Goal: Task Accomplishment & Management: Manage account settings

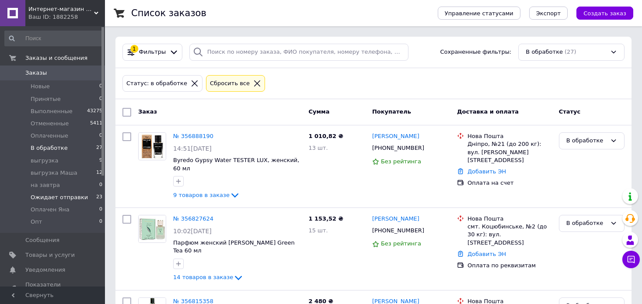
click at [78, 199] on span "Ожидает отправки" at bounding box center [59, 198] width 57 height 8
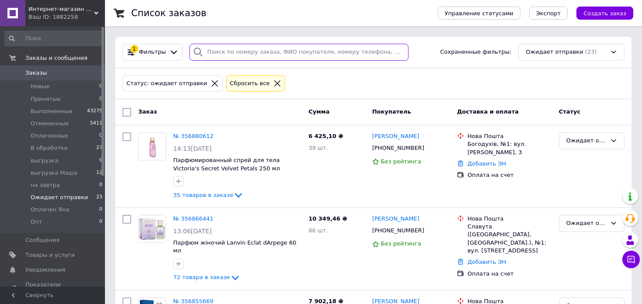
click at [256, 52] on input "search" at bounding box center [298, 52] width 219 height 17
click at [241, 42] on div "1 Фильтры Сохраненные фильтры: Ожидает отправки (23)" at bounding box center [373, 52] width 516 height 31
click at [247, 50] on input "search" at bounding box center [298, 52] width 219 height 17
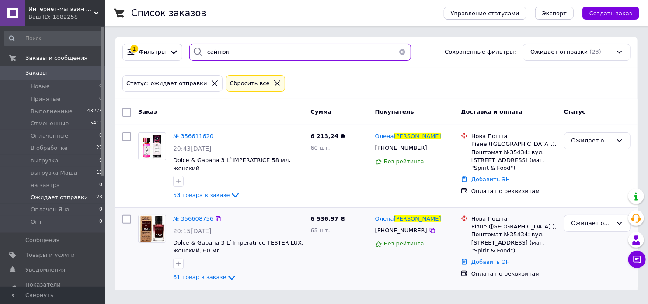
type input "сайнюк"
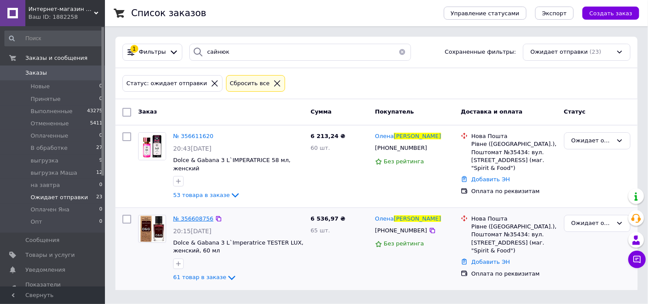
click at [181, 216] on span "№ 356608756" at bounding box center [193, 219] width 40 height 7
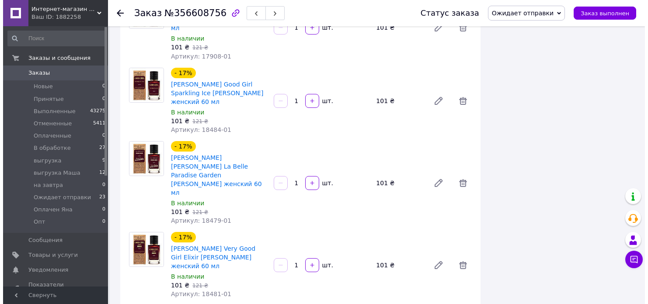
scroll to position [4052, 0]
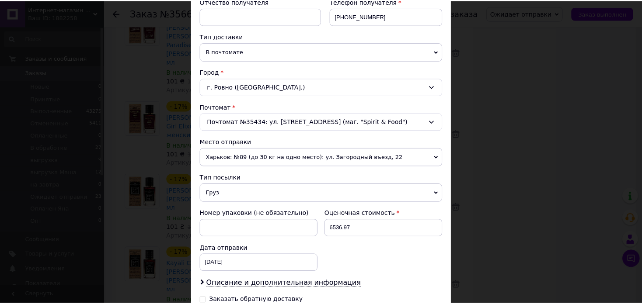
scroll to position [290, 0]
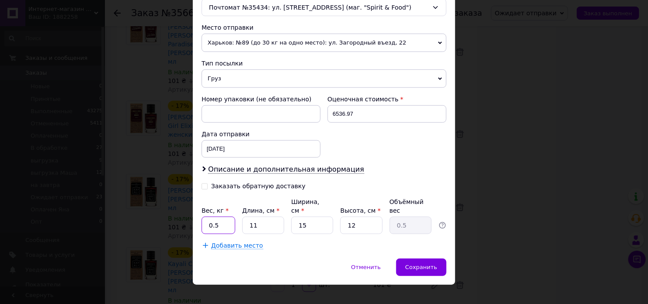
click at [220, 217] on input "0.5" at bounding box center [219, 225] width 34 height 17
type input "13.5"
type input "4"
type input "0.18"
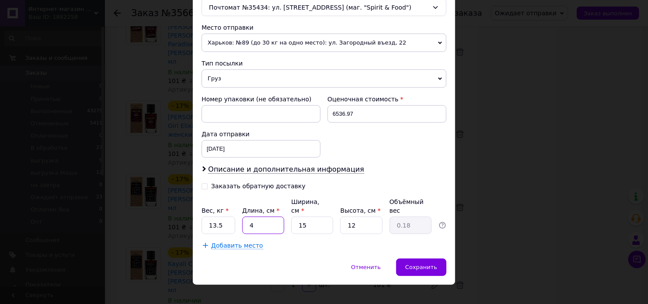
type input "40"
type input "1.8"
type input "40"
type input "3"
type input "0.36"
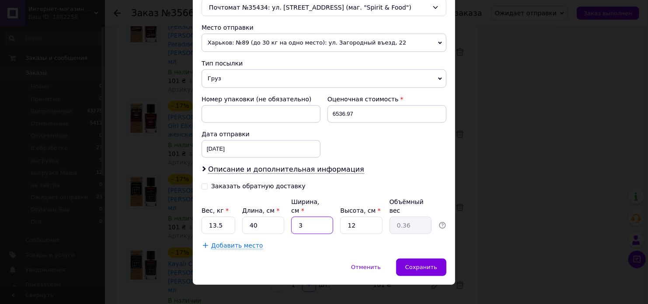
type input "30"
type input "3.6"
type input "30"
type input "1"
type input "0.3"
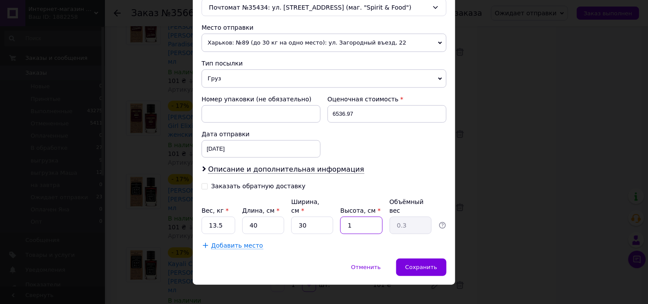
type input "18"
type input "5.4"
type input "18"
click at [430, 264] on span "Сохранить" at bounding box center [421, 267] width 32 height 7
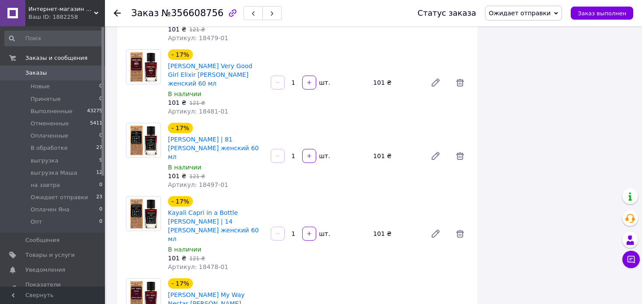
scroll to position [4183, 0]
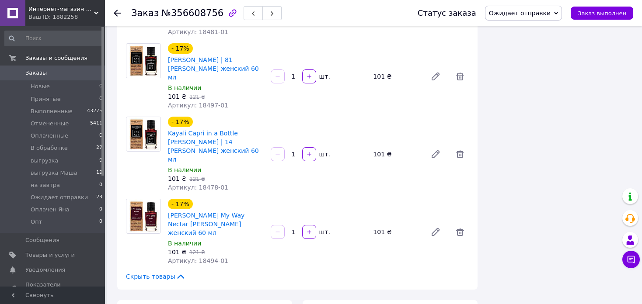
click at [516, 11] on span "Ожидает отправки" at bounding box center [520, 13] width 62 height 7
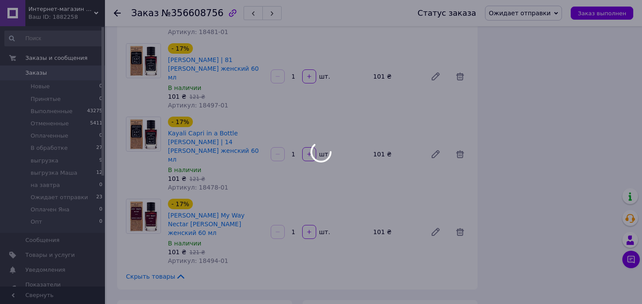
click at [524, 98] on div at bounding box center [321, 152] width 642 height 304
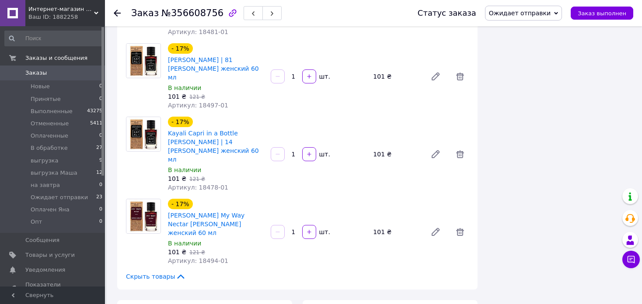
click at [519, 11] on span "Ожидает отправки" at bounding box center [520, 13] width 62 height 7
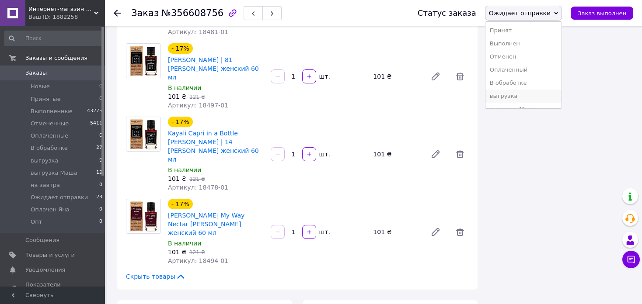
click at [529, 94] on li "выгрузка" at bounding box center [524, 96] width 76 height 13
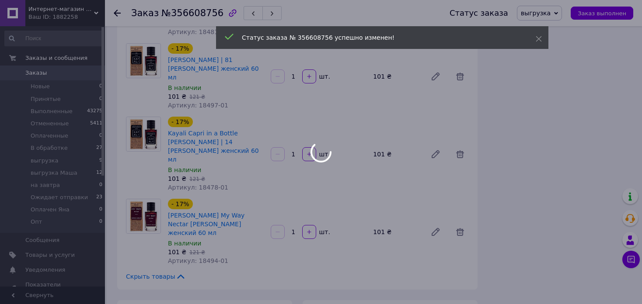
scroll to position [19, 0]
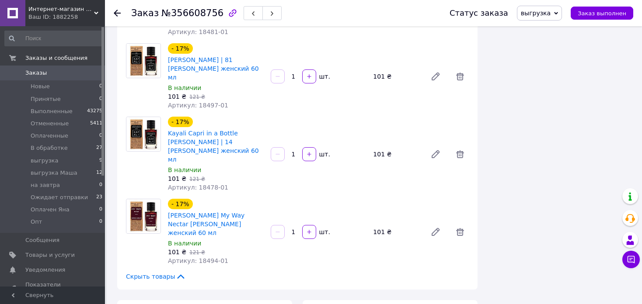
click at [116, 13] on icon at bounding box center [117, 13] width 7 height 7
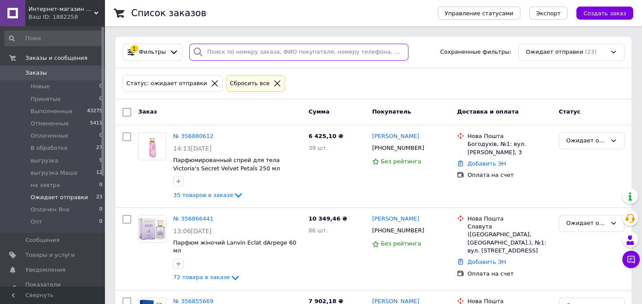
click at [267, 52] on input "search" at bounding box center [298, 52] width 219 height 17
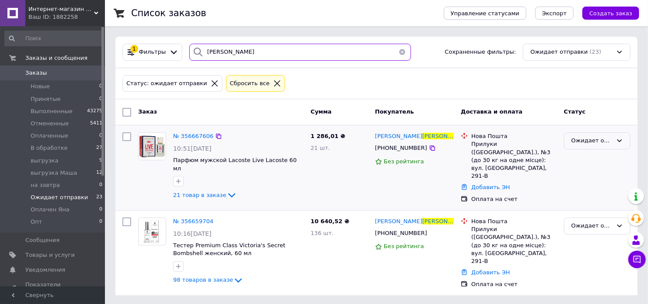
type input "синенко"
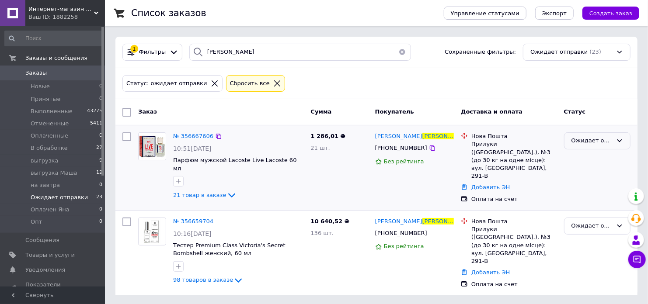
click at [575, 141] on div "Ожидает отправки" at bounding box center [592, 140] width 41 height 9
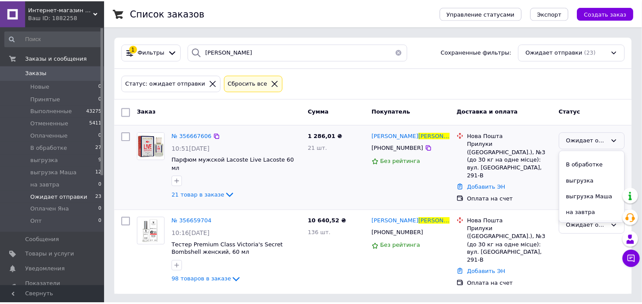
scroll to position [44, 0]
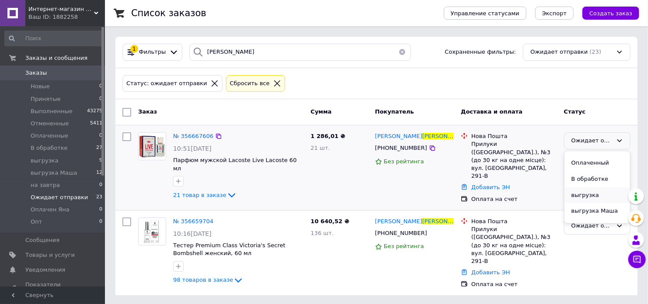
click at [596, 197] on li "выгрузка" at bounding box center [598, 196] width 66 height 16
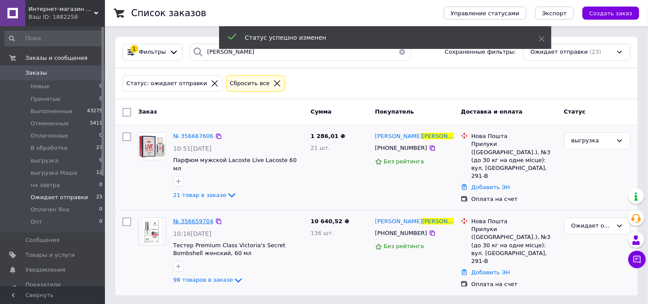
click at [193, 218] on span "№ 356659704" at bounding box center [193, 221] width 40 height 7
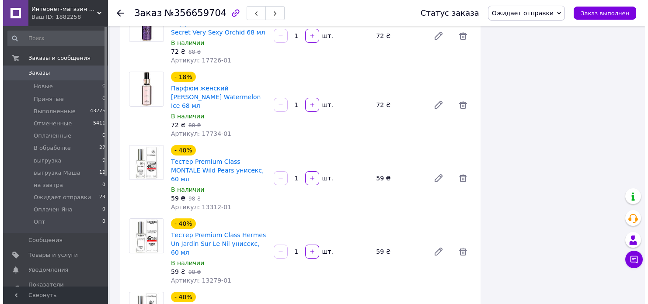
scroll to position [6686, 0]
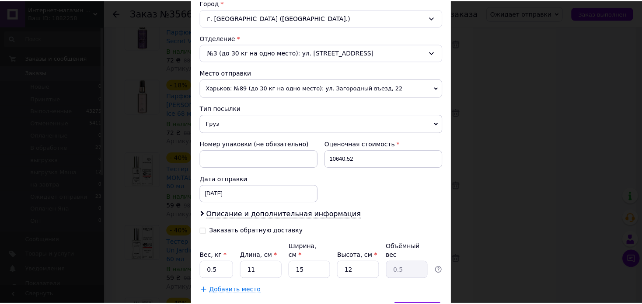
scroll to position [290, 0]
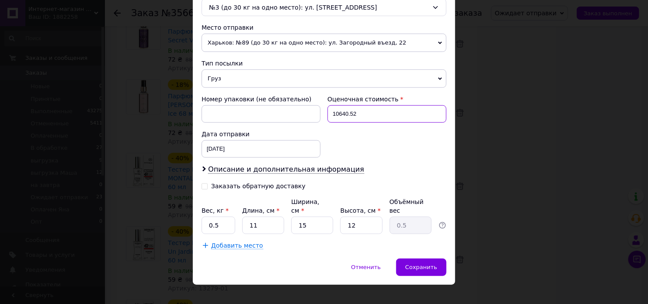
click at [360, 112] on input "10640.52" at bounding box center [387, 113] width 119 height 17
type input "11926"
click at [225, 217] on input "0.5" at bounding box center [219, 225] width 34 height 17
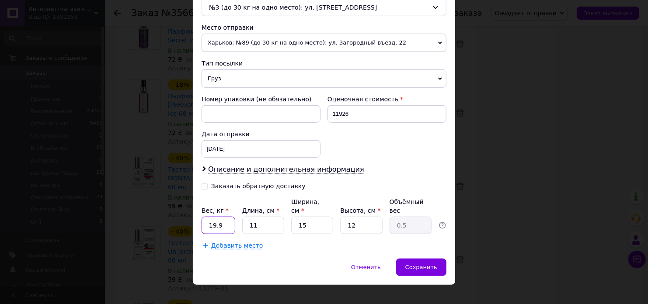
type input "19.9"
type input "4"
type input "0.18"
type input "40"
type input "1.8"
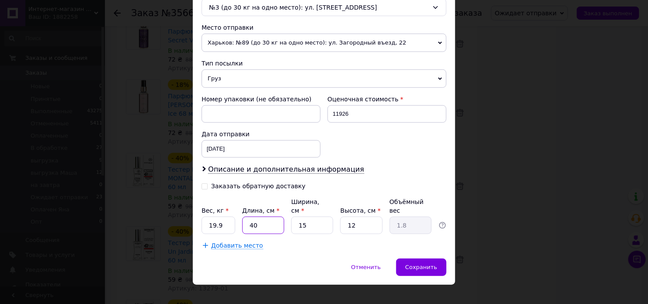
type input "40"
type input "3"
type input "0.36"
type input "30"
type input "3.6"
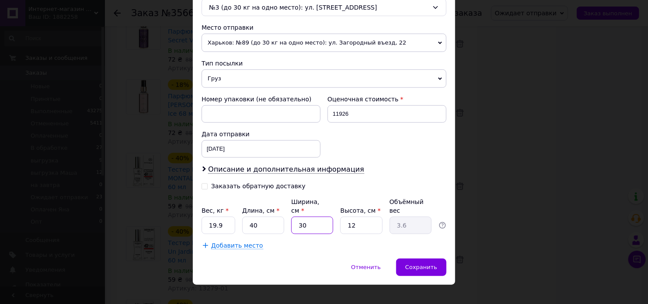
type input "30"
type input "2"
type input "0.6"
type input "28"
type input "8.4"
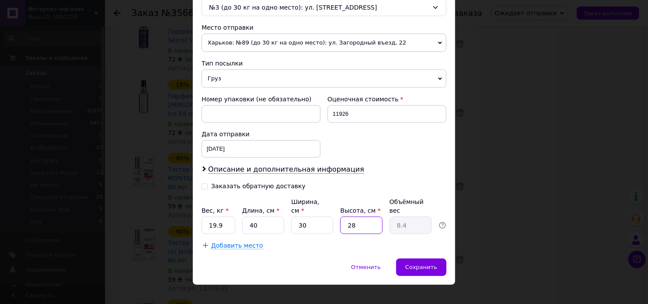
type input "28"
click at [229, 242] on span "Добавить место" at bounding box center [237, 245] width 52 height 7
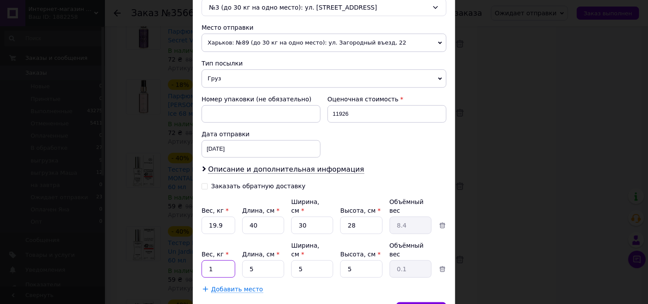
click at [219, 234] on input "1" at bounding box center [219, 225] width 34 height 17
type input "5.2"
type input "32"
type input "0.2"
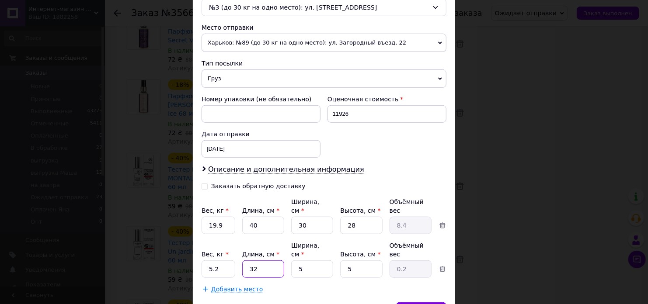
type input "32"
type input "2"
type input "0.1"
type input "23"
type input "0.92"
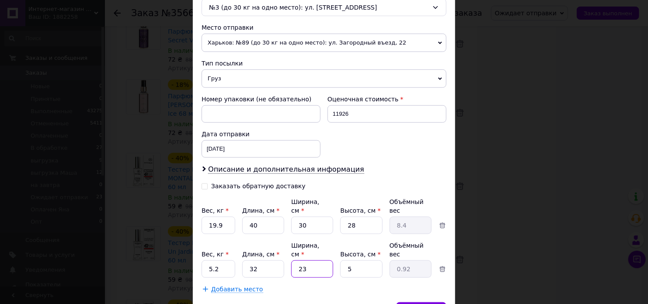
type input "23"
type input "1"
type input "0.18"
type input "18"
type input "3.31"
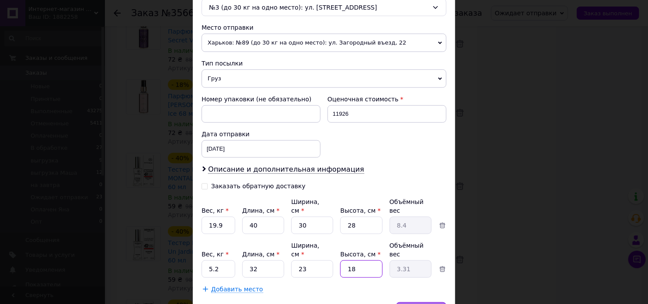
type input "18"
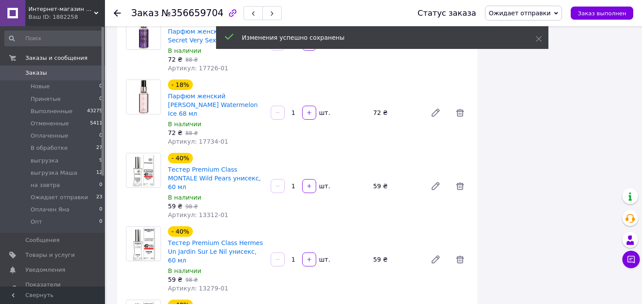
click at [559, 11] on span "Ожидает отправки" at bounding box center [523, 13] width 77 height 15
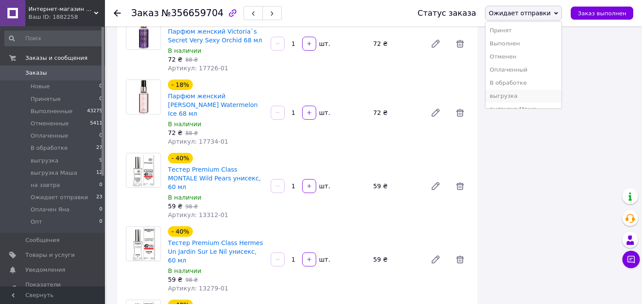
click at [552, 100] on li "выгрузка" at bounding box center [524, 96] width 76 height 13
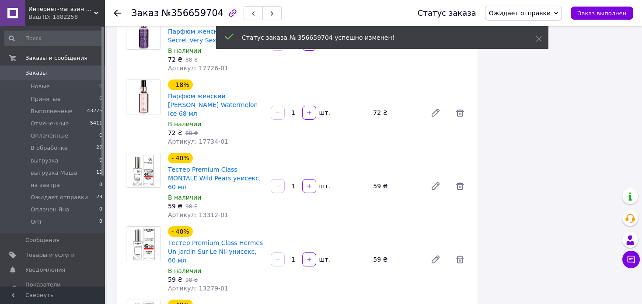
click at [115, 13] on use at bounding box center [117, 13] width 7 height 7
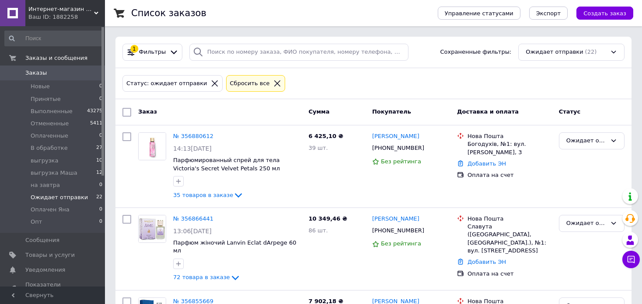
click at [299, 42] on div "1 Фильтры Сохраненные фильтры: Ожидает отправки (22)" at bounding box center [373, 52] width 516 height 31
click at [303, 51] on input "search" at bounding box center [298, 52] width 219 height 17
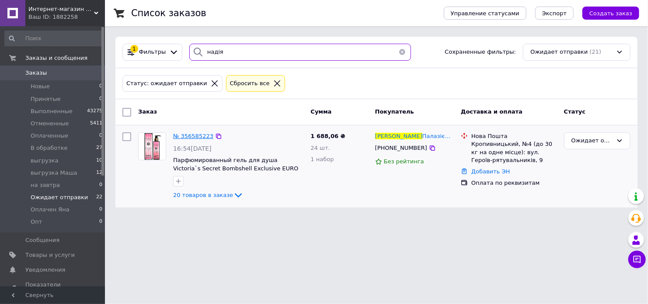
type input "надія"
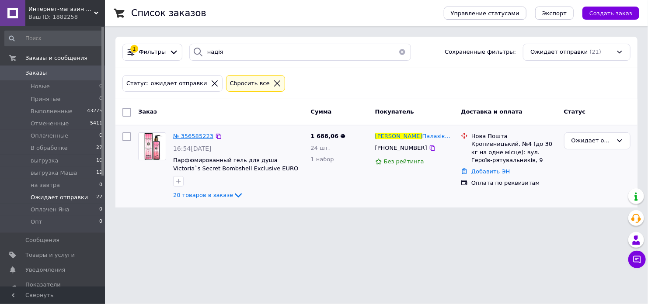
click at [197, 136] on span "№ 356585223" at bounding box center [193, 136] width 40 height 7
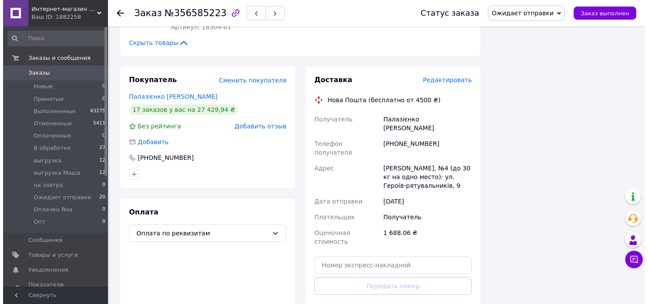
scroll to position [1408, 0]
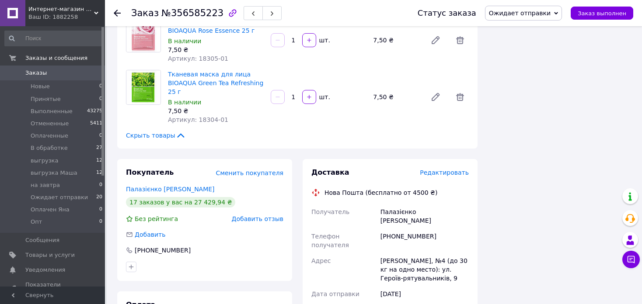
click at [437, 169] on span "Редактировать" at bounding box center [444, 172] width 49 height 7
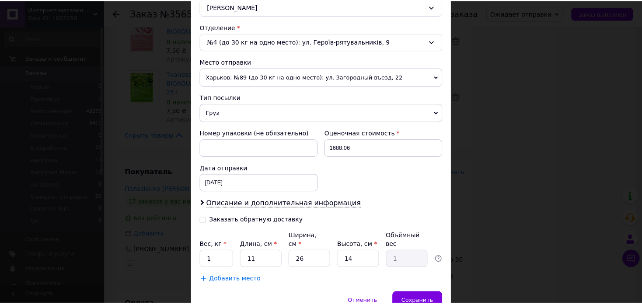
scroll to position [290, 0]
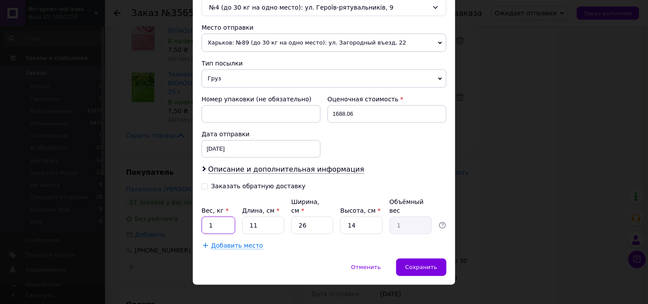
click at [217, 217] on input "1" at bounding box center [219, 225] width 34 height 17
type input "3.9"
type input "3"
type input "0.27"
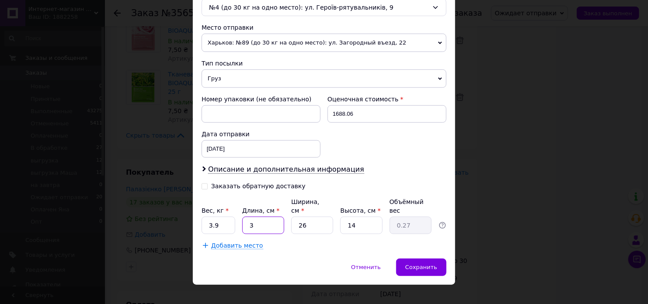
type input "32"
type input "2.91"
type input "32"
type input "2"
type input "0.22"
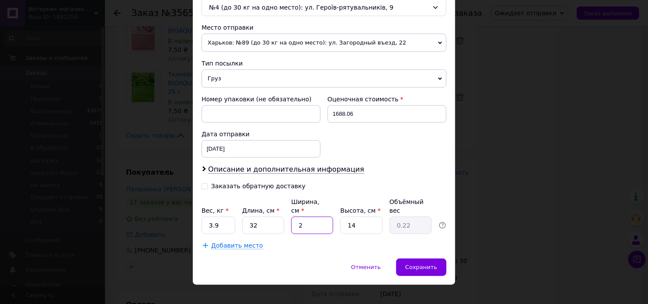
type input "23"
type input "2.58"
type input "23"
type input "1"
type input "0.18"
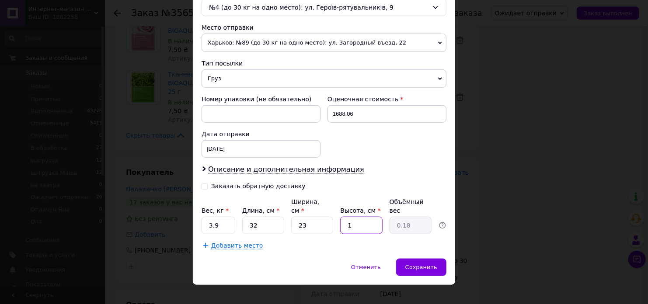
type input "16"
type input "2.94"
type input "16"
drag, startPoint x: 424, startPoint y: 253, endPoint x: 429, endPoint y: 257, distance: 6.2
click at [425, 264] on span "Сохранить" at bounding box center [421, 267] width 32 height 7
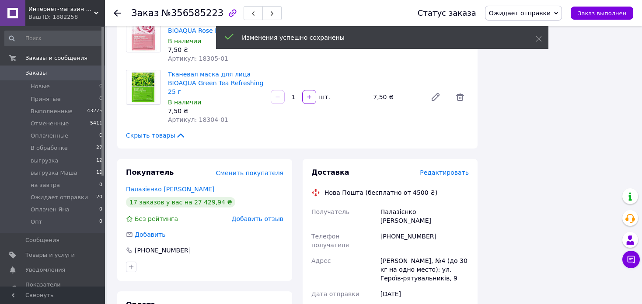
scroll to position [15, 0]
drag, startPoint x: 563, startPoint y: 8, endPoint x: 563, endPoint y: 13, distance: 4.8
click at [562, 8] on span "Ожидает отправки" at bounding box center [523, 13] width 77 height 15
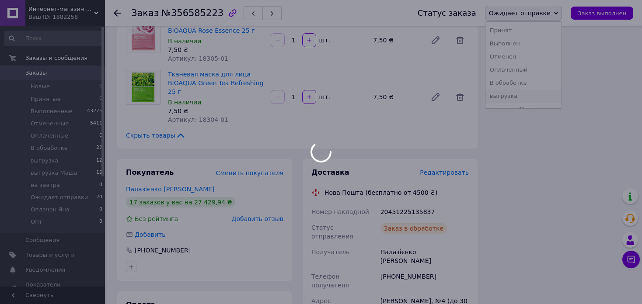
scroll to position [37, 0]
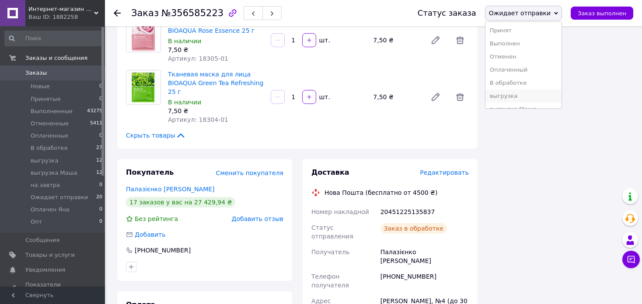
click at [551, 94] on li "выгрузка" at bounding box center [524, 96] width 76 height 13
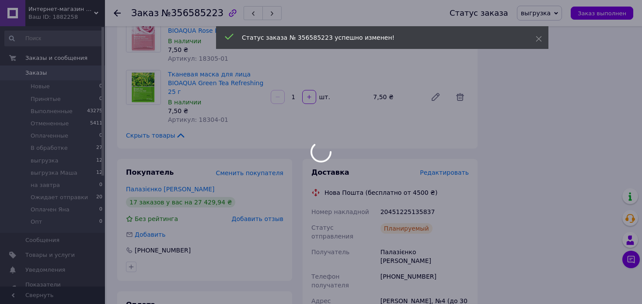
scroll to position [58, 0]
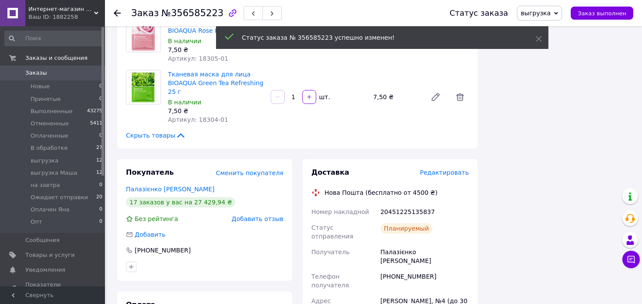
click at [117, 14] on icon at bounding box center [117, 13] width 7 height 7
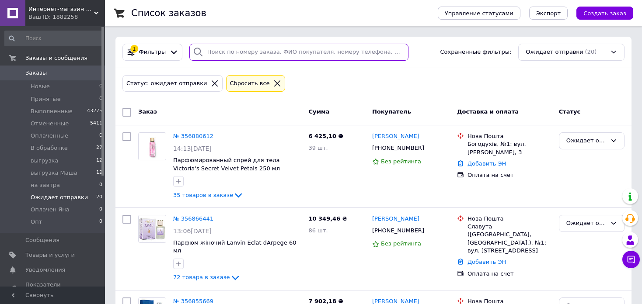
click at [256, 53] on input "search" at bounding box center [298, 52] width 219 height 17
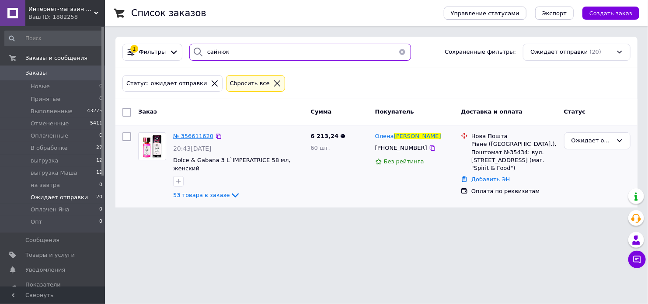
type input "сайнюк"
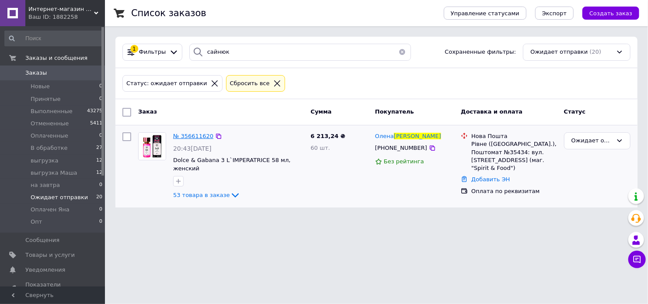
click at [199, 135] on span "№ 356611620" at bounding box center [193, 136] width 40 height 7
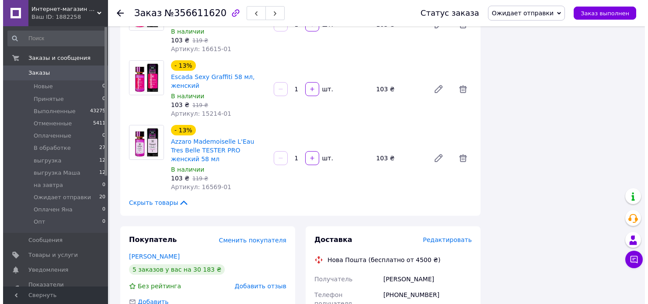
scroll to position [3566, 0]
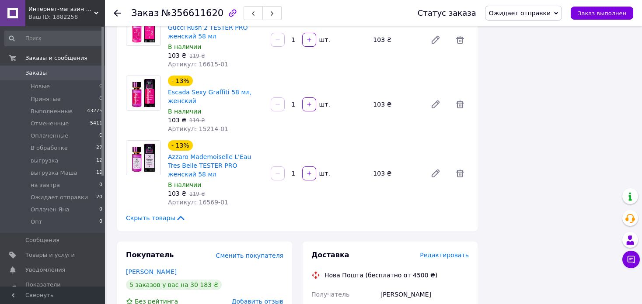
click at [460, 252] on span "Редактировать" at bounding box center [444, 255] width 49 height 7
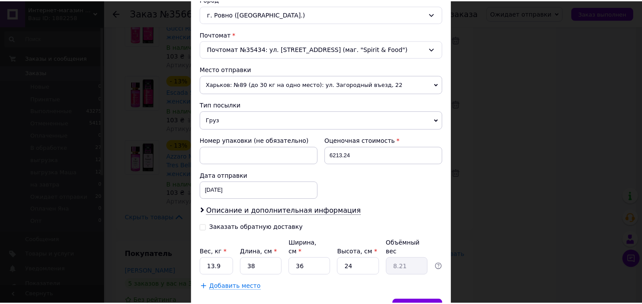
scroll to position [290, 0]
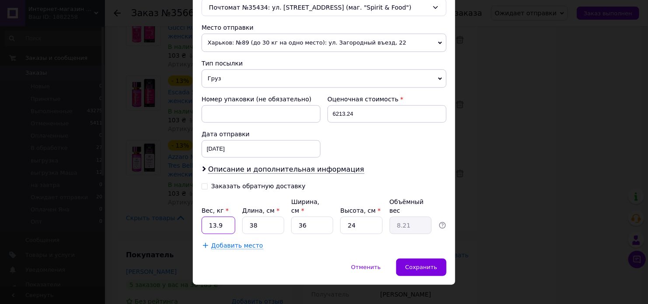
click at [220, 221] on input "13.9" at bounding box center [219, 225] width 34 height 17
type input "12.2"
type input "4"
type input "0.86"
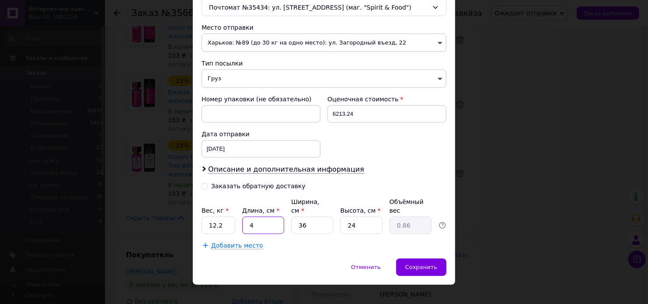
type input "40"
type input "8.64"
type input "40"
type input "3"
type input "0.72"
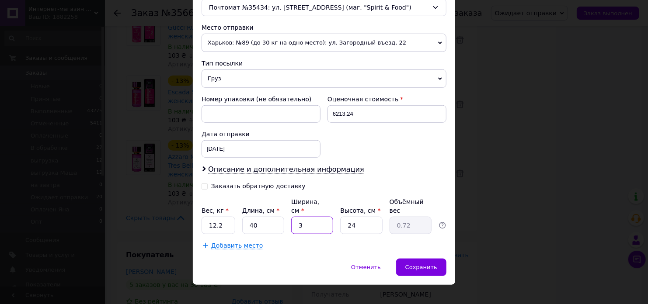
type input "30"
type input "7.2"
type input "30"
type input "2"
type input "0.6"
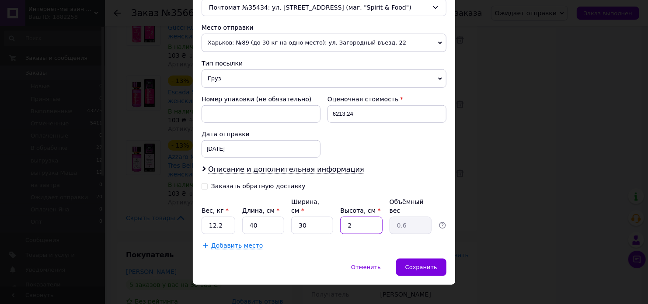
type input "26"
type input "7.8"
type input "26"
click at [431, 261] on div "Сохранить" at bounding box center [421, 267] width 50 height 17
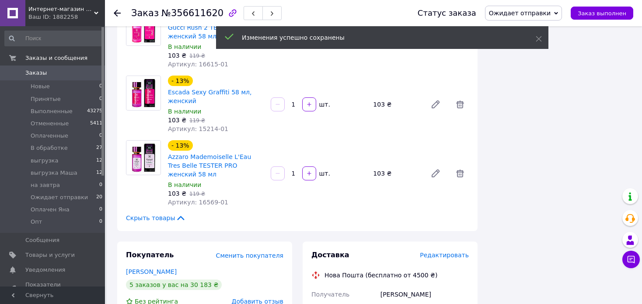
drag, startPoint x: 539, startPoint y: 10, endPoint x: 545, endPoint y: 66, distance: 56.7
click at [539, 10] on span "Ожидает отправки" at bounding box center [520, 13] width 62 height 7
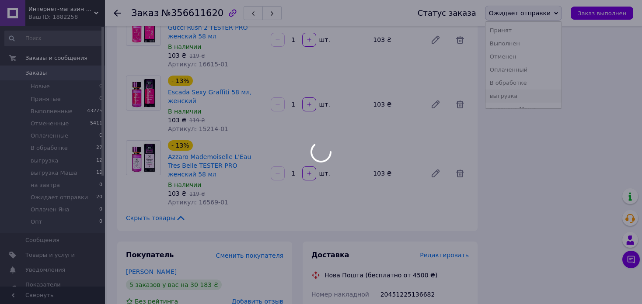
click at [542, 98] on li "выгрузка" at bounding box center [524, 96] width 76 height 13
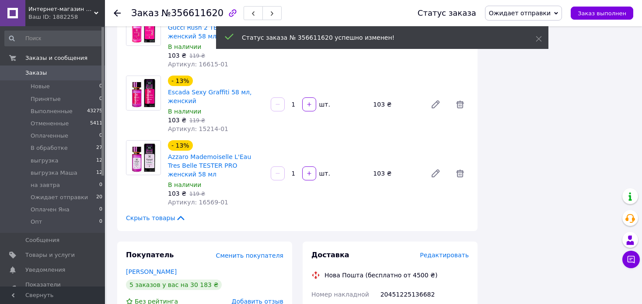
scroll to position [19, 0]
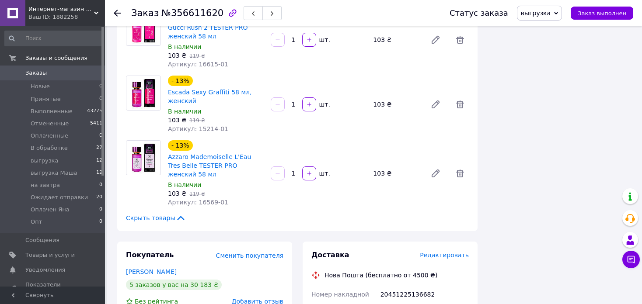
click at [118, 10] on icon at bounding box center [117, 13] width 7 height 7
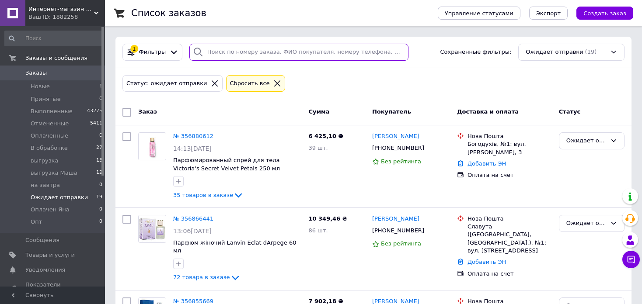
click at [238, 51] on input "search" at bounding box center [298, 52] width 219 height 17
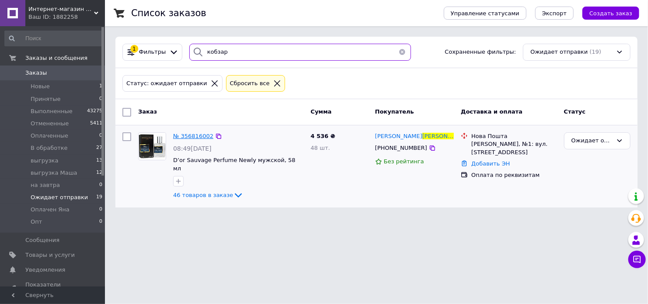
type input "кобзар"
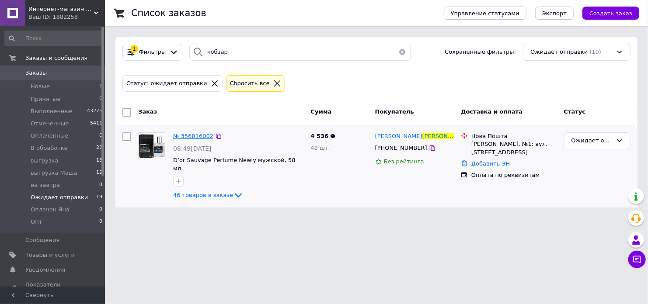
click at [188, 134] on span "№ 356816002" at bounding box center [193, 136] width 40 height 7
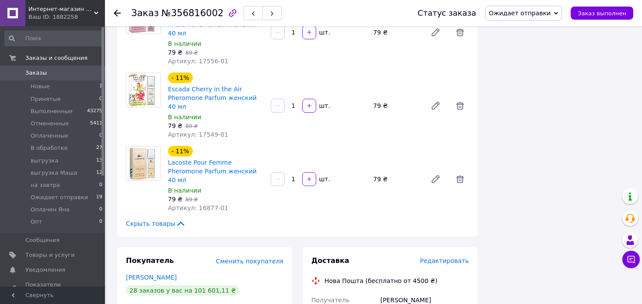
scroll to position [3122, 0]
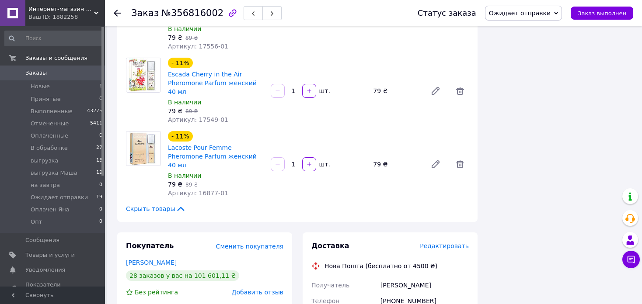
click at [451, 242] on div "Редактировать" at bounding box center [444, 246] width 49 height 9
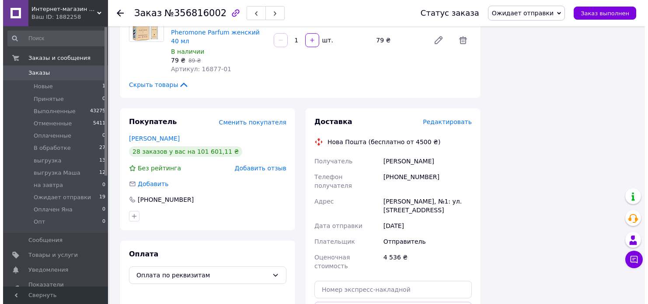
scroll to position [3147, 0]
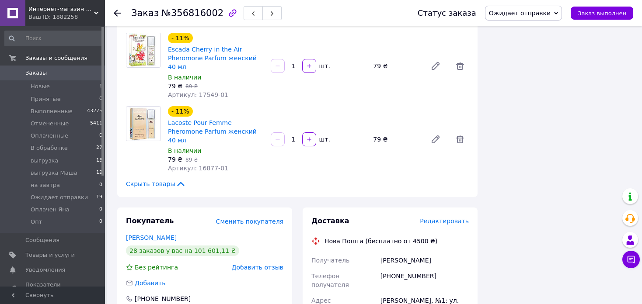
click at [454, 218] on span "Редактировать" at bounding box center [444, 221] width 49 height 7
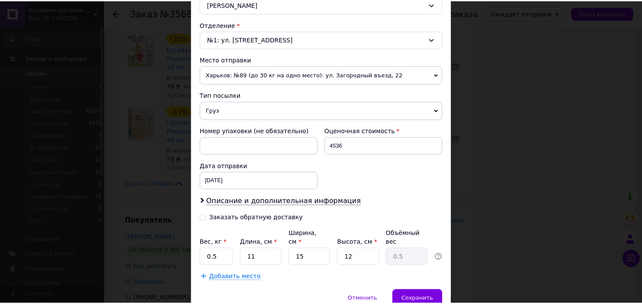
scroll to position [290, 0]
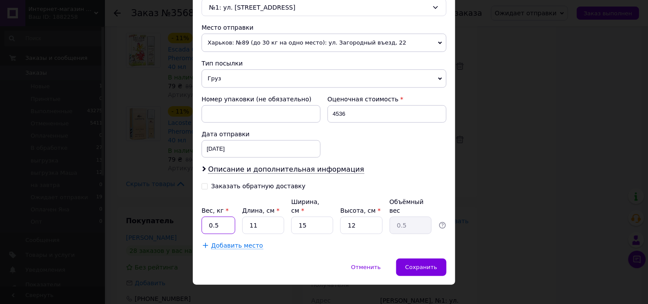
click at [223, 217] on input "0.5" at bounding box center [219, 225] width 34 height 17
type input "8.6"
type input "3"
type input "0.14"
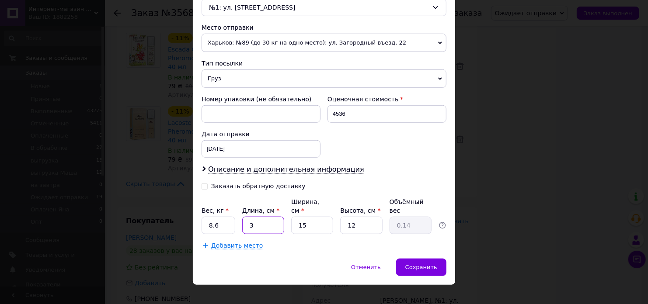
type input "38"
type input "1.71"
type input "38"
type input "2"
type input "0.23"
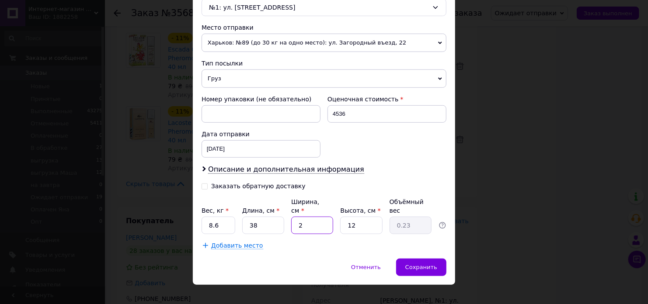
type input "24"
type input "2.74"
type input "24"
type input "1"
type input "0.23"
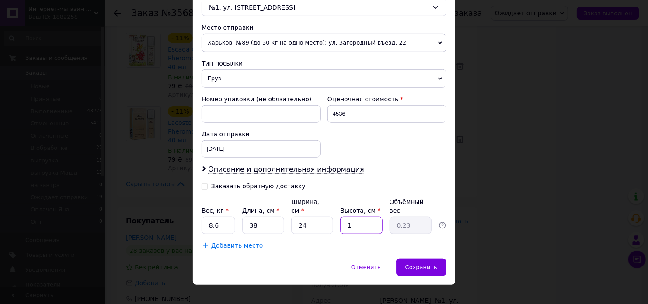
type input "18"
type input "4.1"
type input "18"
click at [427, 264] on span "Сохранить" at bounding box center [421, 267] width 32 height 7
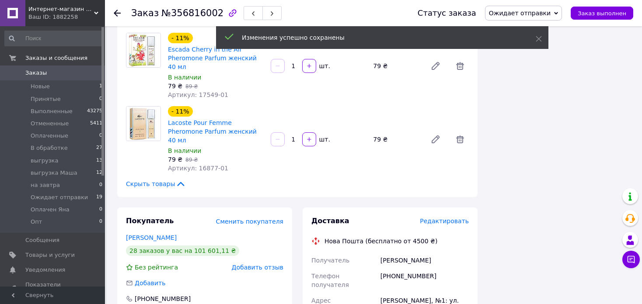
drag, startPoint x: 555, startPoint y: 14, endPoint x: 554, endPoint y: 35, distance: 21.0
click at [551, 15] on span "Ожидает отправки" at bounding box center [520, 13] width 62 height 7
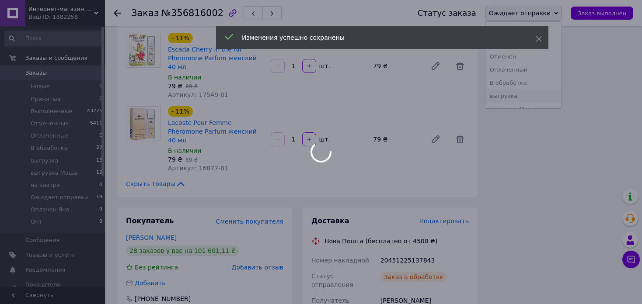
click at [549, 100] on li "выгрузка" at bounding box center [524, 96] width 76 height 13
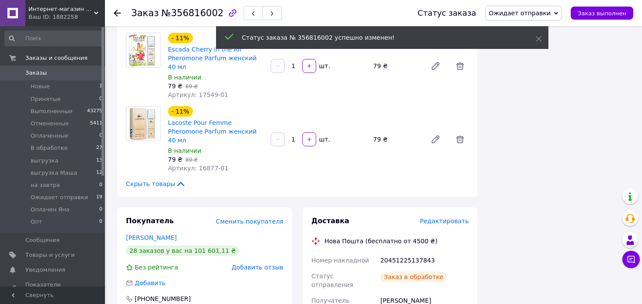
click at [115, 14] on use at bounding box center [117, 13] width 7 height 7
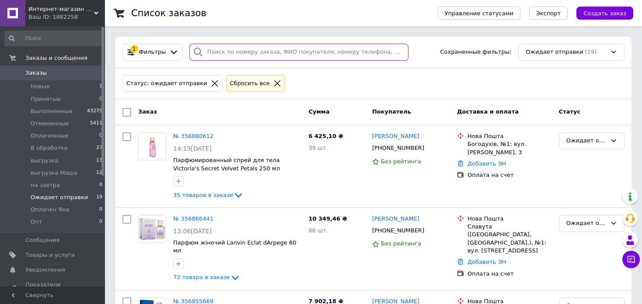
click at [253, 53] on input "search" at bounding box center [298, 52] width 219 height 17
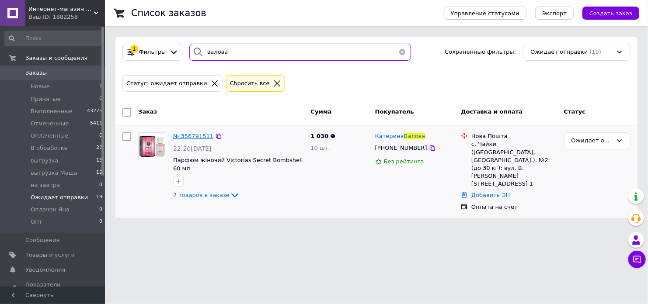
type input "валова"
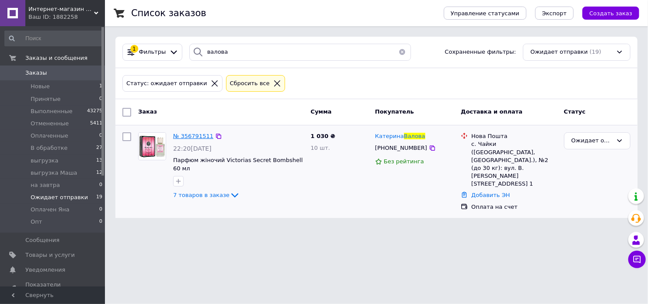
click at [198, 135] on span "№ 356791511" at bounding box center [193, 136] width 40 height 7
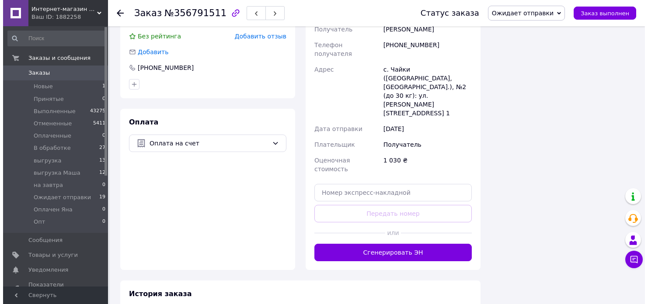
scroll to position [569, 0]
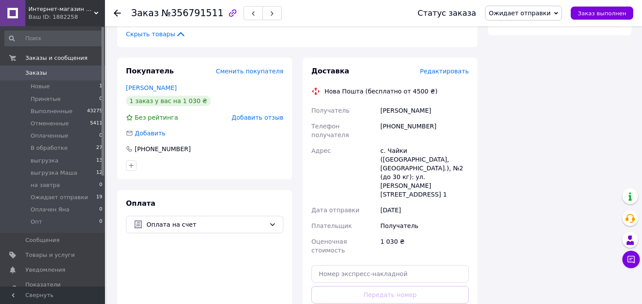
click at [441, 68] on span "Редактировать" at bounding box center [444, 71] width 49 height 7
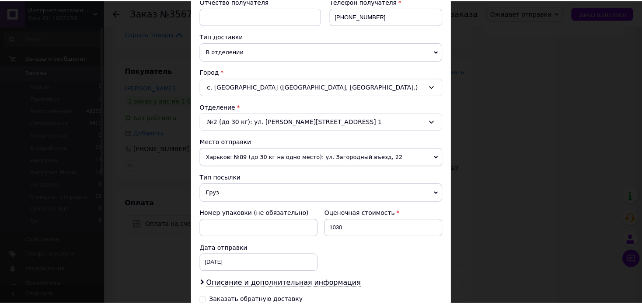
scroll to position [290, 0]
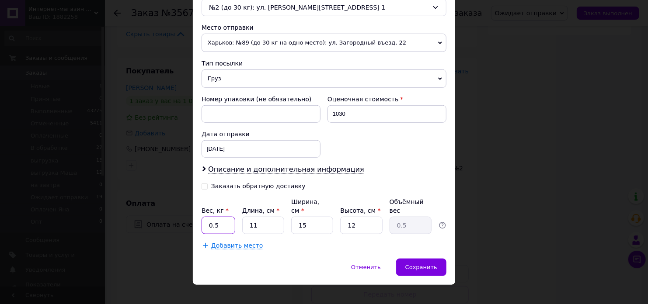
click at [221, 217] on input "0.5" at bounding box center [219, 225] width 34 height 17
type input "2.4"
type input "2"
type input "0.1"
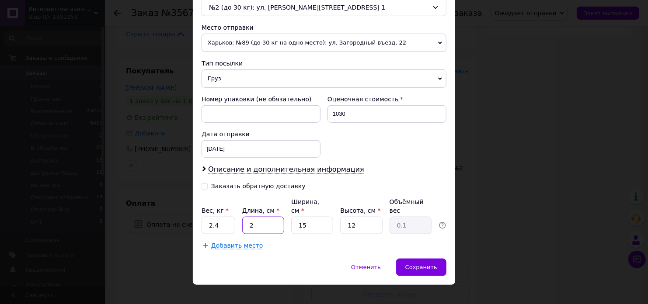
type input "22"
type input "0.99"
type input "22"
type input "1"
type input "0.1"
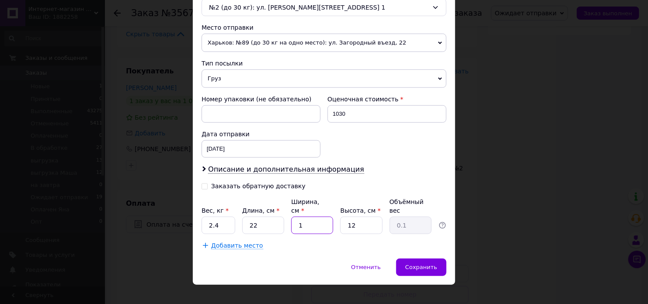
type input "17"
type input "1.12"
type input "17"
type input "2"
type input "0.19"
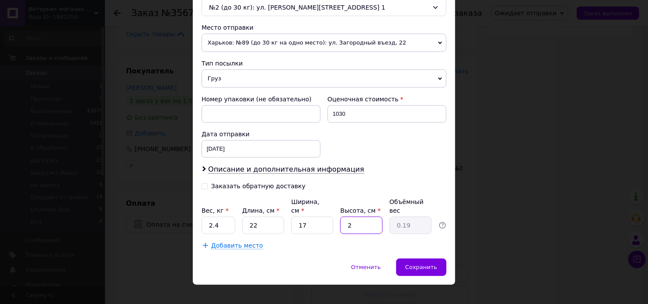
type input "22"
type input "2.06"
type input "22"
click at [434, 264] on span "Сохранить" at bounding box center [421, 267] width 32 height 7
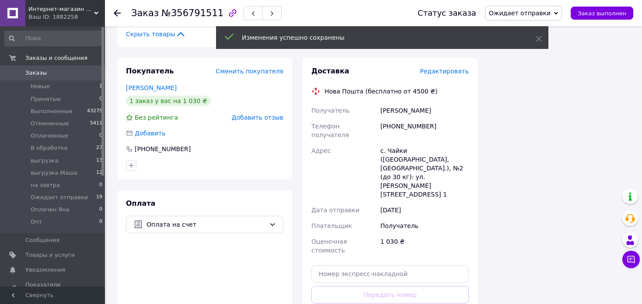
click at [537, 13] on span "Ожидает отправки" at bounding box center [520, 13] width 62 height 7
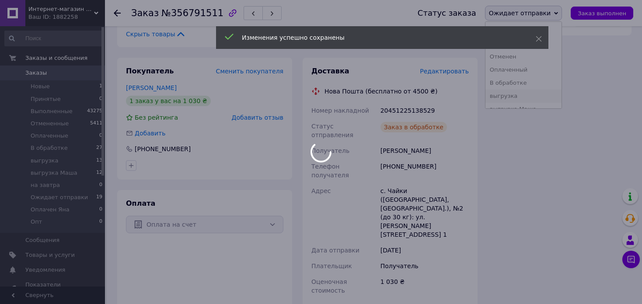
click at [534, 95] on body "Интернет-магазин элитной парфюмерии и косметики Boro Parfum Ваш ID: 1882258 Сай…" at bounding box center [321, 24] width 642 height 1186
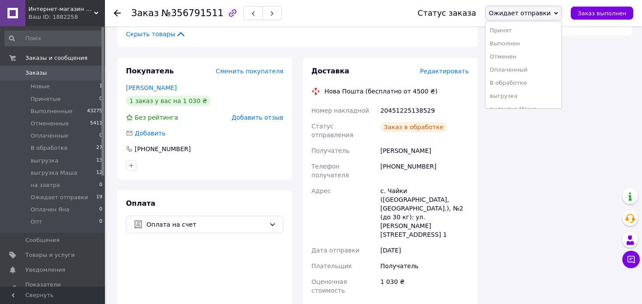
click at [534, 95] on li "выгрузка" at bounding box center [524, 96] width 76 height 13
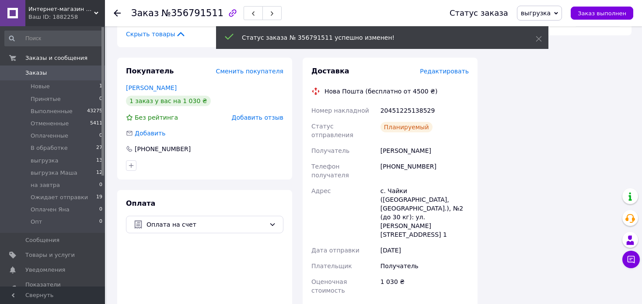
click at [120, 11] on icon at bounding box center [117, 13] width 7 height 7
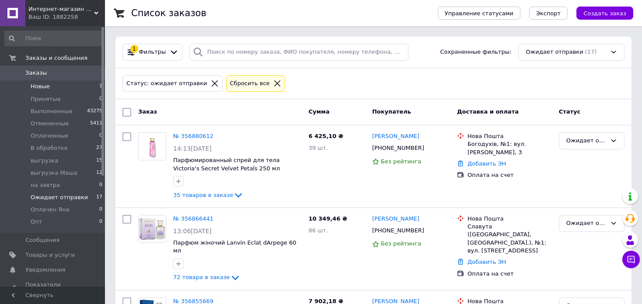
click at [62, 87] on li "Новые 1" at bounding box center [54, 86] width 108 height 12
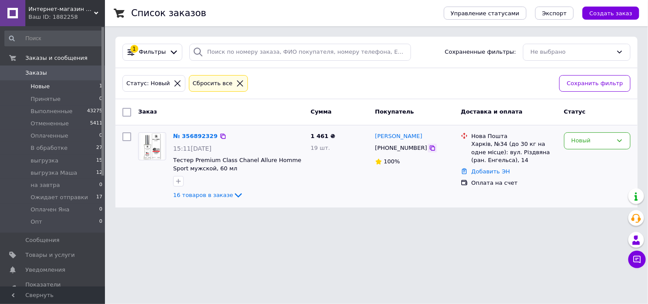
click at [430, 148] on icon at bounding box center [432, 148] width 5 height 5
click at [316, 218] on html "Интернет-магазин элитной парфюмерии и косметики Boro Parfum Ваш ID: 1882258 Сай…" at bounding box center [324, 109] width 648 height 218
click at [220, 135] on icon at bounding box center [222, 136] width 5 height 5
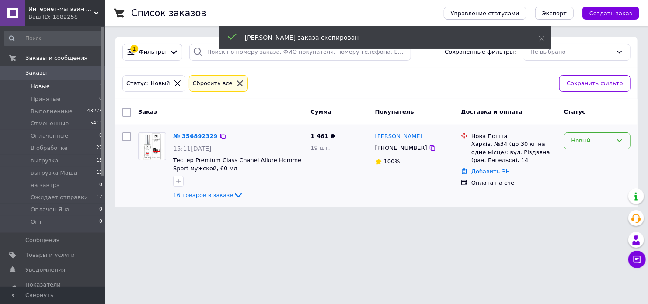
click at [604, 140] on div "Новый" at bounding box center [592, 140] width 41 height 9
click at [596, 218] on li "В обработке" at bounding box center [598, 223] width 66 height 16
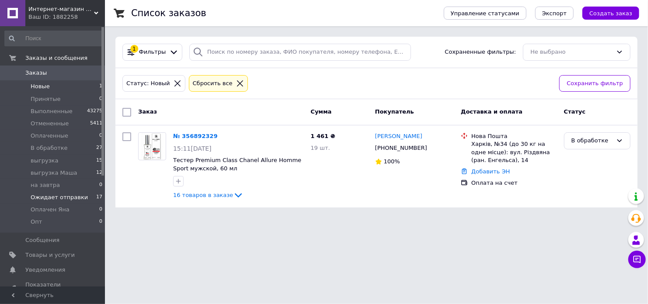
click at [77, 195] on span "Ожидает отправки" at bounding box center [59, 198] width 57 height 8
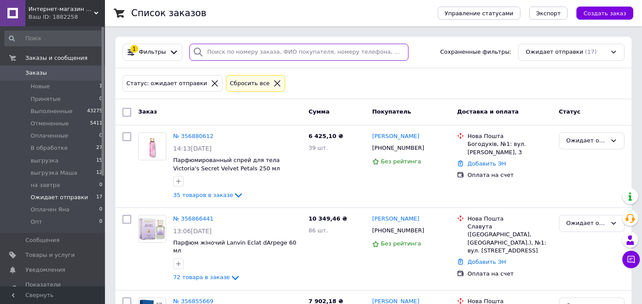
click at [348, 51] on input "search" at bounding box center [298, 52] width 219 height 17
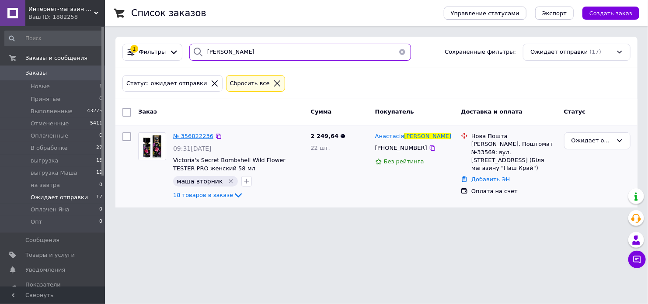
type input "марчук"
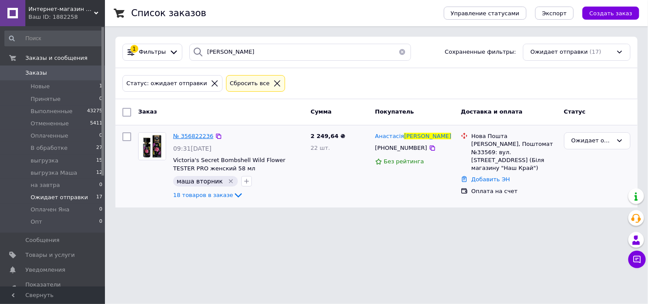
click at [198, 135] on span "№ 356822236" at bounding box center [193, 136] width 40 height 7
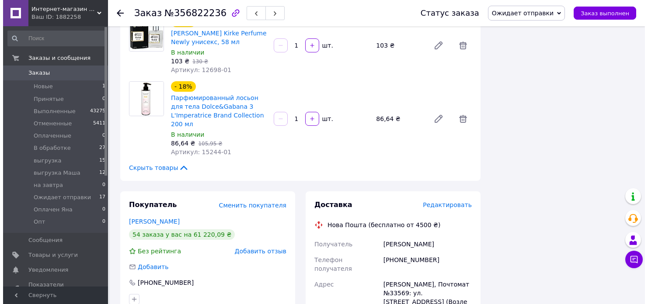
scroll to position [1268, 0]
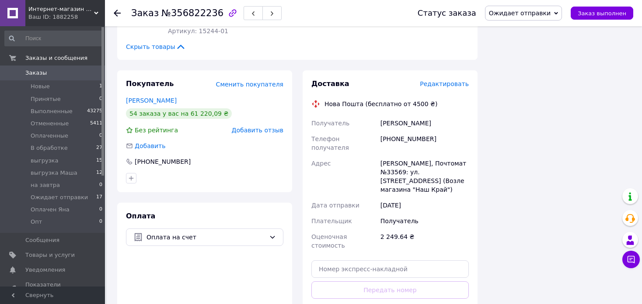
click at [451, 80] on span "Редактировать" at bounding box center [444, 83] width 49 height 7
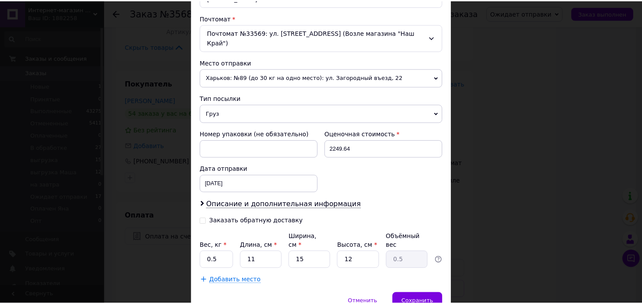
scroll to position [290, 0]
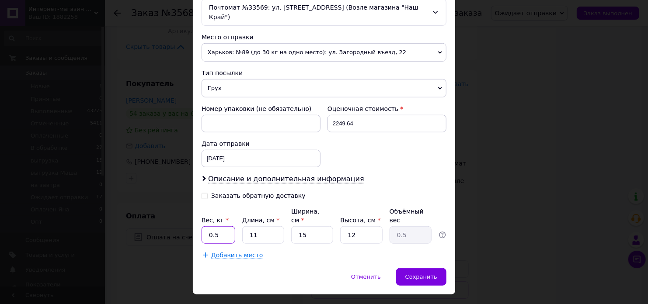
click at [217, 227] on input "0.5" at bounding box center [219, 235] width 34 height 17
type input "4.2"
type input "2"
type input "0.1"
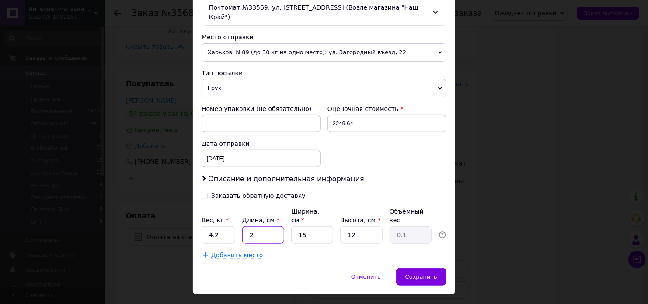
type input "22"
type input "0.99"
type input "22"
type input "1"
type input "0.1"
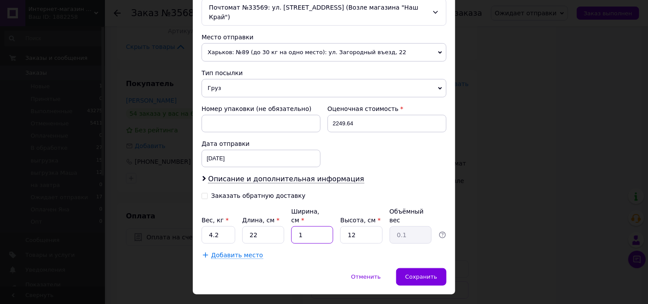
type input "17"
type input "1.12"
type input "17"
type input "2"
type input "0.19"
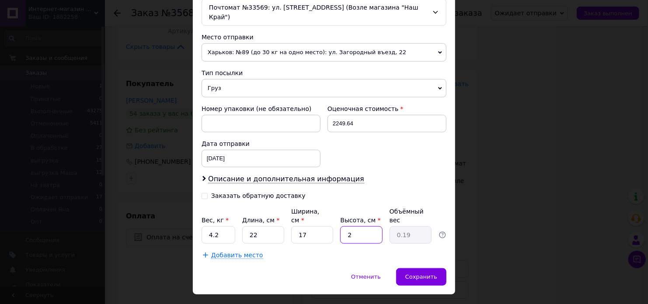
type input "22"
type input "2.06"
type input "22"
click at [418, 274] on span "Сохранить" at bounding box center [421, 277] width 32 height 7
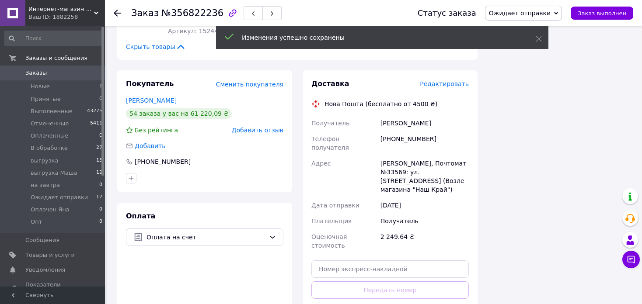
drag, startPoint x: 538, startPoint y: 15, endPoint x: 539, endPoint y: 69, distance: 53.8
click at [539, 15] on span "Ожидает отправки" at bounding box center [520, 13] width 62 height 7
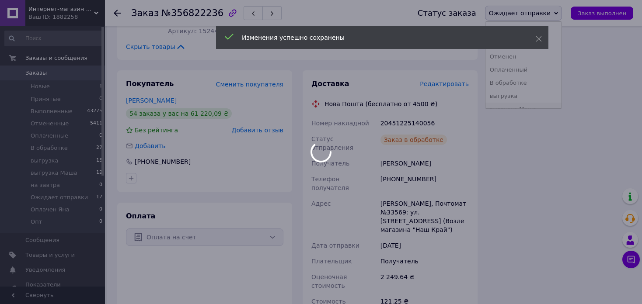
click at [543, 107] on li "выгрузка Маша" at bounding box center [524, 109] width 76 height 13
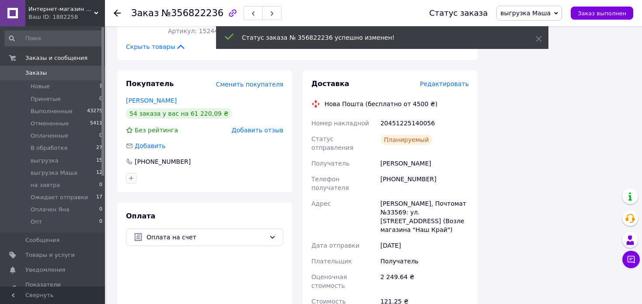
click at [118, 11] on icon at bounding box center [117, 13] width 7 height 7
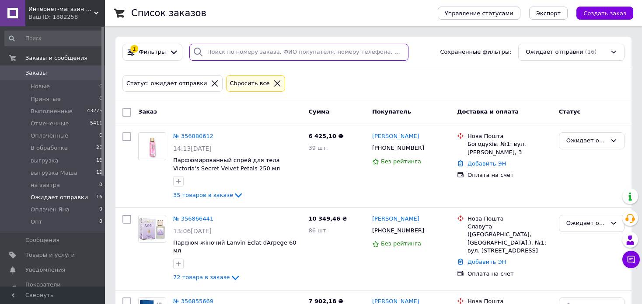
click at [280, 52] on input "search" at bounding box center [298, 52] width 219 height 17
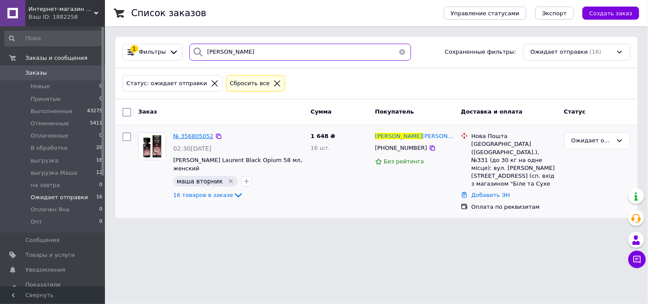
type input "дмитро"
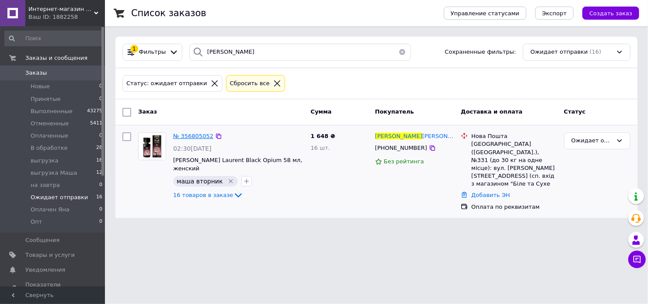
click at [200, 134] on span "№ 356805052" at bounding box center [193, 136] width 40 height 7
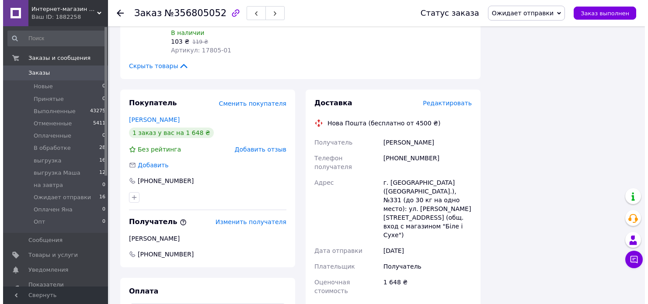
scroll to position [1137, 0]
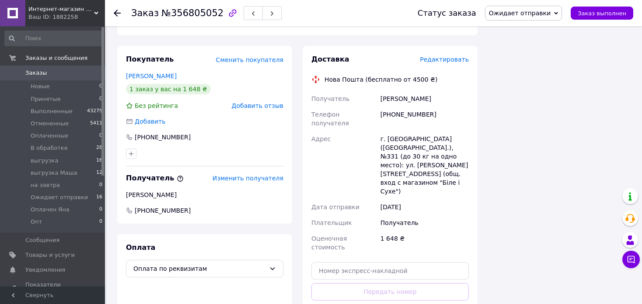
click at [451, 56] on span "Редактировать" at bounding box center [444, 59] width 49 height 7
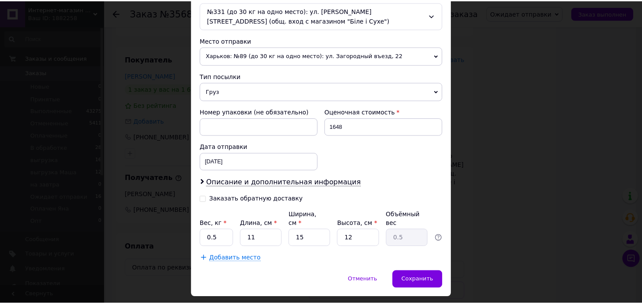
scroll to position [299, 0]
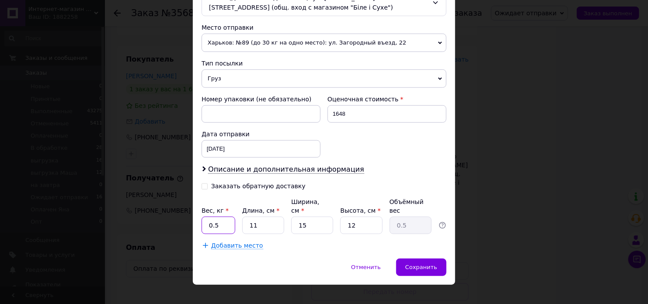
click at [222, 217] on input "0.5" at bounding box center [219, 225] width 34 height 17
type input "2.8"
type input "2"
type input "0.1"
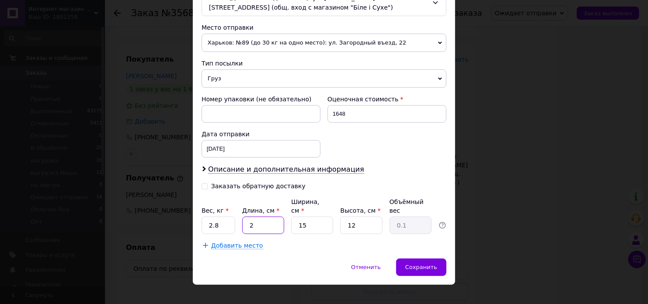
type input "22"
type input "0.99"
type input "22"
type input "1"
type input "0.1"
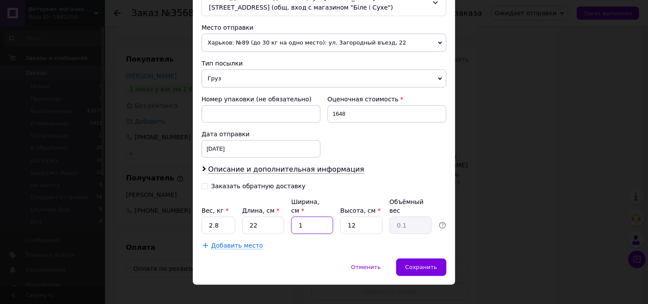
type input "17"
type input "1.12"
type input "17"
type input "1"
type input "0.1"
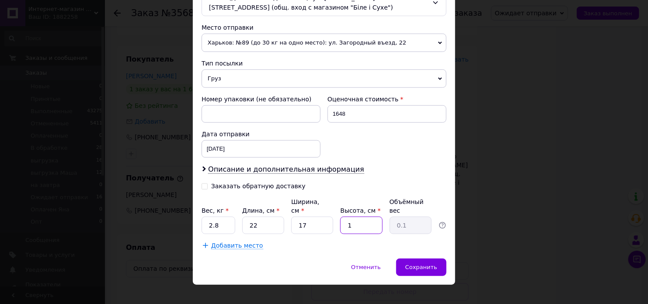
type input "14"
type input "1.31"
type input "14"
click at [441, 259] on div "Сохранить" at bounding box center [421, 267] width 50 height 17
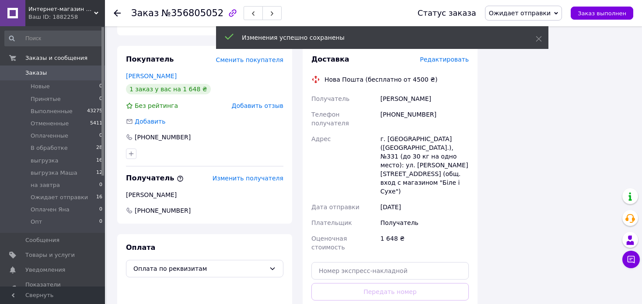
drag, startPoint x: 454, startPoint y: 275, endPoint x: 470, endPoint y: 249, distance: 30.2
click at [524, 13] on span "Ожидает отправки" at bounding box center [520, 13] width 62 height 7
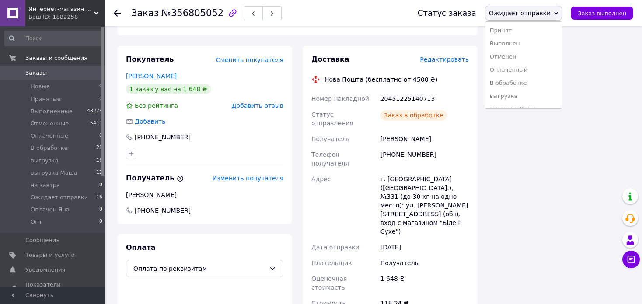
click at [534, 105] on li "выгрузка Маша" at bounding box center [524, 109] width 76 height 13
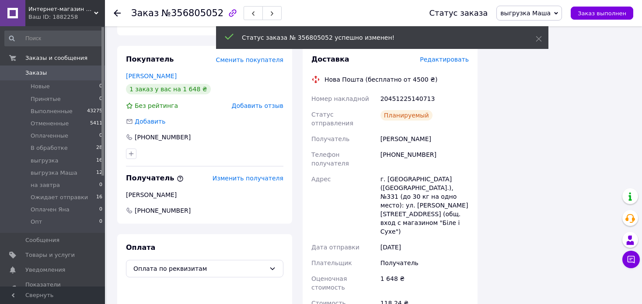
click at [118, 12] on icon at bounding box center [117, 13] width 7 height 7
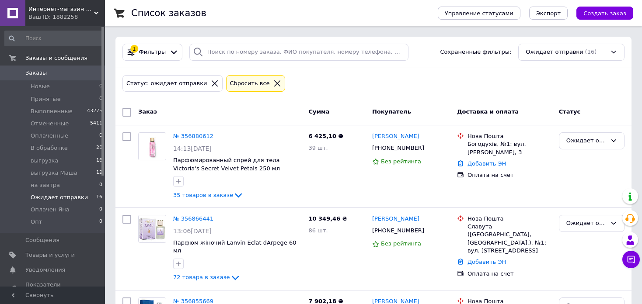
click at [241, 51] on input "search" at bounding box center [298, 52] width 219 height 17
paste input "[PHONE_NUMBER]"
type input "[PHONE_NUMBER]"
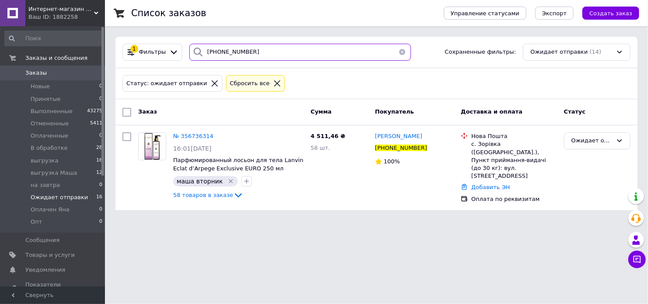
click at [298, 44] on input "[PHONE_NUMBER]" at bounding box center [300, 52] width 222 height 17
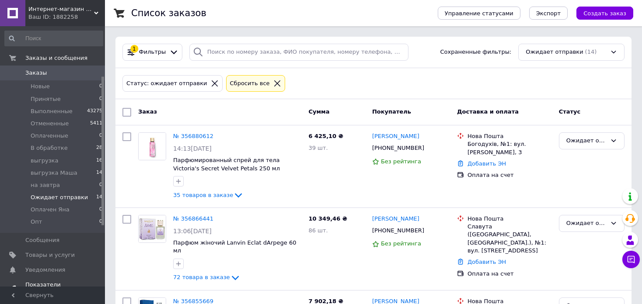
scroll to position [87, 0]
click at [80, 89] on li "Новые 1" at bounding box center [54, 86] width 108 height 12
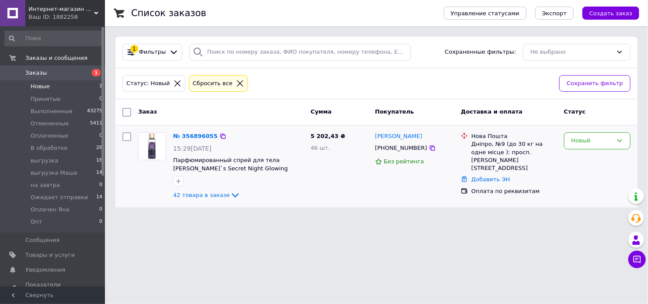
drag, startPoint x: 421, startPoint y: 151, endPoint x: 421, endPoint y: 181, distance: 29.7
click at [429, 150] on icon at bounding box center [432, 148] width 7 height 7
click at [596, 218] on html "Интернет-магазин элитной парфюмерии и косметики Boro Parfum Ваш ID: 1882258 Сай…" at bounding box center [324, 109] width 648 height 218
click at [220, 134] on icon at bounding box center [222, 136] width 5 height 5
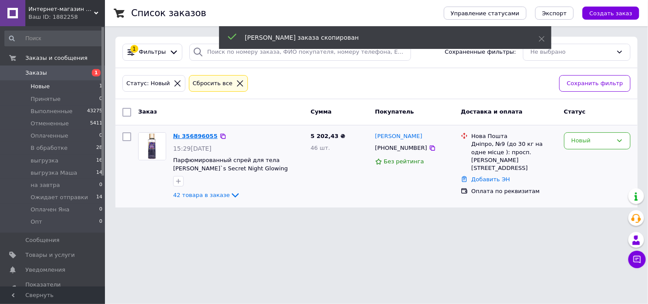
click at [201, 134] on link "№ 356896055" at bounding box center [195, 136] width 45 height 7
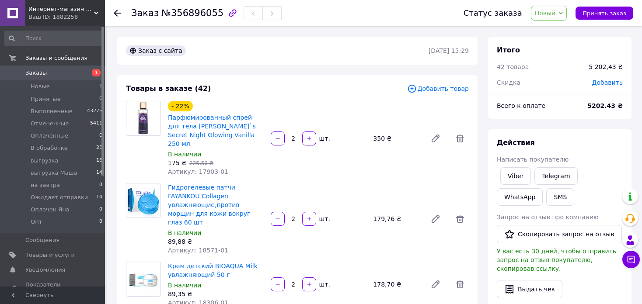
click at [606, 83] on span "Добавить" at bounding box center [607, 82] width 31 height 7
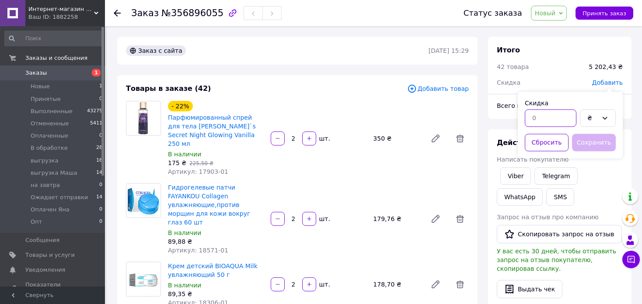
click at [560, 118] on input "text" at bounding box center [551, 117] width 52 height 17
type input "1"
click at [598, 116] on div "₴" at bounding box center [598, 117] width 36 height 17
click at [600, 150] on li "%" at bounding box center [597, 153] width 35 height 17
click at [598, 142] on button "Сохранить" at bounding box center [594, 142] width 44 height 17
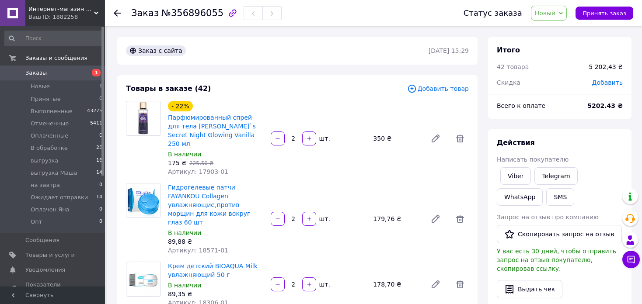
click at [552, 8] on span "Новый" at bounding box center [549, 13] width 36 height 15
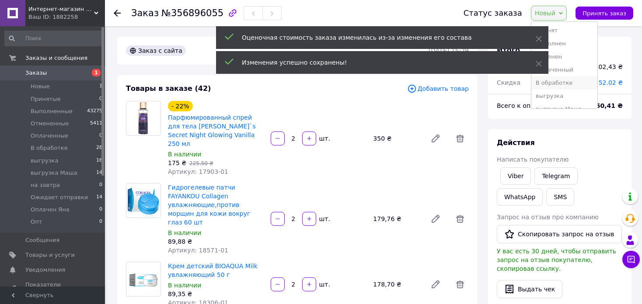
click at [564, 83] on li "В обработке" at bounding box center [564, 83] width 66 height 13
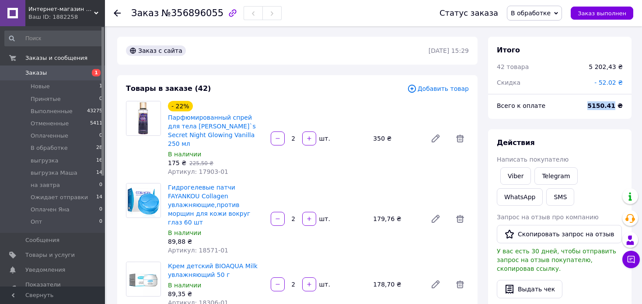
drag, startPoint x: 617, startPoint y: 106, endPoint x: 593, endPoint y: 103, distance: 24.6
click at [593, 103] on div "5150.41 ₴" at bounding box center [605, 105] width 46 height 19
copy b "5150.41"
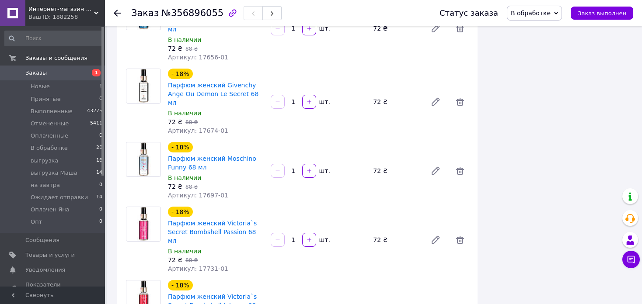
scroll to position [2712, 0]
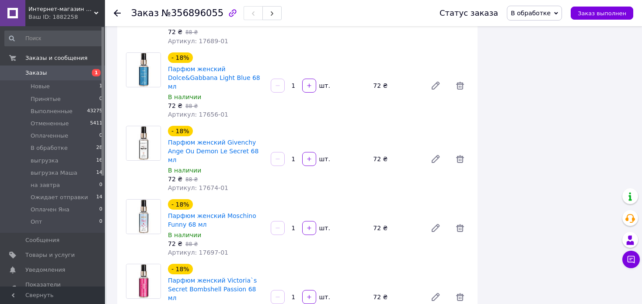
click at [118, 11] on icon at bounding box center [117, 13] width 7 height 7
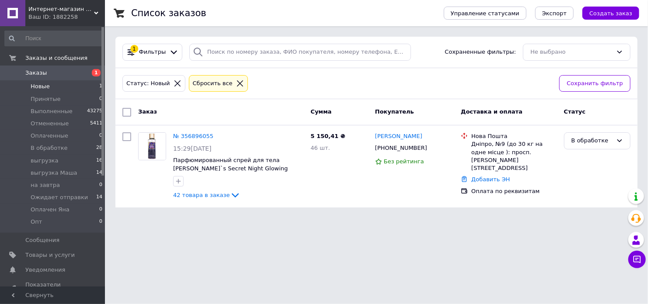
click at [91, 145] on li "В обработке 28" at bounding box center [54, 148] width 108 height 12
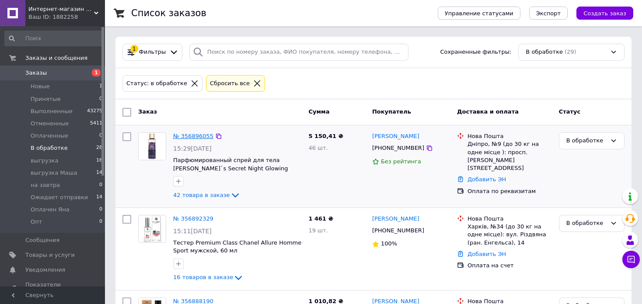
click at [192, 136] on link "№ 356896055" at bounding box center [193, 136] width 40 height 7
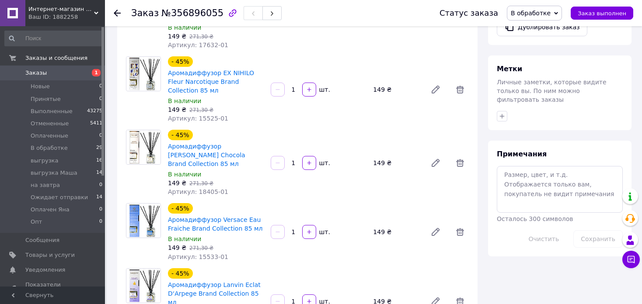
scroll to position [394, 0]
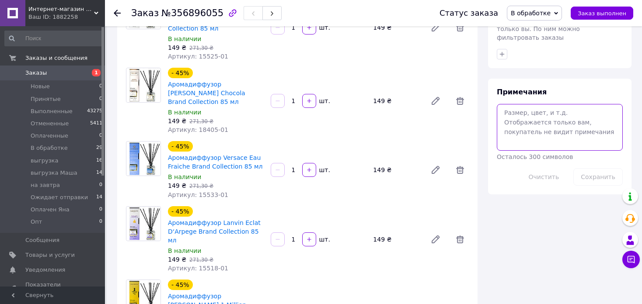
click at [530, 104] on textarea at bounding box center [560, 127] width 126 height 46
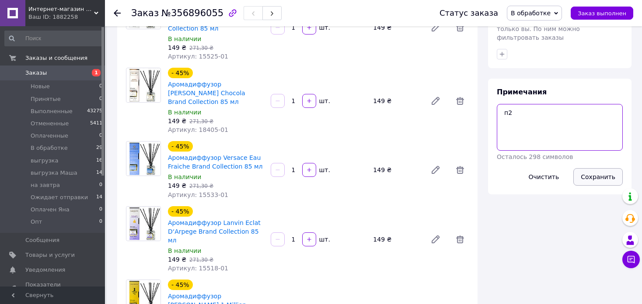
type textarea "п2"
click at [591, 168] on button "Сохранить" at bounding box center [597, 176] width 49 height 17
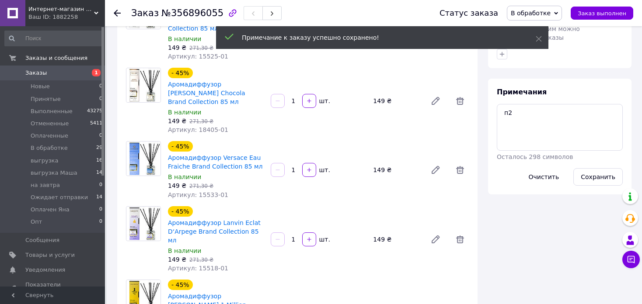
click at [551, 13] on span "В обработке" at bounding box center [531, 13] width 40 height 7
click at [551, 85] on li "Оплачен Яна" at bounding box center [540, 86] width 66 height 13
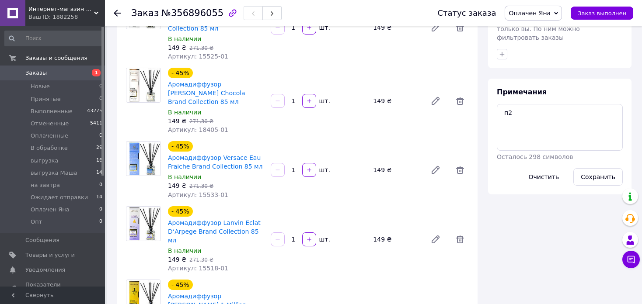
click at [116, 13] on use at bounding box center [117, 13] width 7 height 7
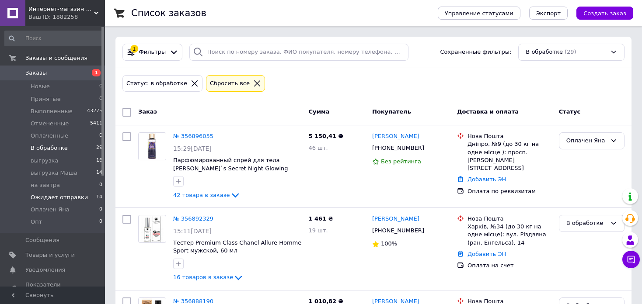
click at [80, 199] on li "Ожидает отправки 14" at bounding box center [54, 198] width 108 height 12
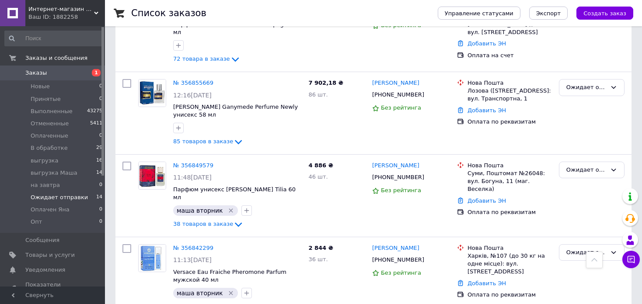
scroll to position [350, 0]
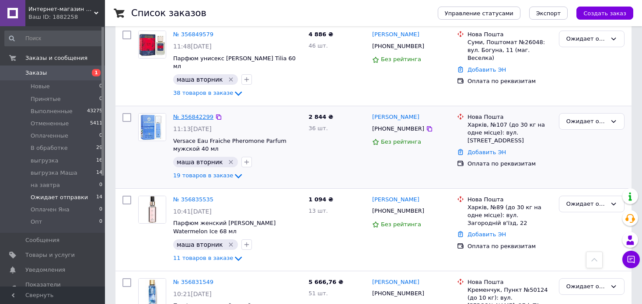
click at [185, 114] on link "№ 356842299" at bounding box center [193, 117] width 40 height 7
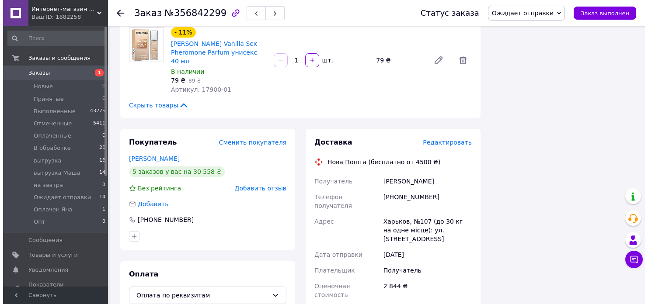
scroll to position [1356, 0]
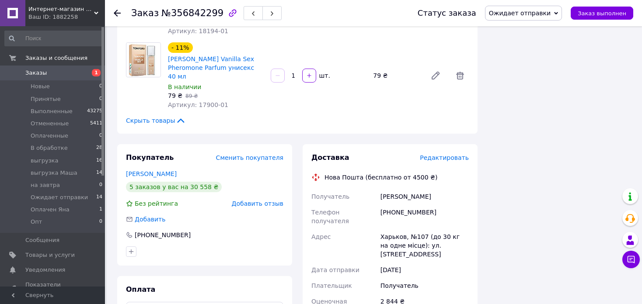
click at [443, 154] on span "Редактировать" at bounding box center [444, 157] width 49 height 7
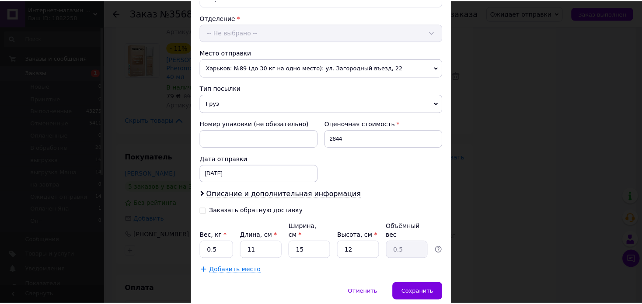
scroll to position [290, 0]
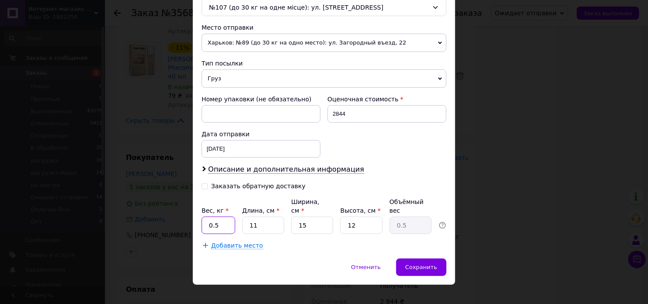
click at [220, 217] on input "0.5" at bounding box center [219, 225] width 34 height 17
type input "4.8"
type input "3"
type input "0.14"
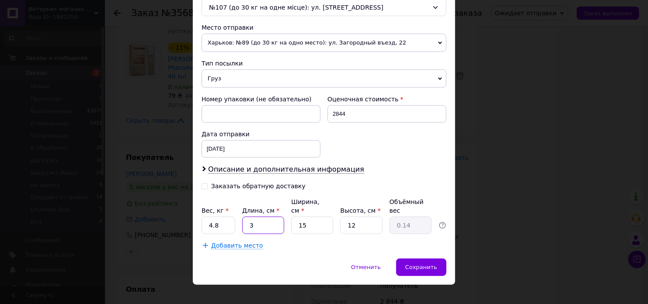
type input "32"
type input "1.44"
type input "32"
type input "2"
type input "0.19"
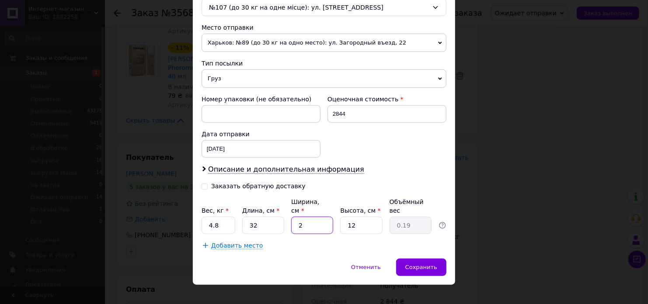
type input "23"
type input "2.21"
type input "23"
type input "1"
type input "0.18"
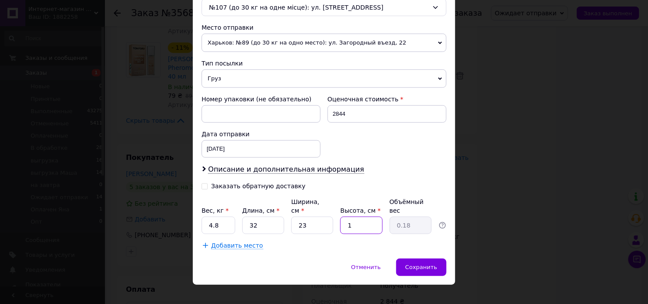
type input "18"
type input "3.31"
type input "18"
click at [425, 259] on div "Сохранить" at bounding box center [421, 267] width 50 height 17
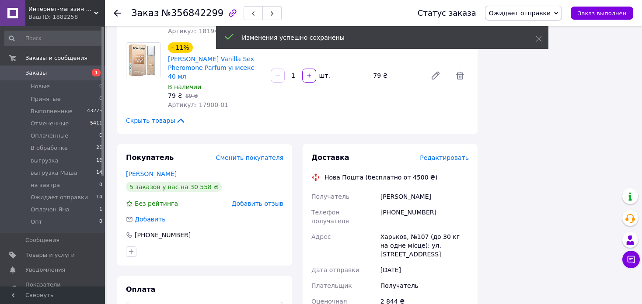
click at [558, 12] on icon at bounding box center [556, 13] width 4 height 3
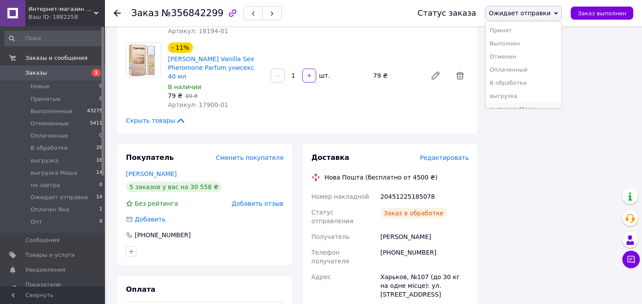
click at [547, 105] on li "выгрузка Маша" at bounding box center [524, 109] width 76 height 13
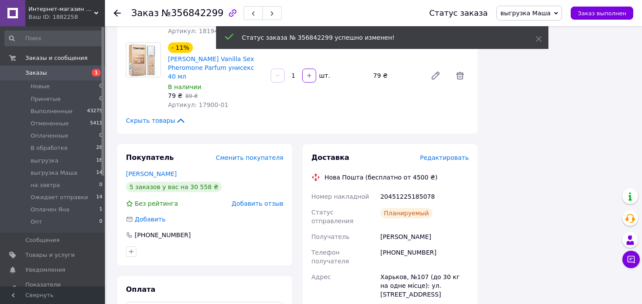
click at [115, 13] on use at bounding box center [117, 13] width 7 height 7
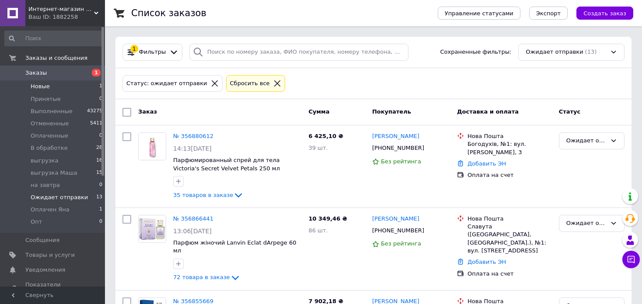
click at [76, 90] on li "Новые 1" at bounding box center [54, 86] width 108 height 12
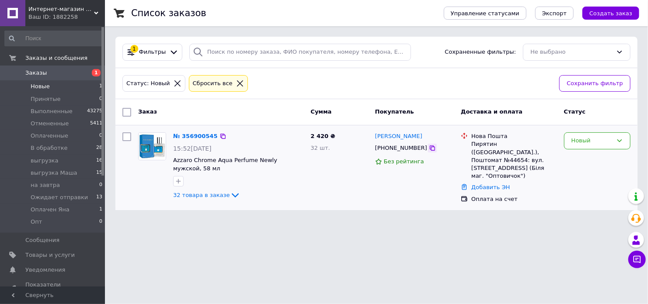
click at [430, 148] on icon at bounding box center [432, 148] width 5 height 5
click at [607, 221] on html "Интернет-магазин элитной парфюмерии и косметики [PERSON_NAME] Parfum Ваш ID: 18…" at bounding box center [324, 110] width 648 height 221
click at [220, 134] on icon at bounding box center [223, 136] width 7 height 7
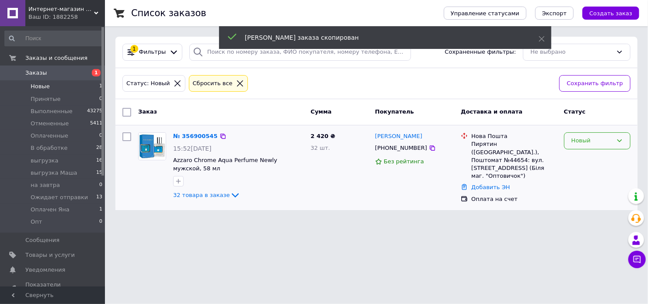
click at [598, 140] on div "Новый" at bounding box center [592, 140] width 41 height 9
click at [596, 219] on li "В обработке" at bounding box center [598, 223] width 66 height 16
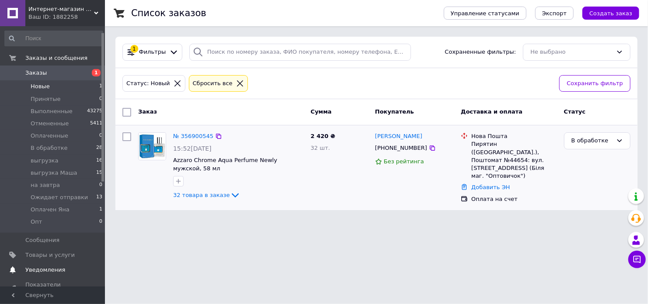
scroll to position [44, 0]
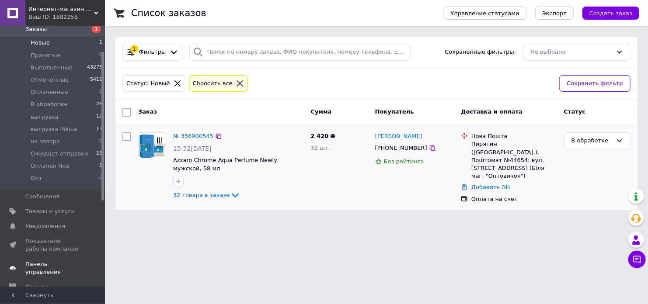
click at [65, 263] on span "Панель управления" at bounding box center [53, 269] width 56 height 16
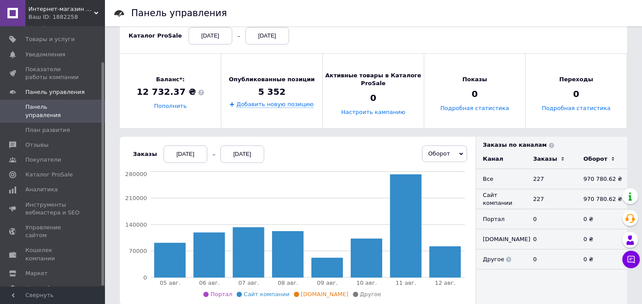
scroll to position [131, 0]
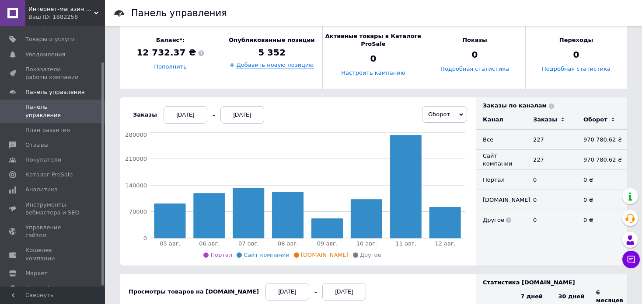
click at [187, 114] on div "[DATE]" at bounding box center [186, 114] width 44 height 17
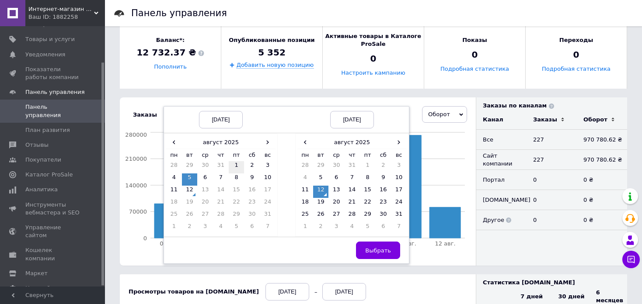
click at [231, 165] on td "1" at bounding box center [237, 167] width 16 height 12
click at [381, 249] on span "Выбрать" at bounding box center [378, 251] width 26 height 7
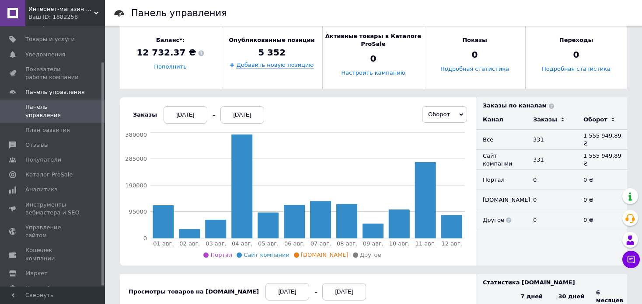
click at [183, 115] on div "[DATE]" at bounding box center [186, 114] width 44 height 17
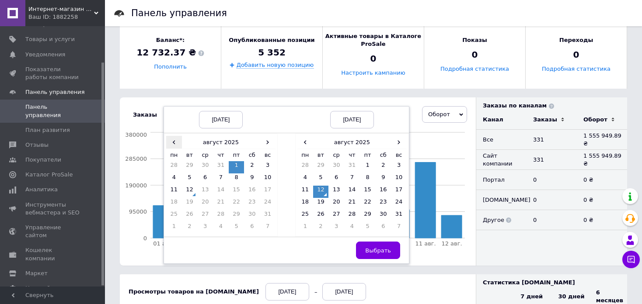
click at [169, 144] on span "‹" at bounding box center [174, 142] width 16 height 13
click at [187, 166] on td "1" at bounding box center [190, 167] width 16 height 12
click at [304, 141] on span "‹" at bounding box center [305, 142] width 16 height 13
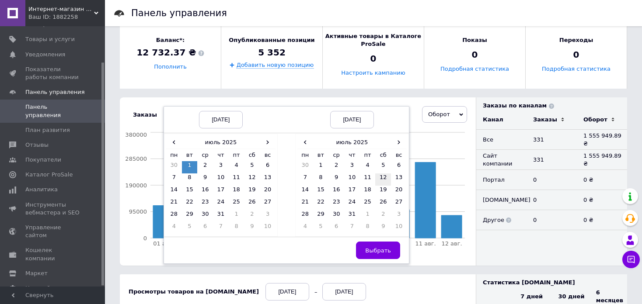
click at [379, 178] on td "12" at bounding box center [383, 180] width 16 height 12
click at [381, 245] on button "Выбрать" at bounding box center [378, 250] width 44 height 17
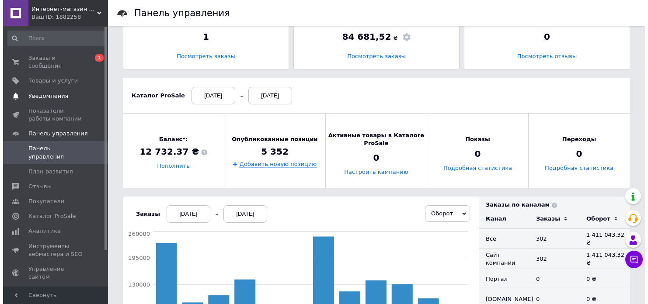
scroll to position [0, 0]
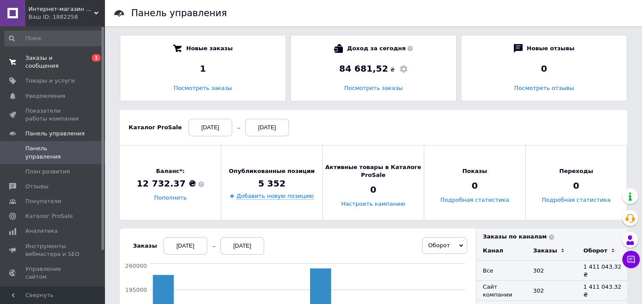
click at [66, 63] on link "Заказы и сообщения 0 1" at bounding box center [54, 62] width 108 height 23
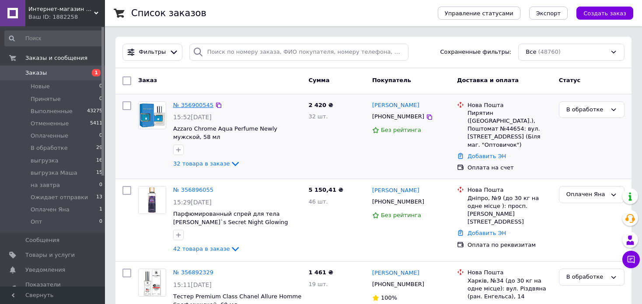
click at [188, 107] on link "№ 356900545" at bounding box center [193, 105] width 40 height 7
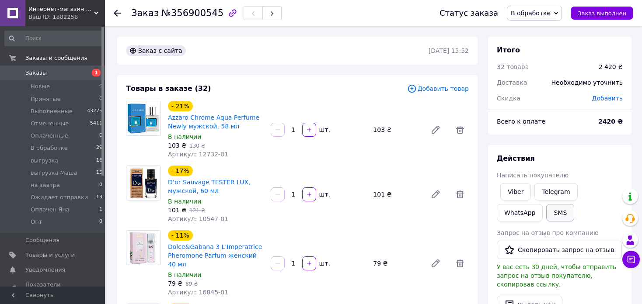
click at [510, 194] on link "Viber" at bounding box center [515, 191] width 31 height 17
click at [546, 215] on button "SMS" at bounding box center [560, 212] width 28 height 17
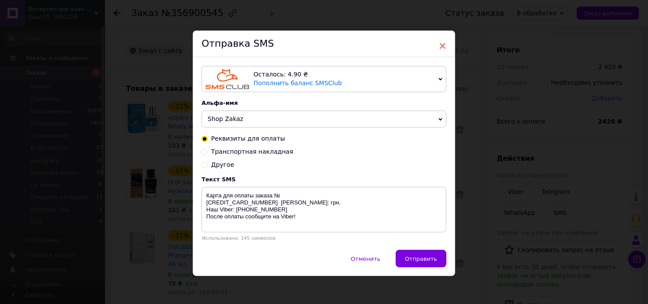
click at [445, 44] on span "×" at bounding box center [443, 45] width 8 height 15
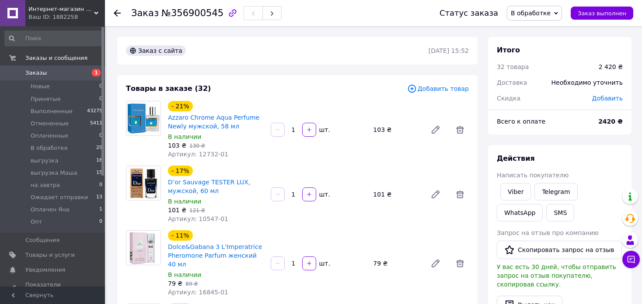
click at [115, 14] on use at bounding box center [117, 13] width 7 height 7
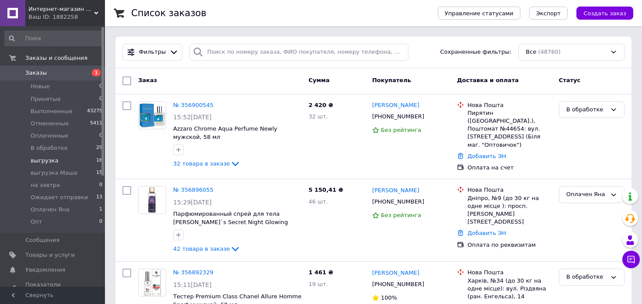
click at [63, 163] on li "выгрузка 16" at bounding box center [54, 161] width 108 height 12
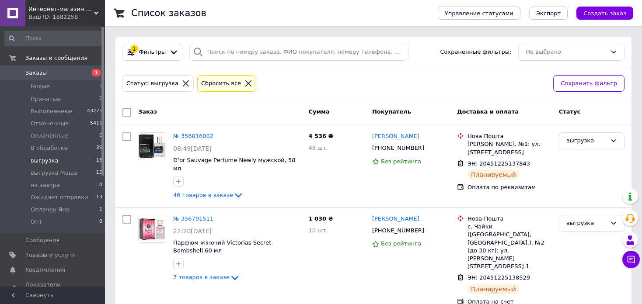
click at [126, 111] on input "checkbox" at bounding box center [126, 112] width 9 height 9
checkbox input "true"
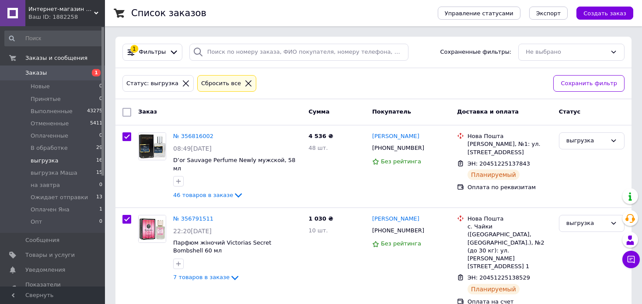
checkbox input "true"
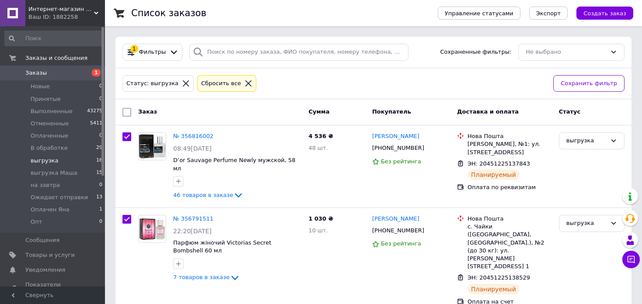
checkbox input "true"
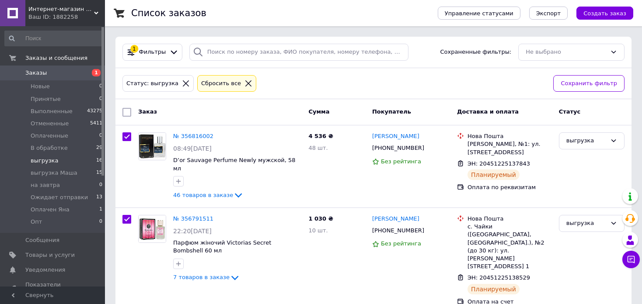
checkbox input "true"
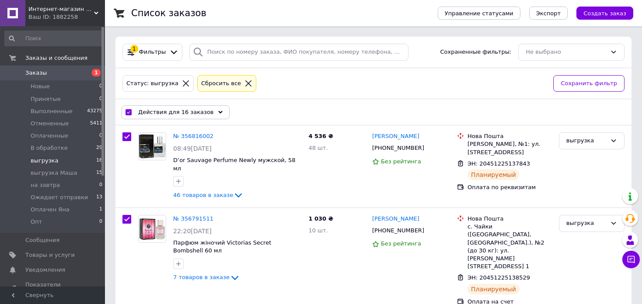
click at [211, 115] on div "Действия для 16 заказов" at bounding box center [176, 112] width 108 height 14
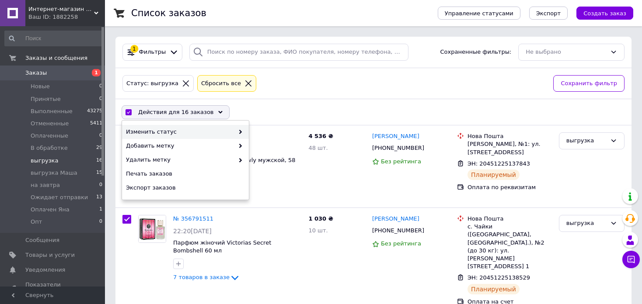
click at [236, 133] on span at bounding box center [238, 132] width 9 height 8
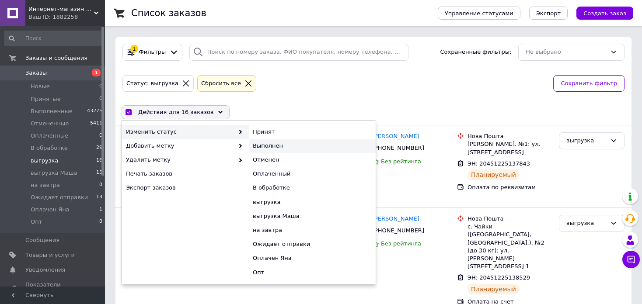
click at [272, 148] on div "Выполнен" at bounding box center [312, 146] width 127 height 14
checkbox input "false"
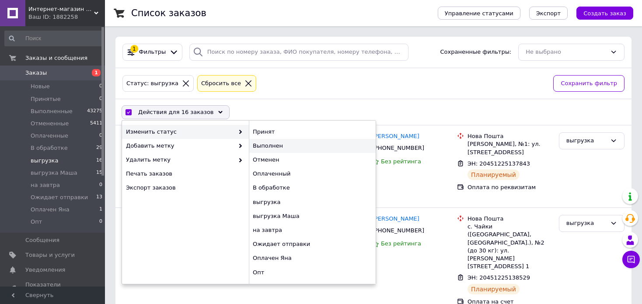
checkbox input "false"
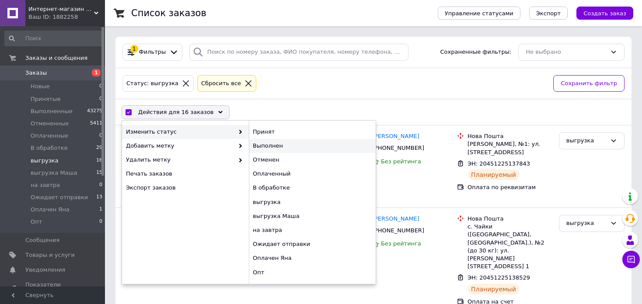
checkbox input "false"
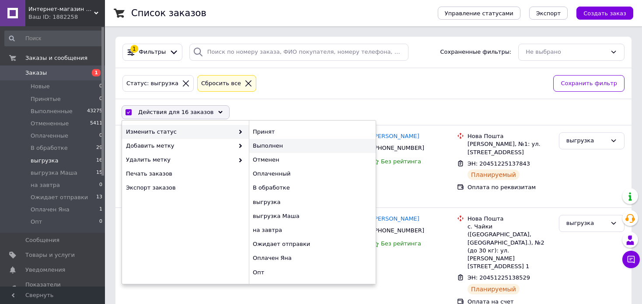
checkbox input "false"
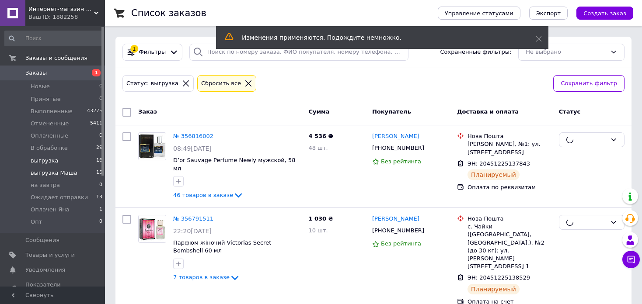
click at [84, 174] on li "выгрузка Маша 15" at bounding box center [54, 173] width 108 height 12
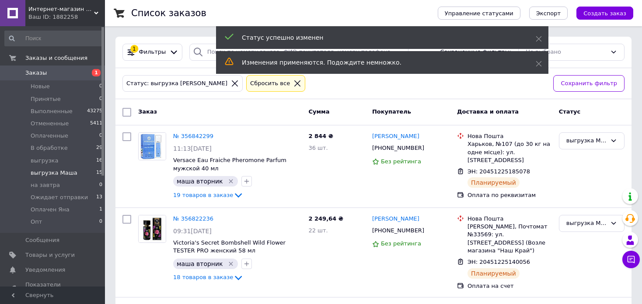
click at [129, 112] on input "checkbox" at bounding box center [126, 112] width 9 height 9
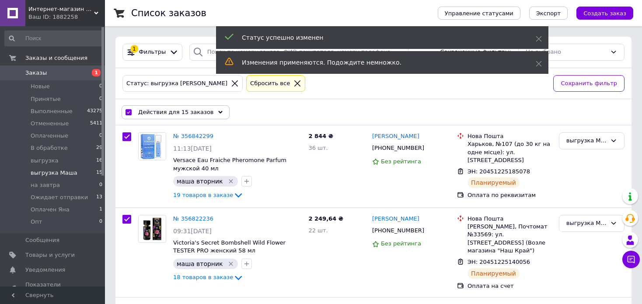
checkbox input "true"
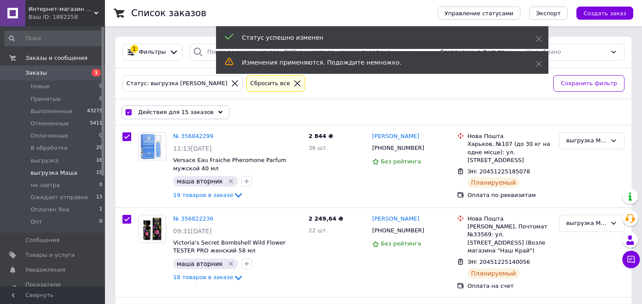
checkbox input "true"
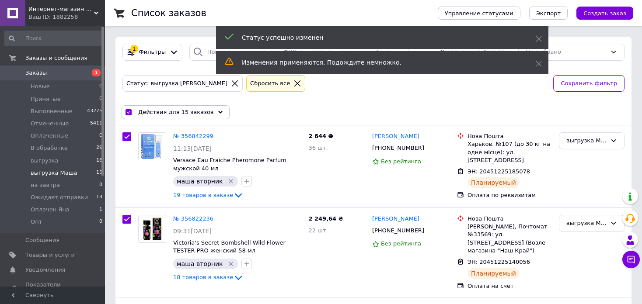
checkbox input "true"
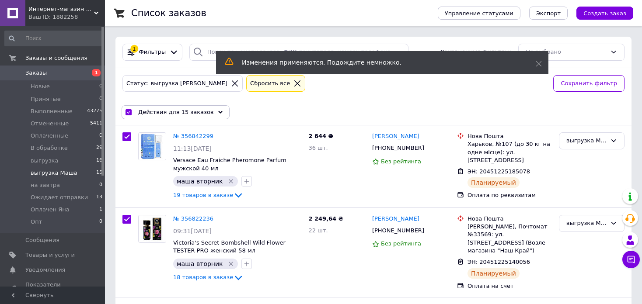
click at [211, 114] on div "Действия для 15 заказов" at bounding box center [176, 112] width 108 height 14
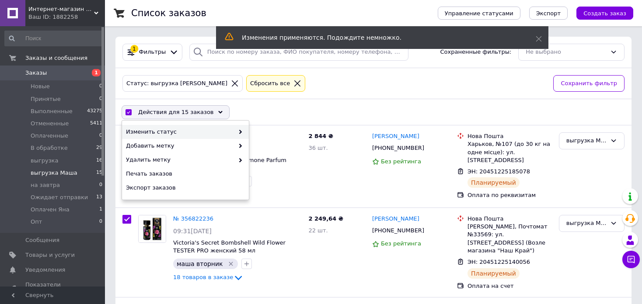
click at [242, 132] on icon at bounding box center [240, 132] width 4 height 4
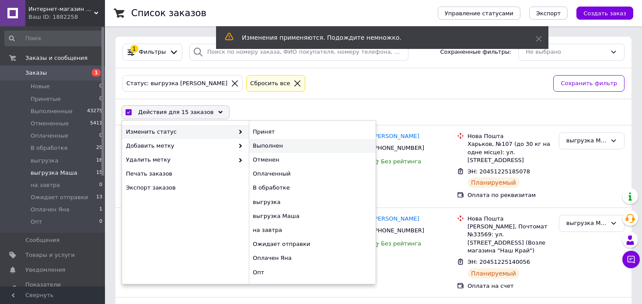
click at [269, 146] on div "Выполнен" at bounding box center [312, 146] width 127 height 14
checkbox input "false"
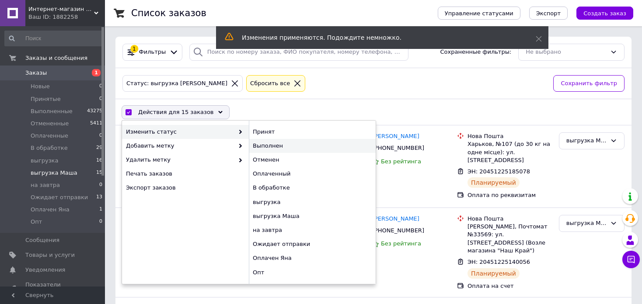
checkbox input "false"
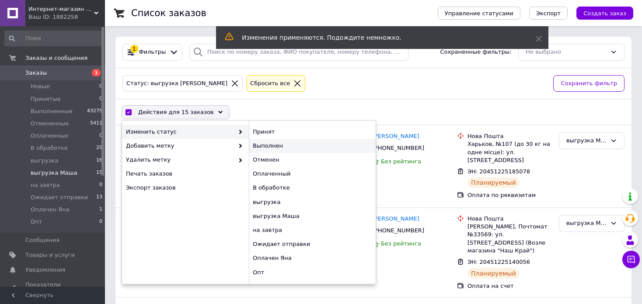
checkbox input "false"
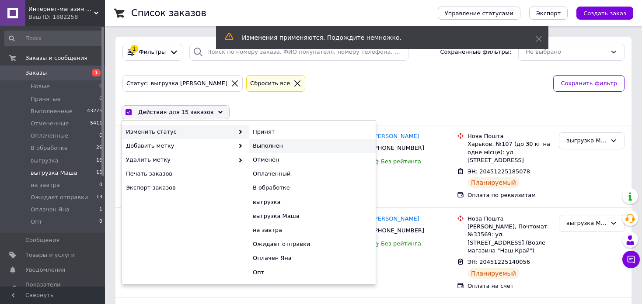
checkbox input "false"
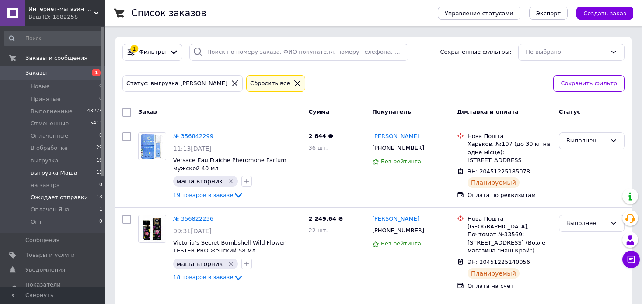
click at [68, 202] on span "Ожидает отправки" at bounding box center [59, 198] width 57 height 8
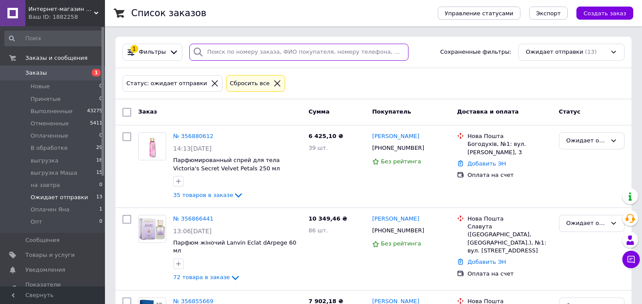
click at [276, 55] on input "search" at bounding box center [298, 52] width 219 height 17
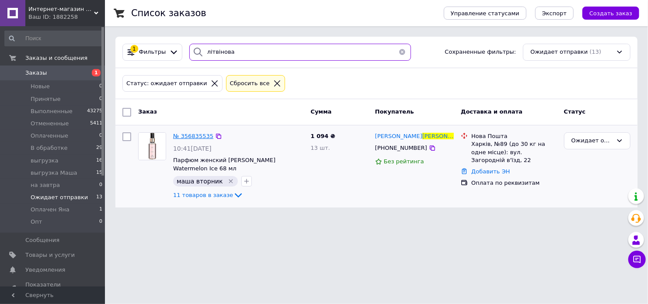
type input "літвінова"
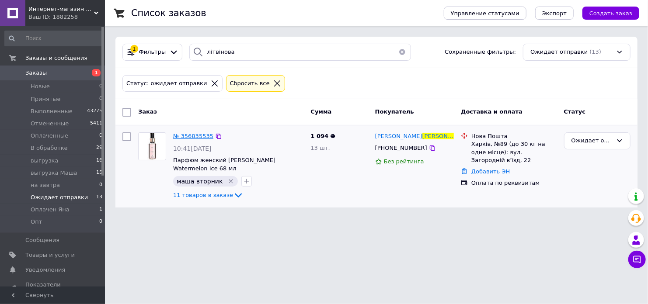
click at [187, 134] on span "№ 356835535" at bounding box center [193, 136] width 40 height 7
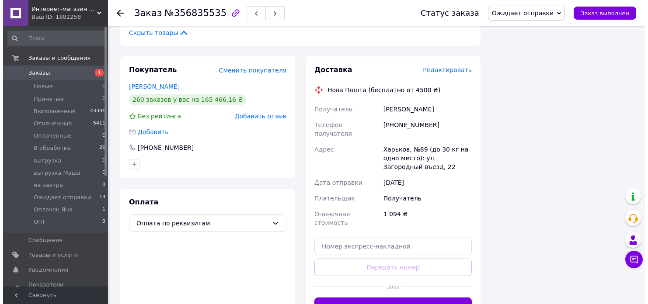
scroll to position [831, 0]
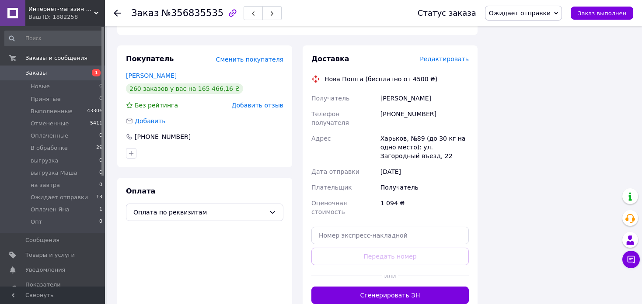
click at [446, 56] on span "Редактировать" at bounding box center [444, 59] width 49 height 7
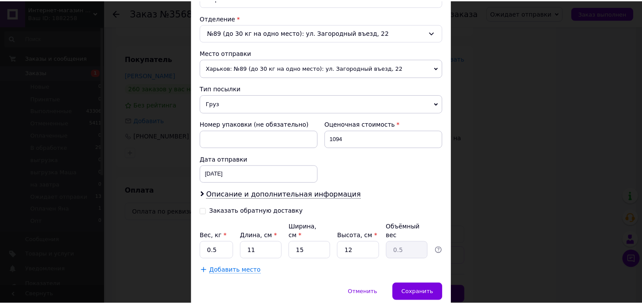
scroll to position [290, 0]
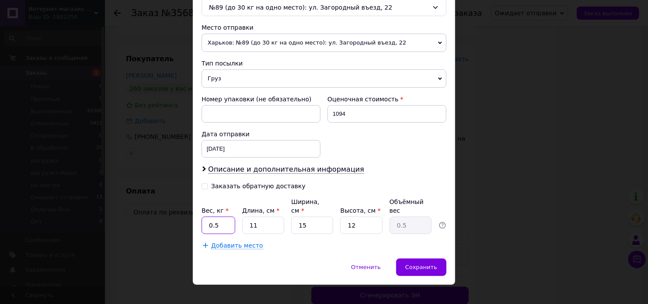
click at [224, 217] on input "0.5" at bounding box center [219, 225] width 34 height 17
type input "2.1"
type input "2"
type input "0.1"
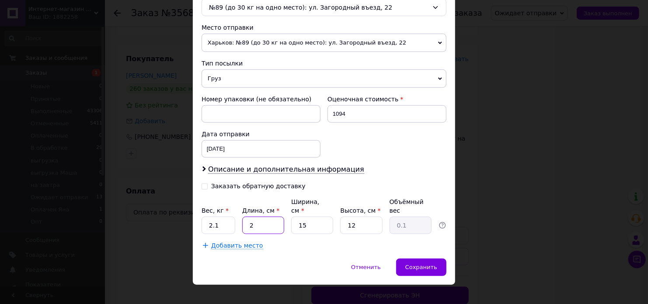
type input "22"
type input "0.99"
type input "22"
type input "1"
type input "0.1"
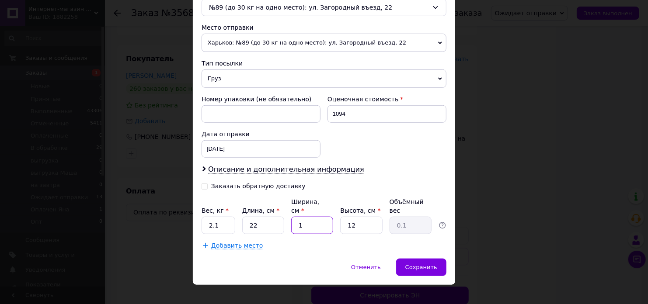
type input "17"
type input "1.12"
type input "17"
type input "2"
type input "0.19"
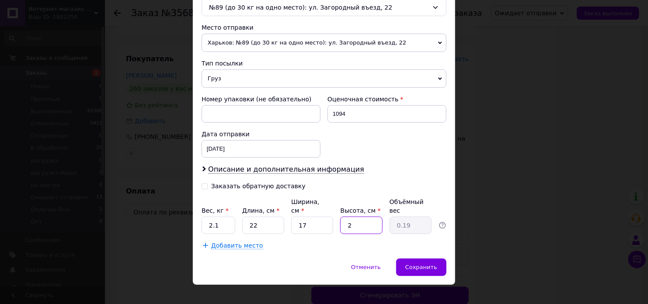
type input "22"
type input "2.06"
type input "22"
click at [423, 259] on div "Сохранить" at bounding box center [421, 267] width 50 height 17
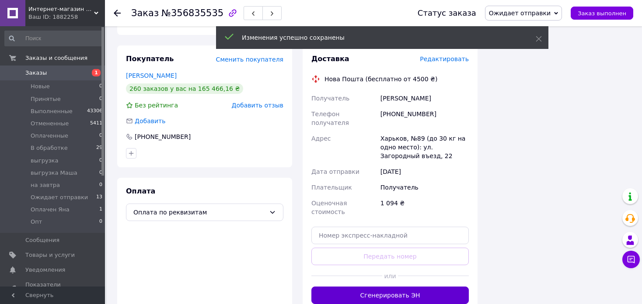
click at [434, 287] on button "Сгенерировать ЭН" at bounding box center [389, 295] width 157 height 17
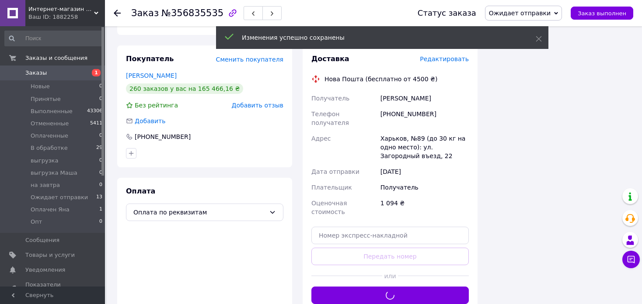
click at [546, 11] on span "Ожидает отправки" at bounding box center [520, 13] width 62 height 7
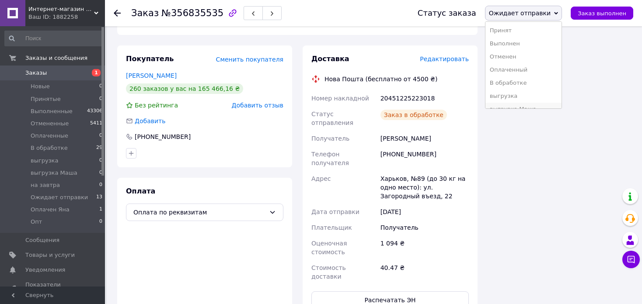
click at [544, 104] on li "выгрузка Маша" at bounding box center [524, 109] width 76 height 13
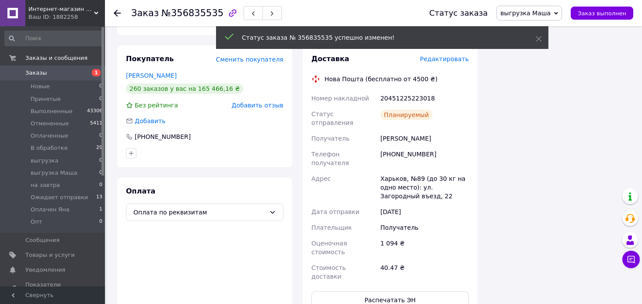
click at [115, 10] on icon at bounding box center [117, 13] width 7 height 7
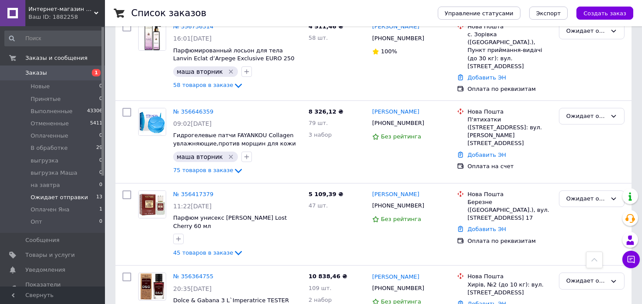
scroll to position [854, 0]
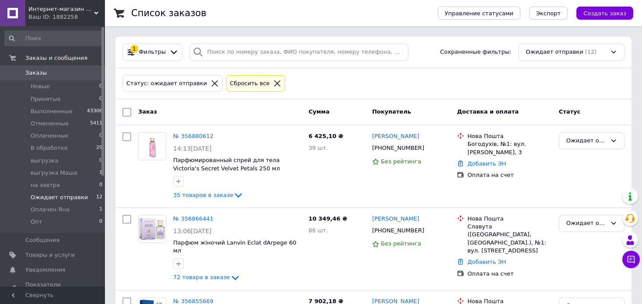
click at [212, 81] on icon at bounding box center [215, 83] width 6 height 6
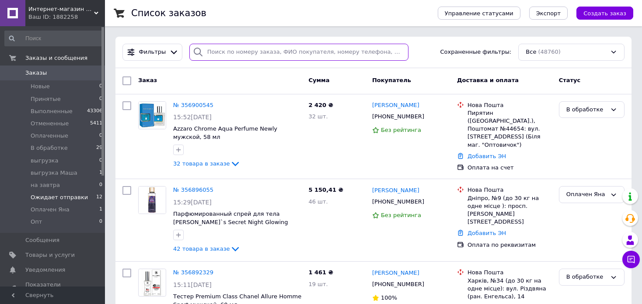
click at [274, 49] on input "search" at bounding box center [298, 52] width 219 height 17
paste input "20451225140713"
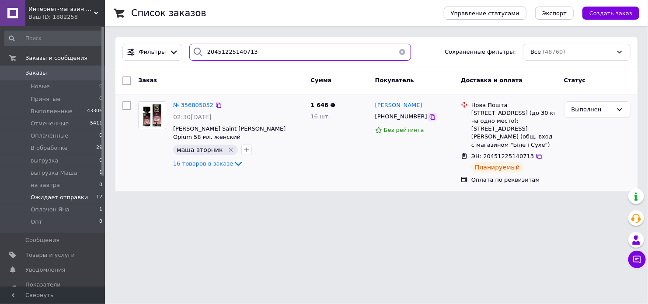
type input "20451225140713"
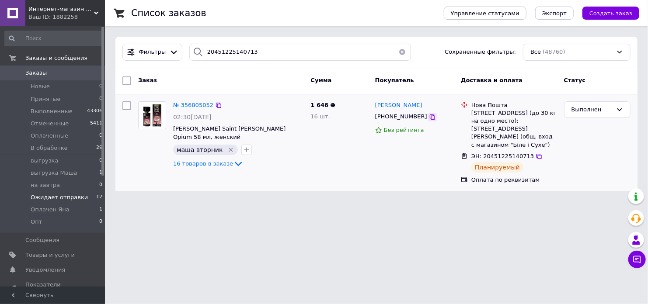
click at [429, 118] on icon at bounding box center [432, 117] width 7 height 7
click at [596, 194] on html "Интернет-магазин элитной парфюмерии и косметики Boro Parfum Ваш ID: 1882258 Сай…" at bounding box center [324, 101] width 648 height 202
click at [536, 153] on icon at bounding box center [539, 156] width 7 height 7
click at [78, 195] on span "Ожидает отправки" at bounding box center [59, 198] width 57 height 8
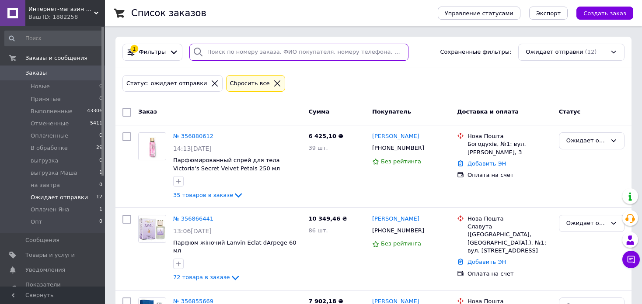
click at [270, 50] on input "search" at bounding box center [298, 52] width 219 height 17
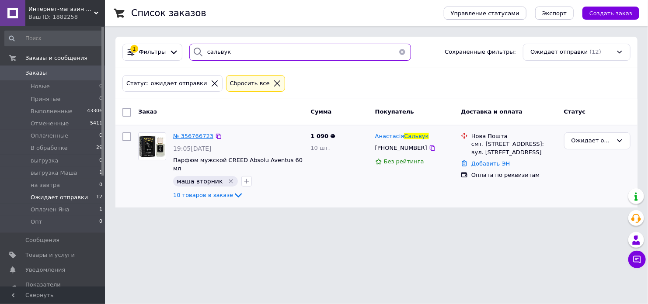
type input "сальвук"
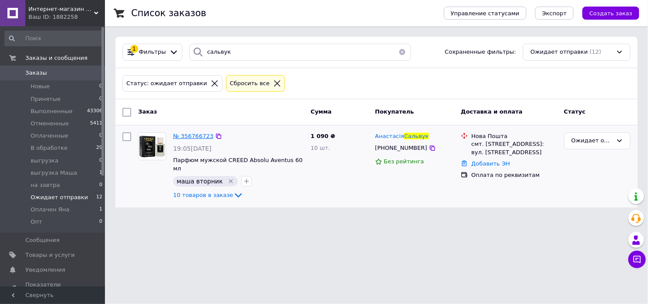
click at [191, 136] on span "№ 356766723" at bounding box center [193, 136] width 40 height 7
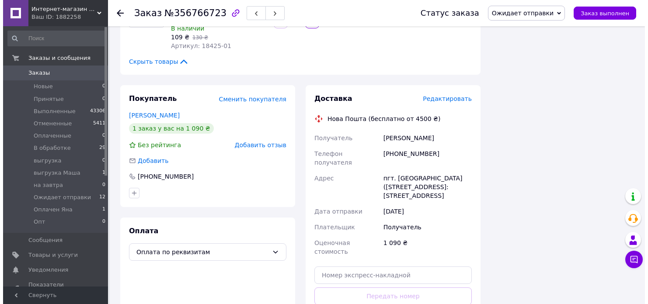
scroll to position [744, 0]
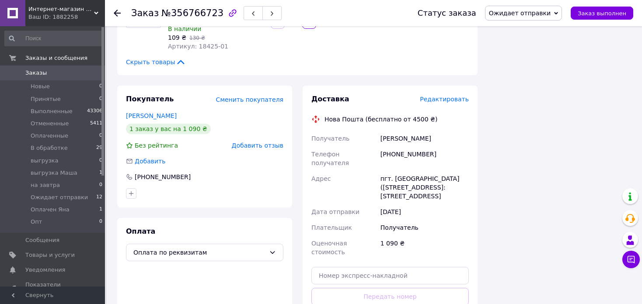
click at [447, 96] on span "Редактировать" at bounding box center [444, 99] width 49 height 7
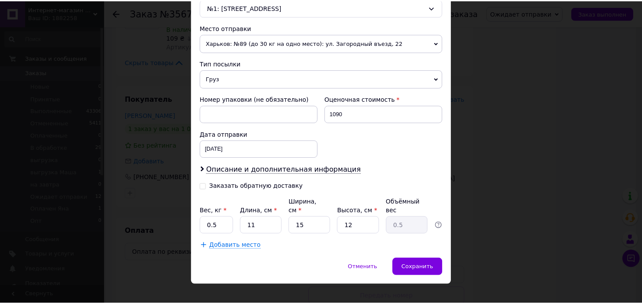
scroll to position [290, 0]
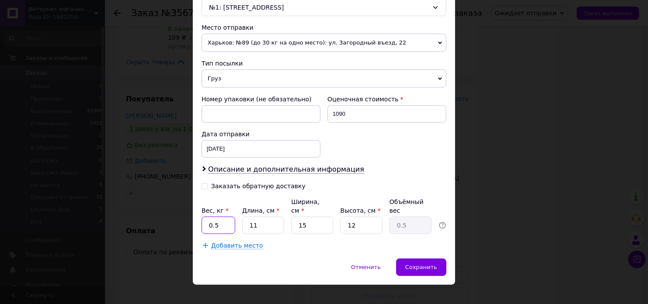
click at [231, 217] on input "0.5" at bounding box center [219, 225] width 34 height 17
type input "2.5"
type input "2"
type input "0.1"
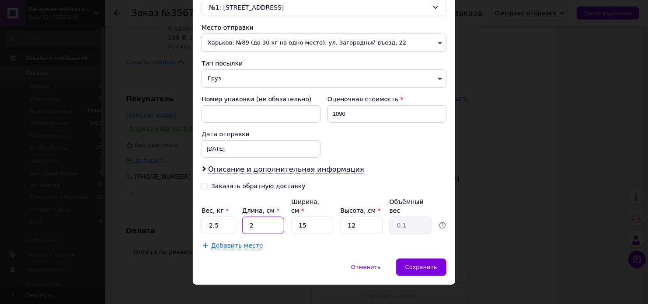
type input "22"
type input "0.99"
type input "22"
type input "1"
type input "0.1"
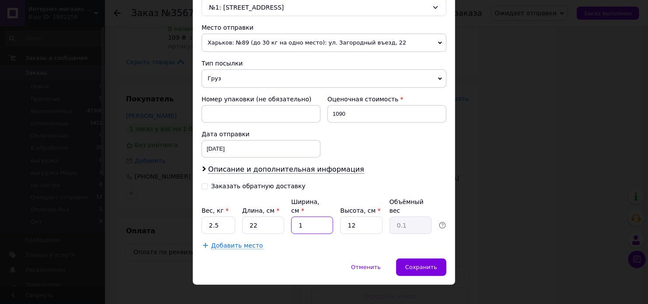
type input "17"
type input "1.12"
type input "17"
type input "2"
type input "0.19"
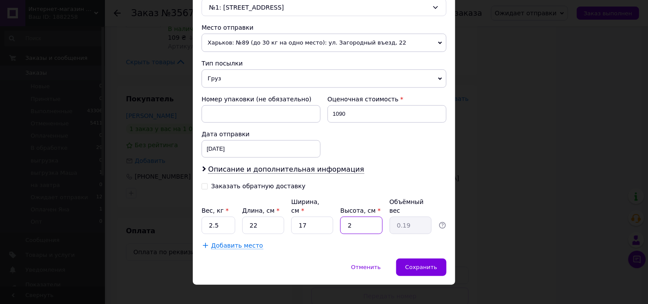
type input "22"
type input "2.06"
type input "22"
click at [416, 264] on span "Сохранить" at bounding box center [421, 267] width 32 height 7
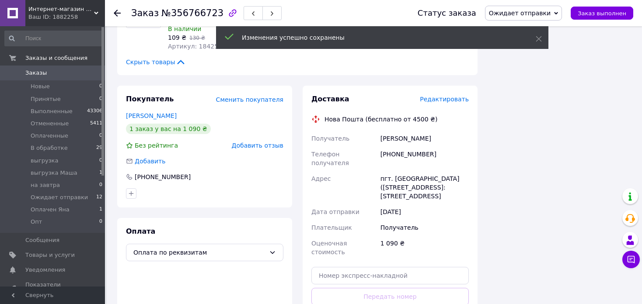
drag, startPoint x: 530, startPoint y: 10, endPoint x: 531, endPoint y: 45, distance: 35.4
click at [530, 11] on span "Ожидает отправки" at bounding box center [520, 13] width 62 height 7
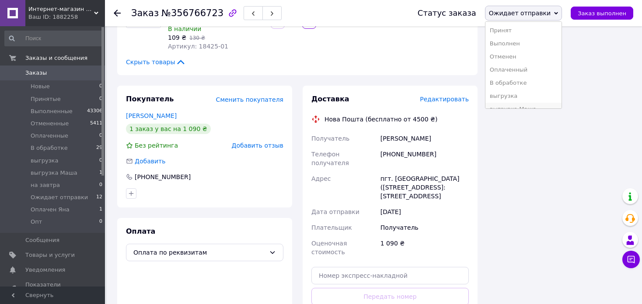
click at [538, 105] on li "выгрузка Маша" at bounding box center [524, 109] width 76 height 13
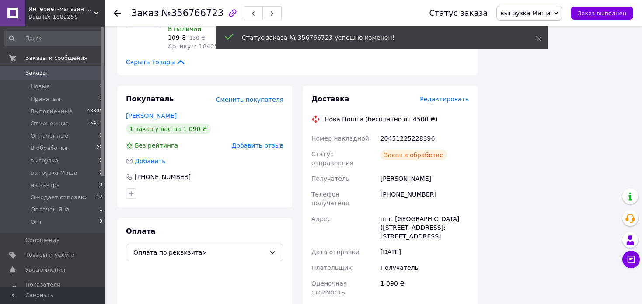
click at [117, 11] on icon at bounding box center [117, 13] width 7 height 7
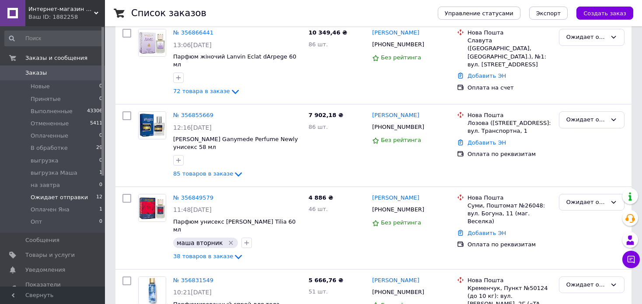
scroll to position [219, 0]
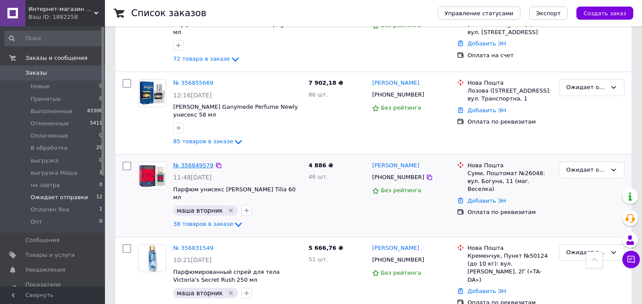
click at [190, 162] on link "№ 356849579" at bounding box center [193, 165] width 40 height 7
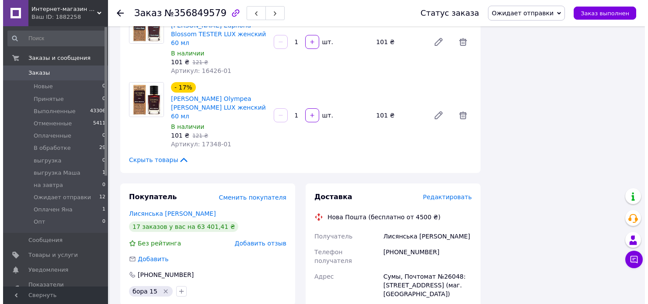
scroll to position [2624, 0]
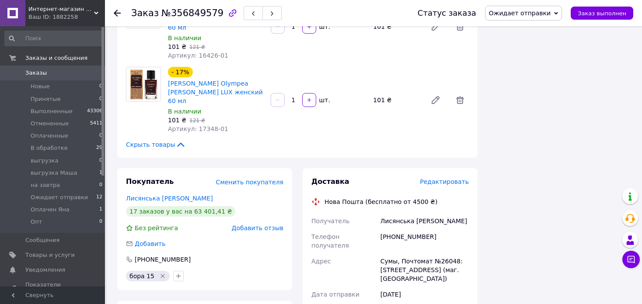
click at [456, 178] on span "Редактировать" at bounding box center [444, 181] width 49 height 7
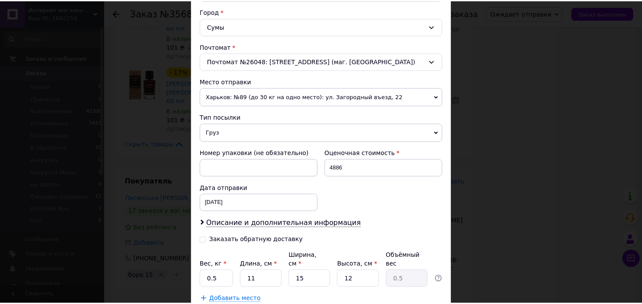
scroll to position [290, 0]
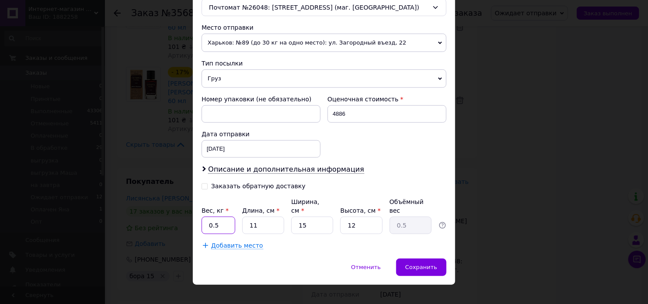
click at [220, 217] on input "0.5" at bounding box center [219, 225] width 34 height 17
type input "10.7"
type input "3"
type input "0.14"
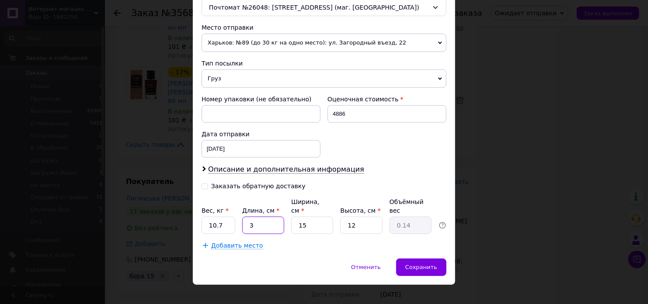
type input "38"
type input "1.71"
type input "38"
type input "2"
type input "0.23"
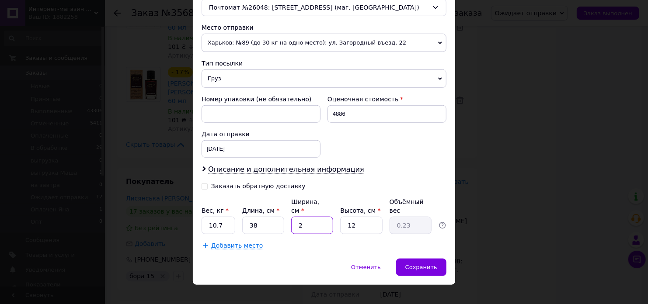
type input "24"
type input "2.74"
type input "24"
type input "2"
type input "0.46"
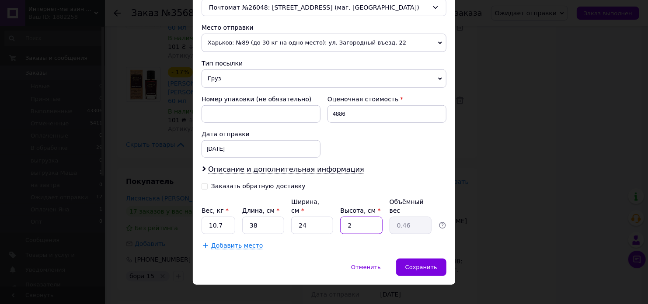
type input "24"
type input "5.47"
type input "24"
click at [412, 264] on span "Сохранить" at bounding box center [421, 267] width 32 height 7
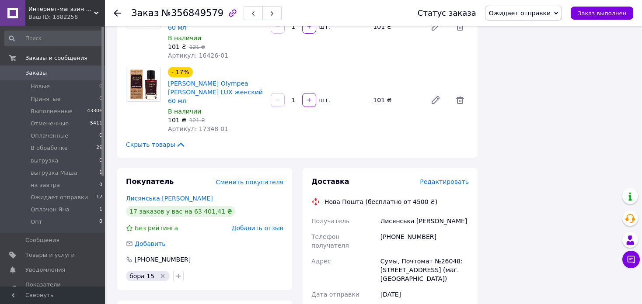
click at [532, 13] on span "Ожидает отправки" at bounding box center [520, 13] width 62 height 7
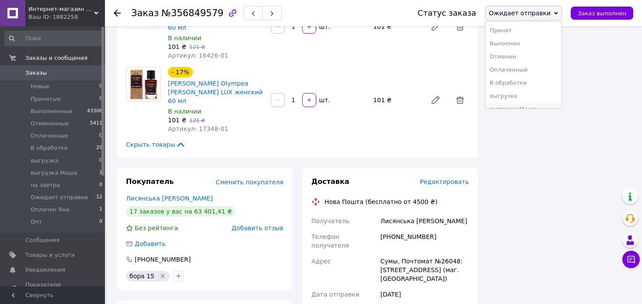
click at [538, 106] on li "выгрузка Маша" at bounding box center [524, 109] width 76 height 13
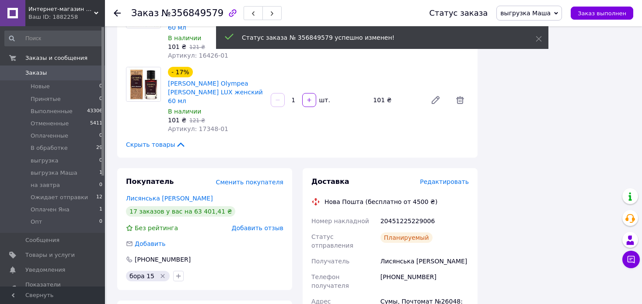
scroll to position [10, 0]
click at [114, 13] on use at bounding box center [117, 13] width 7 height 7
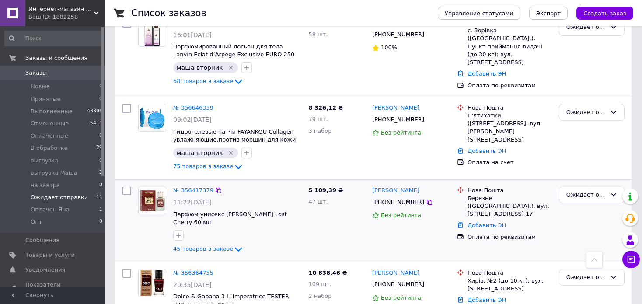
scroll to position [697, 0]
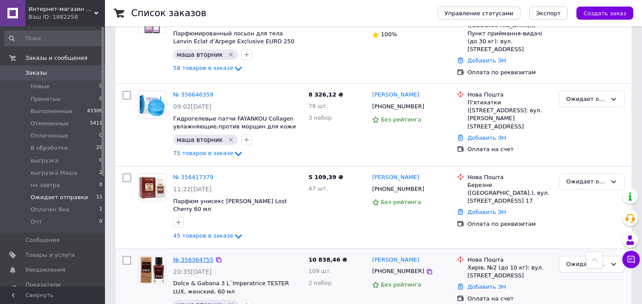
click at [189, 257] on link "№ 356364755" at bounding box center [193, 260] width 40 height 7
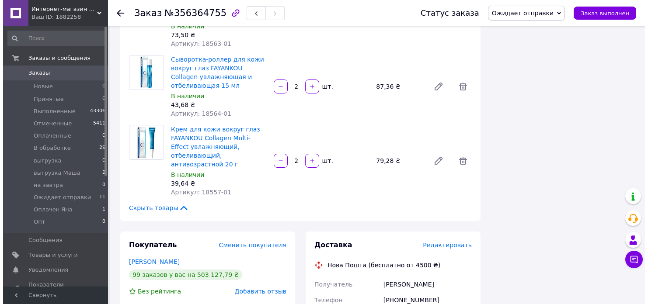
scroll to position [2053, 0]
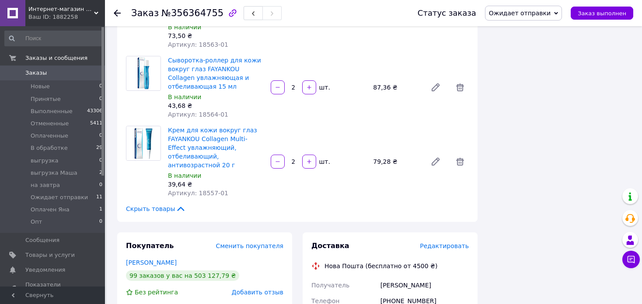
click at [434, 243] on span "Редактировать" at bounding box center [444, 246] width 49 height 7
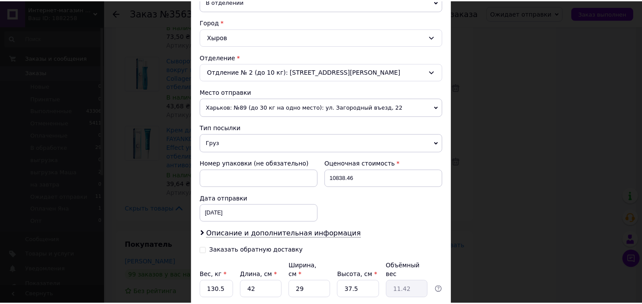
scroll to position [290, 0]
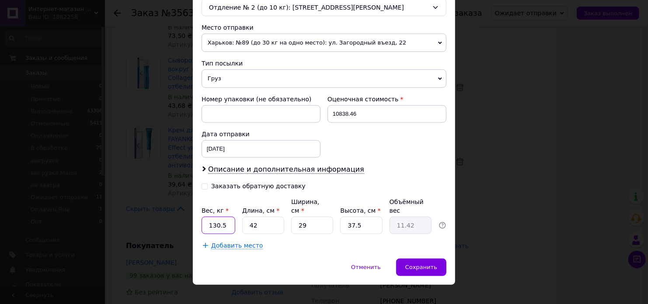
click at [225, 217] on input "130.5" at bounding box center [219, 225] width 34 height 17
type input "22.2"
type input "4"
type input "1.09"
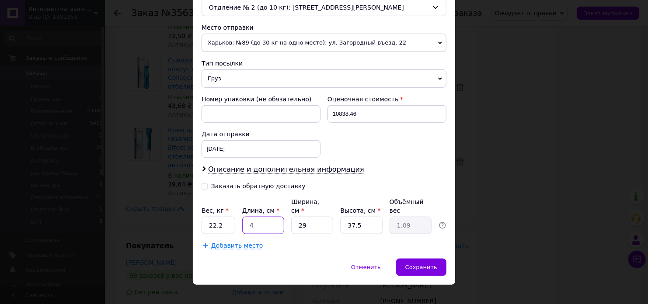
type input "40"
type input "10.88"
type input "40"
type input "3"
type input "1.13"
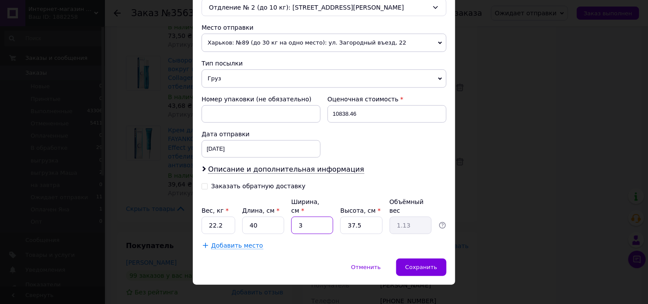
type input "30"
type input "11.25"
type input "30"
type input "3"
type input "0.9"
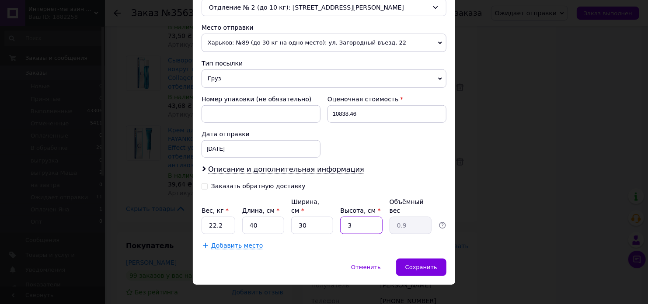
type input "30"
type input "9"
type input "30"
click at [437, 259] on div "Сохранить" at bounding box center [421, 267] width 50 height 17
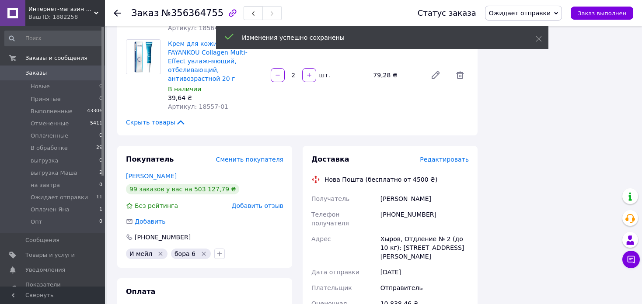
scroll to position [2141, 0]
click at [551, 11] on span "Ожидает отправки" at bounding box center [520, 13] width 62 height 7
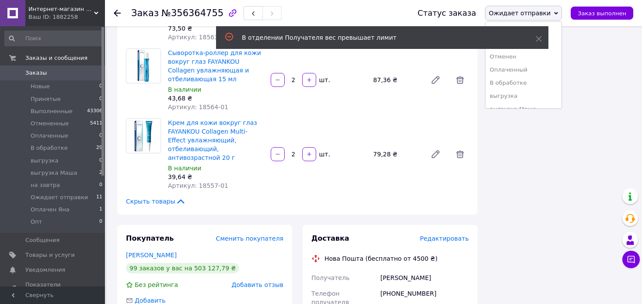
scroll to position [2053, 0]
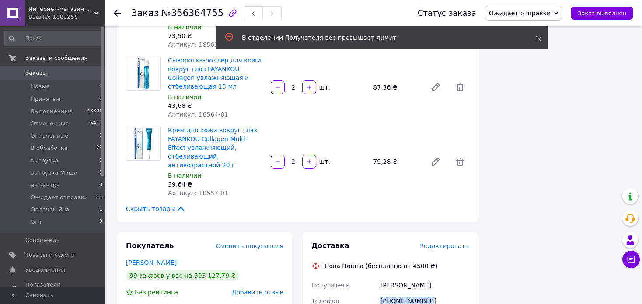
drag, startPoint x: 430, startPoint y: 158, endPoint x: 376, endPoint y: 156, distance: 54.7
copy div "Телефон получателя +380686239250"
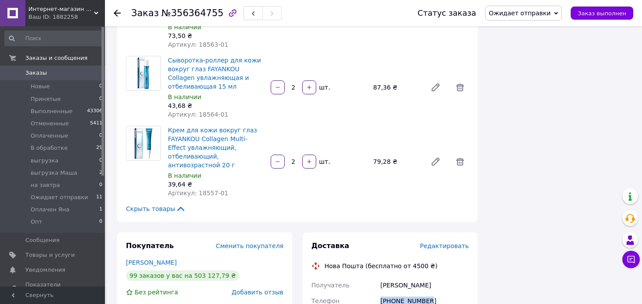
drag, startPoint x: 621, startPoint y: 67, endPoint x: 531, endPoint y: 43, distance: 92.8
click at [117, 11] on icon at bounding box center [117, 13] width 7 height 7
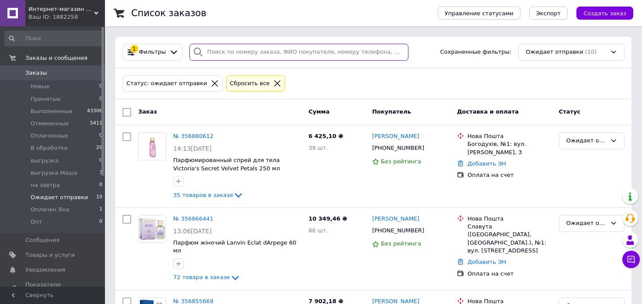
click at [260, 55] on input "search" at bounding box center [298, 52] width 219 height 17
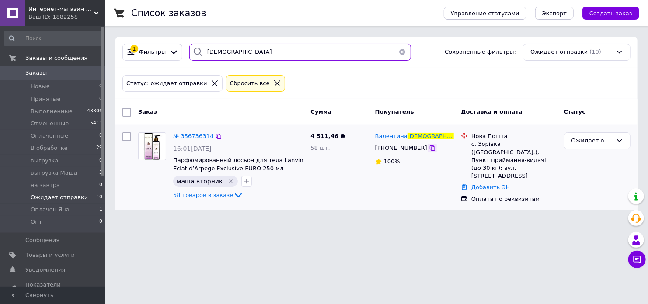
type input "богомол"
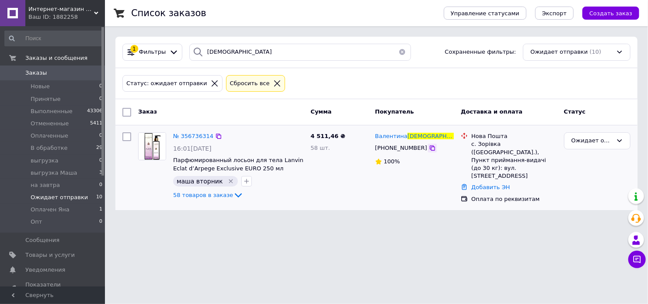
click at [430, 149] on icon at bounding box center [432, 148] width 5 height 5
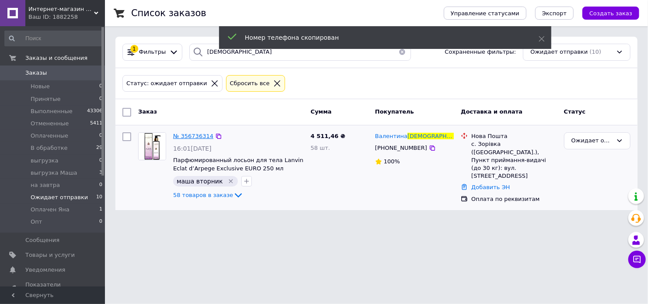
click at [197, 135] on span "№ 356736314" at bounding box center [193, 136] width 40 height 7
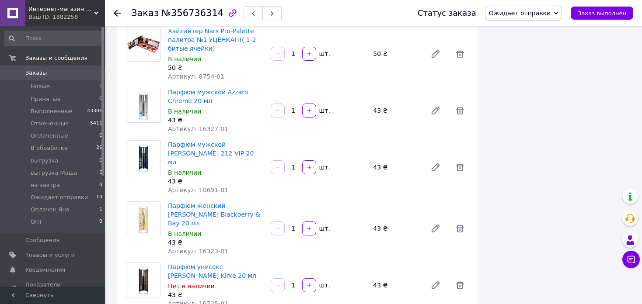
scroll to position [3193, 0]
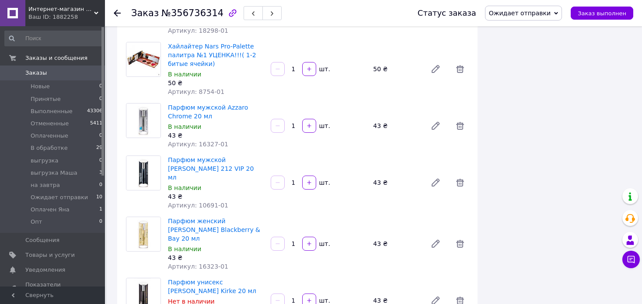
drag, startPoint x: 169, startPoint y: 93, endPoint x: 216, endPoint y: 102, distance: 47.6
click at [216, 278] on span "Парфюм унисекс Tiziana Terenzi Kirke 20 мл" at bounding box center [216, 286] width 96 height 17
copy link "Парфюм унисекс Tiziana Terenzi Kirke 20 мл"
click at [461, 296] on icon at bounding box center [460, 301] width 10 height 10
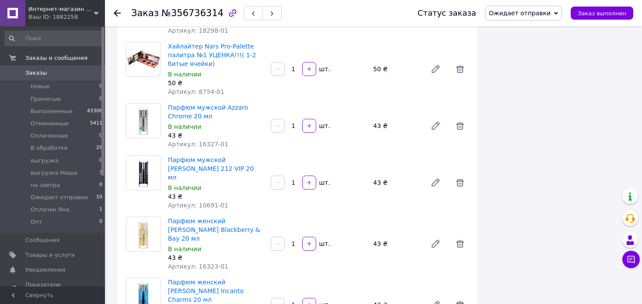
click at [116, 13] on use at bounding box center [117, 13] width 7 height 7
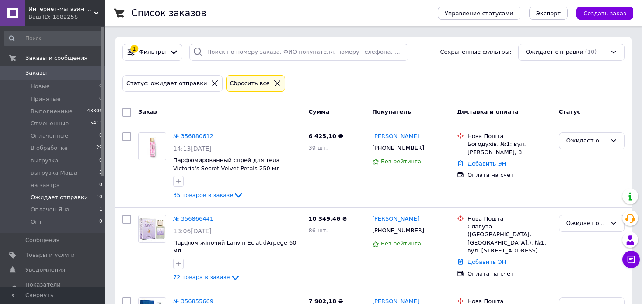
click at [211, 84] on icon at bounding box center [215, 84] width 8 height 8
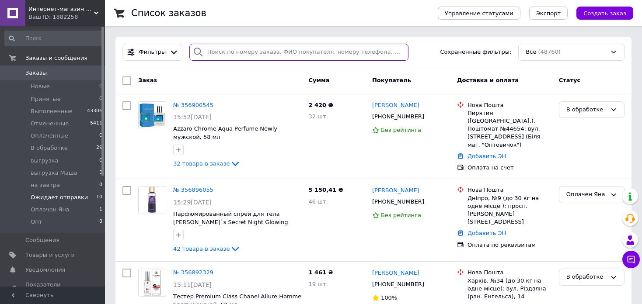
click at [269, 51] on input "search" at bounding box center [298, 52] width 219 height 17
paste input "+380686239250"
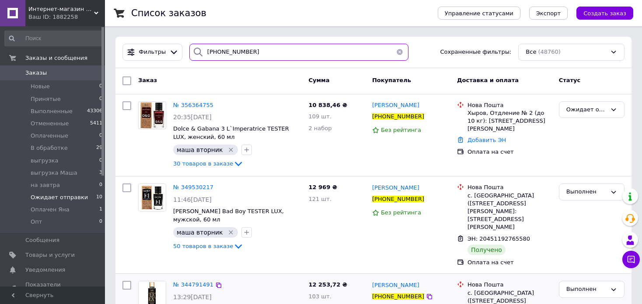
type input "+380686239250"
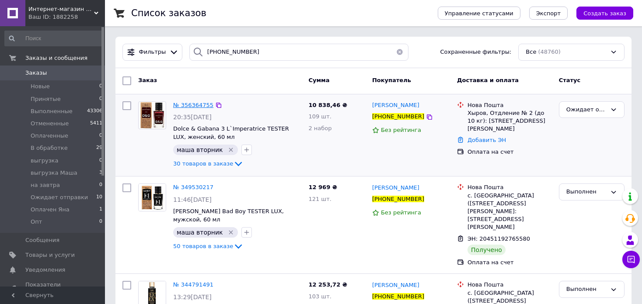
click at [198, 105] on span "№ 356364755" at bounding box center [193, 105] width 40 height 7
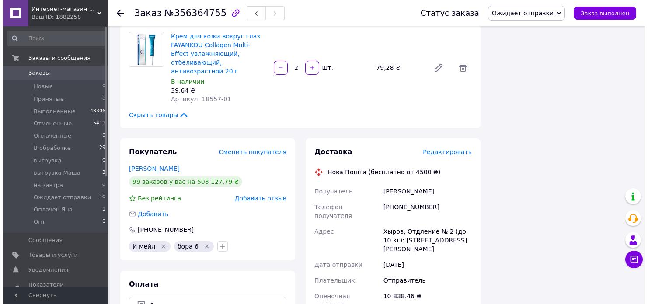
scroll to position [2103, 0]
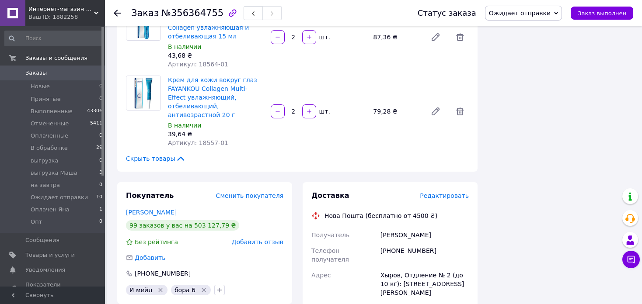
click at [463, 192] on span "Редактировать" at bounding box center [444, 195] width 49 height 7
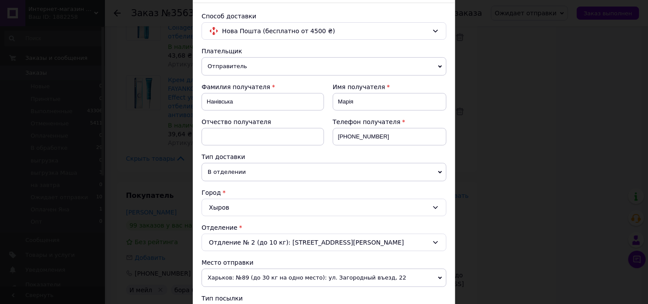
scroll to position [175, 0]
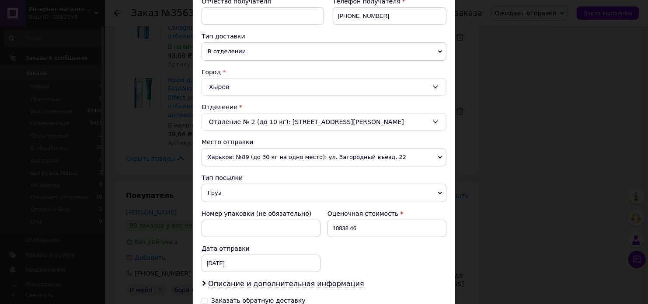
click at [347, 91] on div "Хыров" at bounding box center [324, 86] width 245 height 17
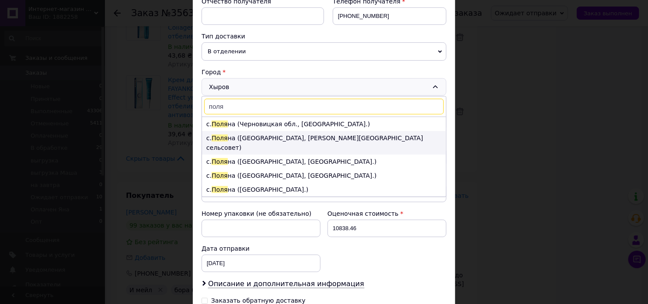
type input "поля"
click at [354, 140] on li "с. Поля на ([GEOGRAPHIC_DATA], [PERSON_NAME][GEOGRAPHIC_DATA] сельсовет)" at bounding box center [324, 143] width 244 height 24
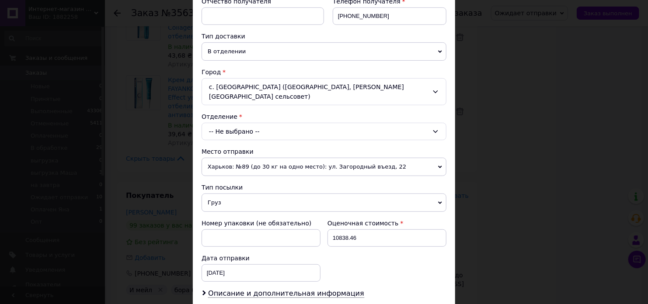
click at [399, 123] on div "-- Не выбрано --" at bounding box center [324, 131] width 245 height 17
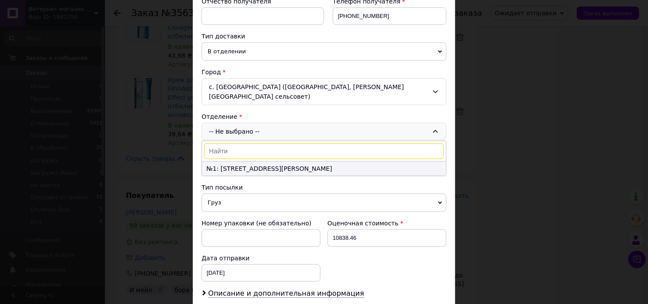
click at [354, 162] on li "№1: [STREET_ADDRESS][PERSON_NAME]" at bounding box center [324, 169] width 244 height 14
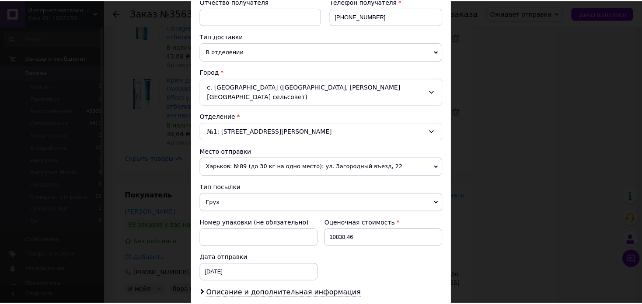
scroll to position [290, 0]
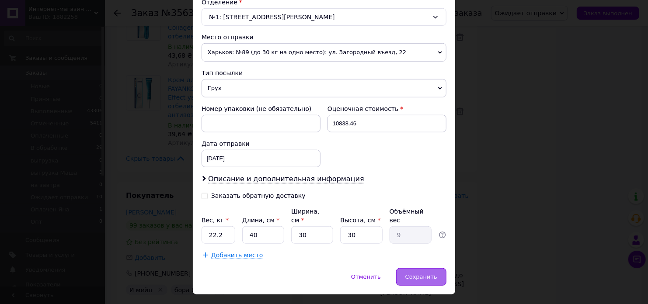
click at [437, 269] on div "Сохранить" at bounding box center [421, 277] width 50 height 17
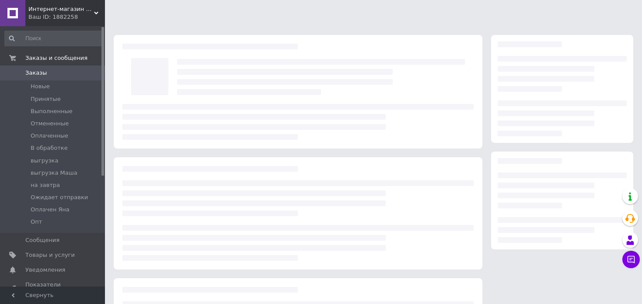
scroll to position [95, 0]
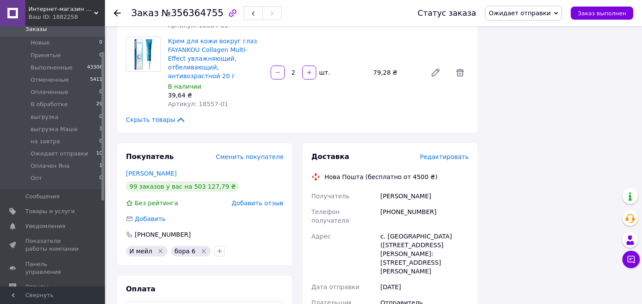
scroll to position [2180, 0]
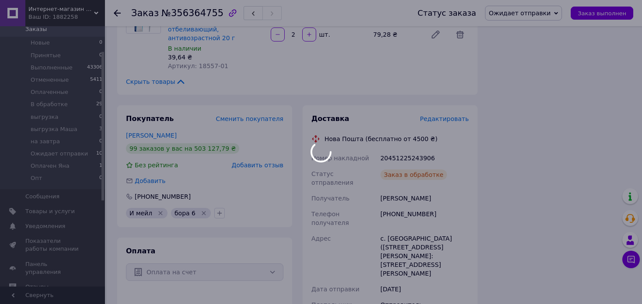
click at [551, 14] on span "Ожидает отправки" at bounding box center [520, 13] width 62 height 7
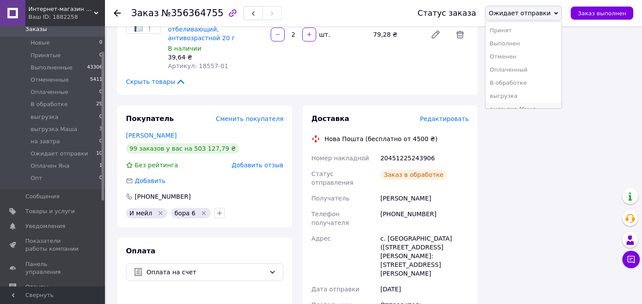
click at [537, 103] on li "выгрузка Маша" at bounding box center [524, 109] width 76 height 13
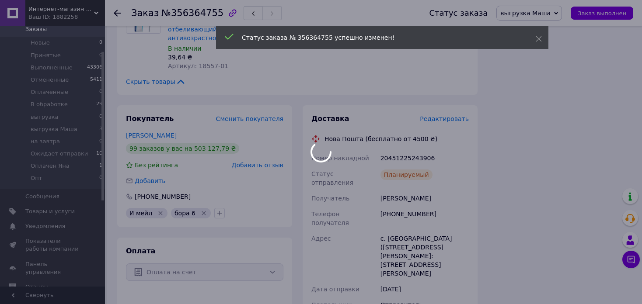
scroll to position [40, 0]
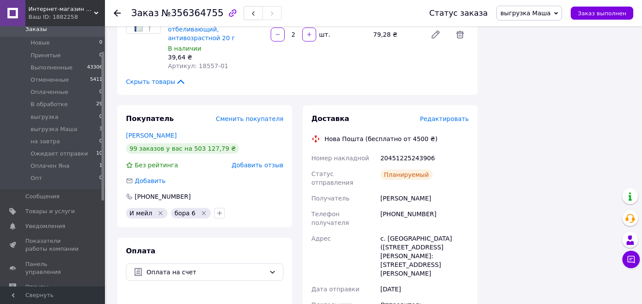
click at [119, 12] on icon at bounding box center [117, 13] width 7 height 7
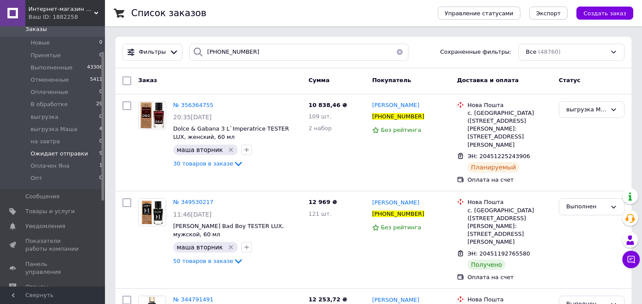
click at [80, 154] on li "Ожидает отправки 9" at bounding box center [54, 154] width 108 height 12
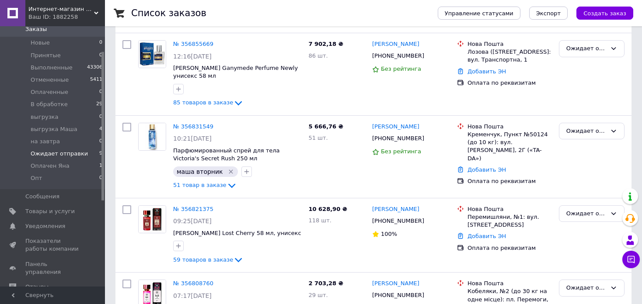
scroll to position [540, 0]
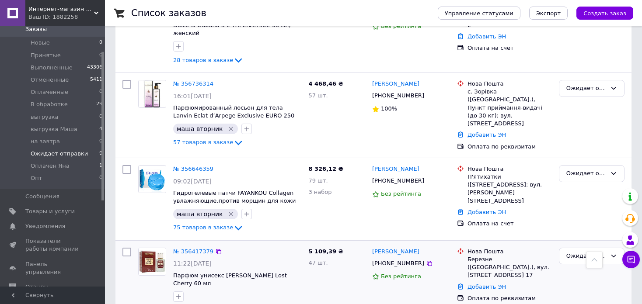
click at [195, 248] on link "№ 356417379" at bounding box center [193, 251] width 40 height 7
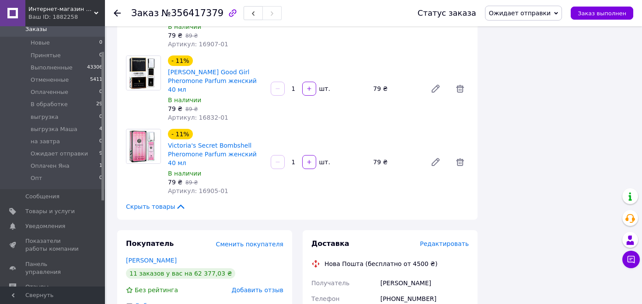
scroll to position [3321, 0]
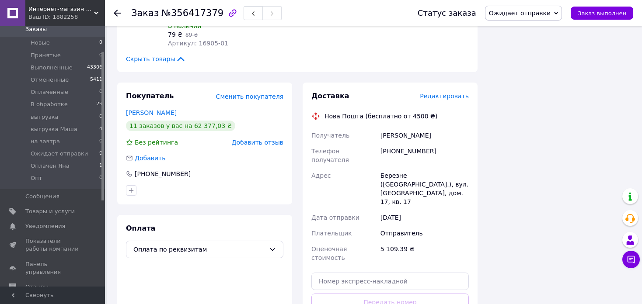
click at [121, 14] on div at bounding box center [122, 13] width 17 height 26
click at [120, 13] on icon at bounding box center [117, 13] width 7 height 7
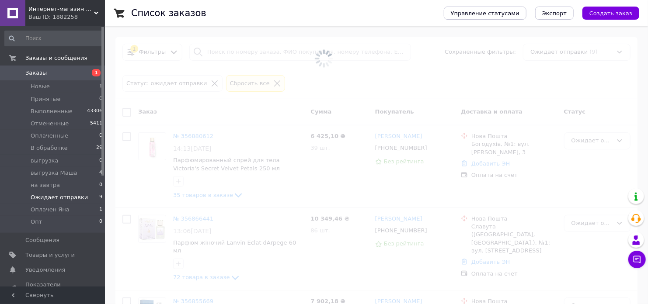
click at [29, 88] on li "Новые 1" at bounding box center [54, 86] width 108 height 12
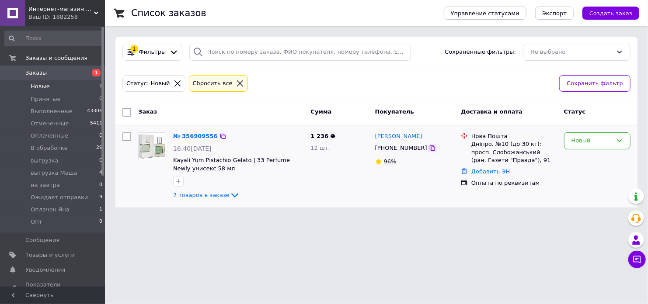
click at [430, 147] on icon at bounding box center [432, 148] width 5 height 5
click at [600, 218] on html "Интернет-магазин элитной парфюмерии и косметики [PERSON_NAME] Parfum Ваш ID: 18…" at bounding box center [324, 109] width 648 height 218
click at [220, 134] on icon at bounding box center [223, 136] width 7 height 7
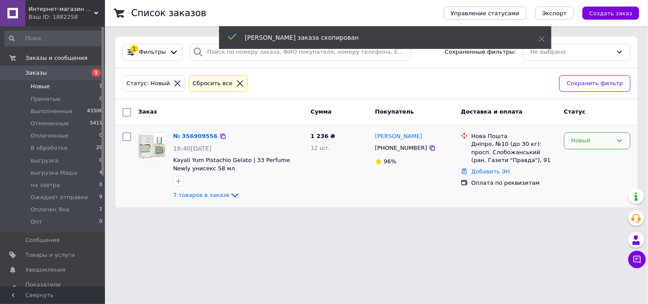
click at [593, 136] on div "Новый" at bounding box center [592, 140] width 41 height 9
click at [596, 219] on li "В обработке" at bounding box center [598, 223] width 66 height 16
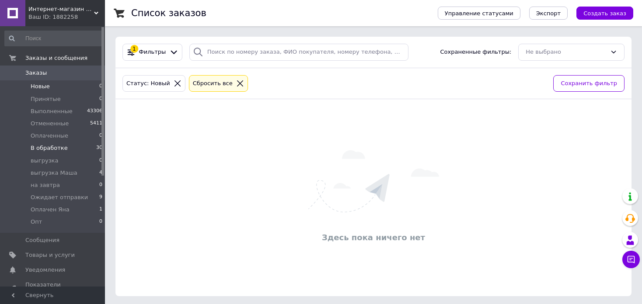
click at [65, 147] on li "В обработке 30" at bounding box center [54, 148] width 108 height 12
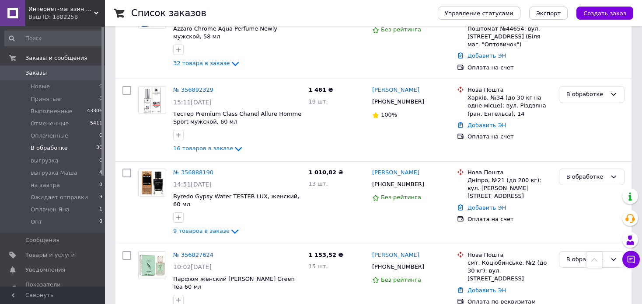
scroll to position [262, 0]
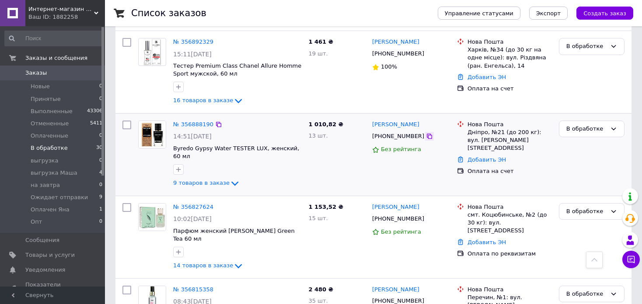
click at [426, 135] on icon at bounding box center [429, 136] width 7 height 7
drag, startPoint x: 370, startPoint y: 123, endPoint x: 426, endPoint y: 121, distance: 55.6
click at [426, 121] on div "[PERSON_NAME] [PHONE_NUMBER] Без рейтинга" at bounding box center [411, 154] width 85 height 75
copy link "[PERSON_NAME]"
click at [427, 134] on icon at bounding box center [429, 136] width 5 height 5
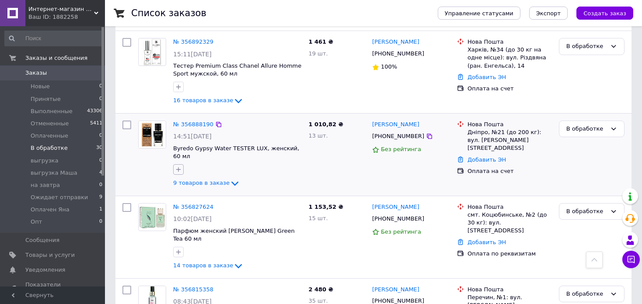
click at [179, 166] on icon "button" at bounding box center [178, 169] width 7 height 7
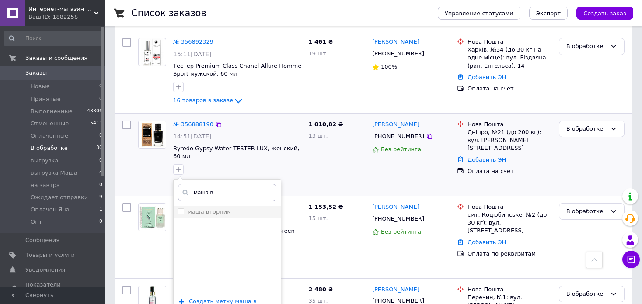
type input "маша в"
click at [210, 209] on label "маша вторник" at bounding box center [209, 212] width 43 height 7
checkbox input "true"
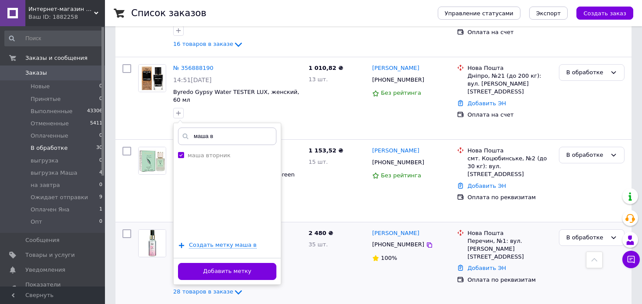
scroll to position [350, 0]
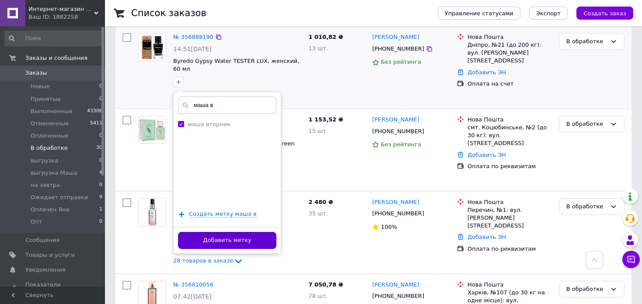
click at [260, 232] on button "Добавить метку" at bounding box center [227, 240] width 98 height 17
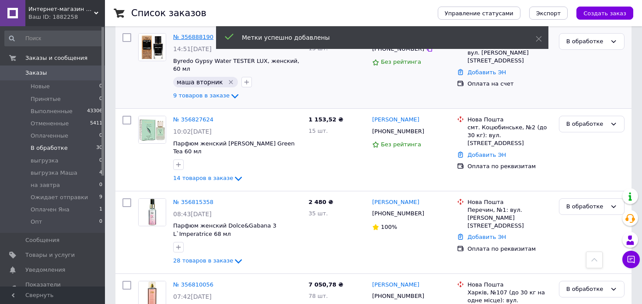
click at [191, 34] on link "№ 356888190" at bounding box center [193, 37] width 40 height 7
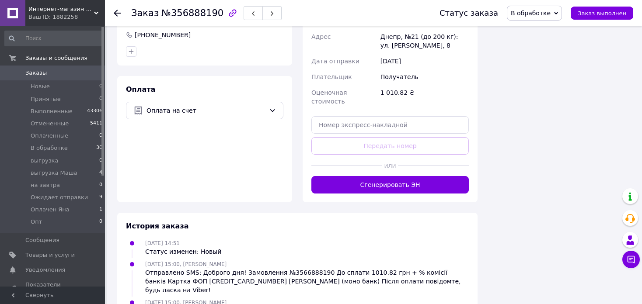
scroll to position [633, 0]
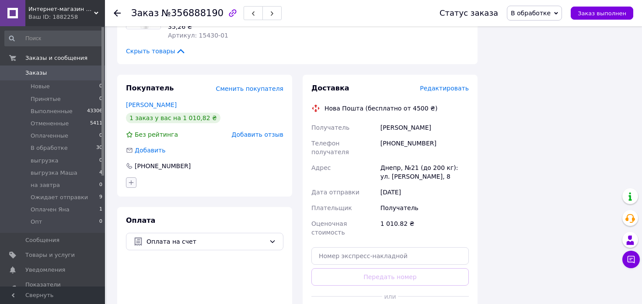
click at [130, 179] on icon "button" at bounding box center [131, 182] width 7 height 7
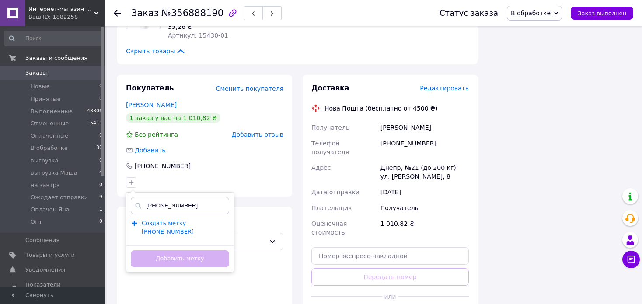
type input "[PHONE_NUMBER]"
click at [194, 220] on span "Создать метку [PHONE_NUMBER]" at bounding box center [168, 228] width 52 height 16
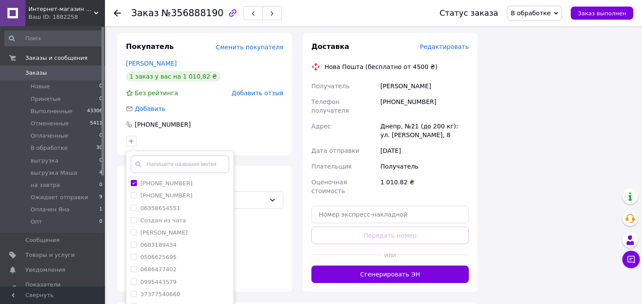
scroll to position [721, 0]
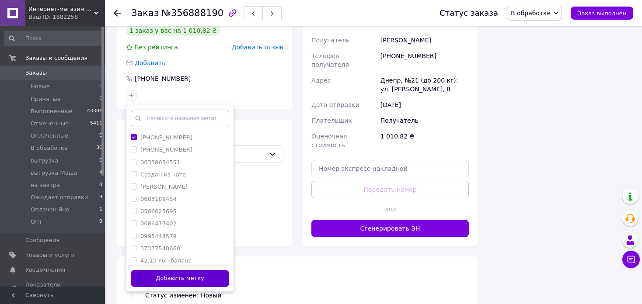
click at [223, 270] on button "Добавить метку" at bounding box center [180, 278] width 98 height 17
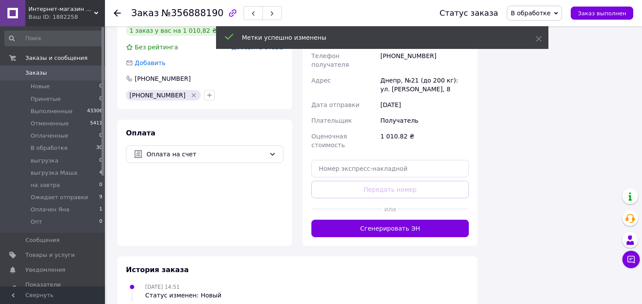
click at [551, 12] on span "В обработке" at bounding box center [531, 13] width 40 height 7
click at [552, 69] on li "Оплаченный" at bounding box center [540, 69] width 66 height 13
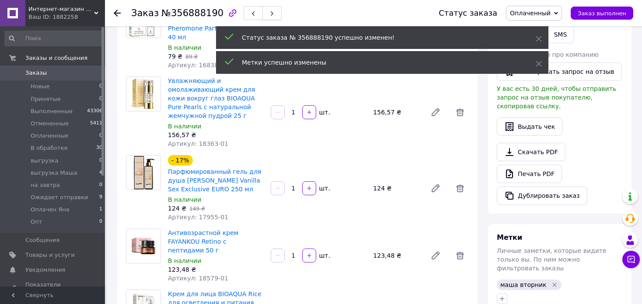
scroll to position [152, 0]
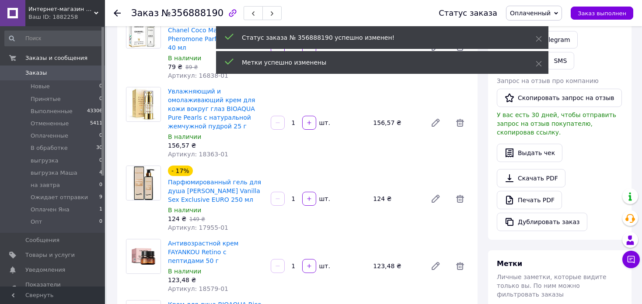
click at [117, 14] on icon at bounding box center [117, 13] width 7 height 7
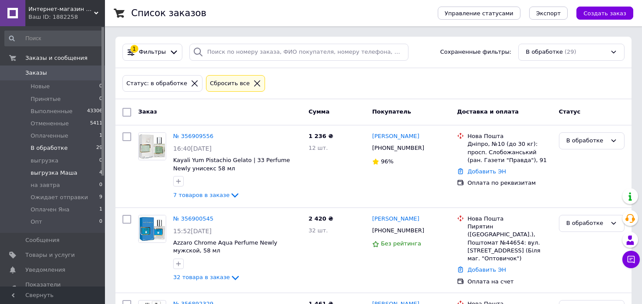
click at [77, 171] on li "выгрузка [PERSON_NAME] 4" at bounding box center [54, 173] width 108 height 12
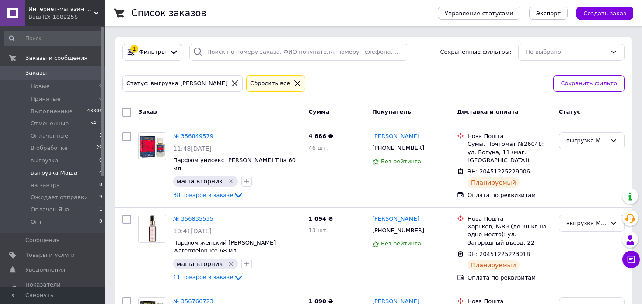
click at [127, 114] on input "checkbox" at bounding box center [126, 112] width 9 height 9
checkbox input "true"
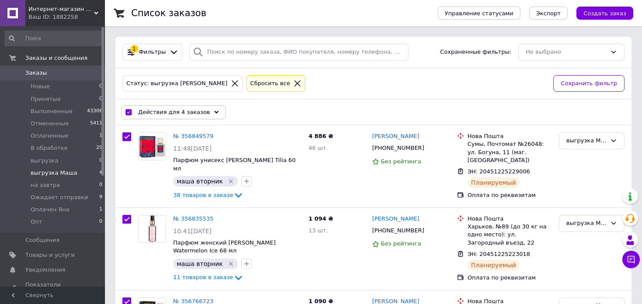
click at [210, 113] on div "Действия для 4 заказов" at bounding box center [174, 112] width 104 height 14
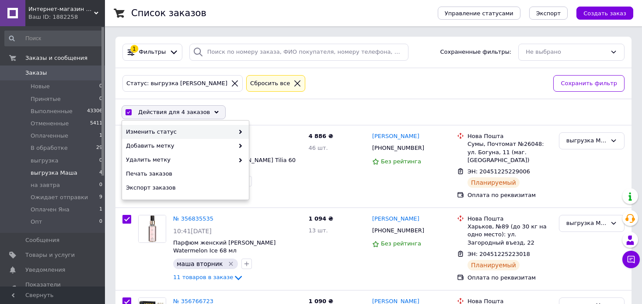
click at [238, 131] on icon at bounding box center [240, 132] width 4 height 4
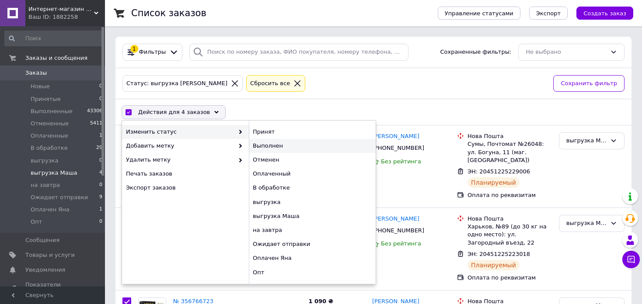
click at [258, 143] on div "Выполнен" at bounding box center [312, 146] width 127 height 14
checkbox input "false"
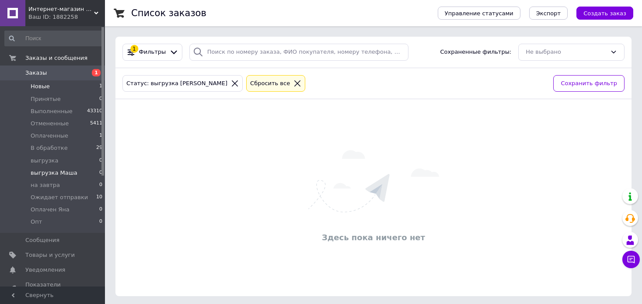
click at [51, 87] on li "Новые 1" at bounding box center [54, 86] width 108 height 12
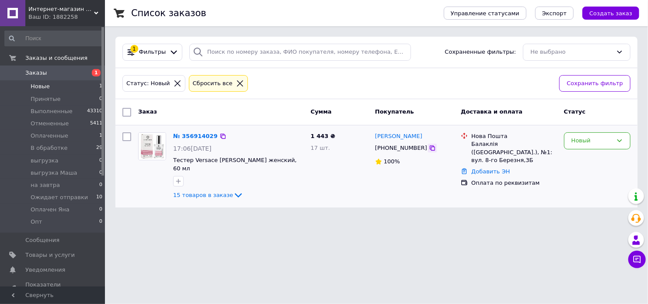
click at [430, 146] on icon at bounding box center [432, 148] width 5 height 5
click at [361, 218] on html "Интернет-магазин элитной парфюмерии и косметики Boro Parfum Ваш ID: 1882258 Сай…" at bounding box center [324, 109] width 648 height 218
drag, startPoint x: 217, startPoint y: 138, endPoint x: 222, endPoint y: 144, distance: 7.7
click at [220, 138] on icon at bounding box center [223, 136] width 7 height 7
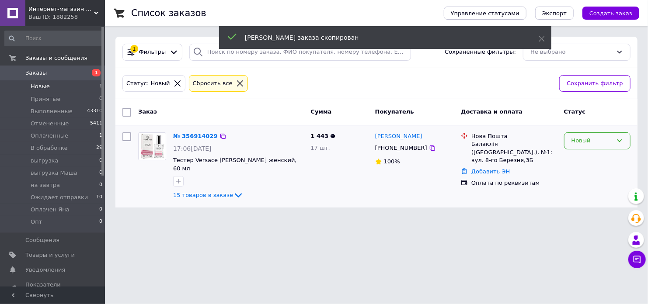
click at [576, 136] on div "Новый" at bounding box center [597, 141] width 66 height 17
click at [580, 219] on li "В обработке" at bounding box center [598, 223] width 66 height 16
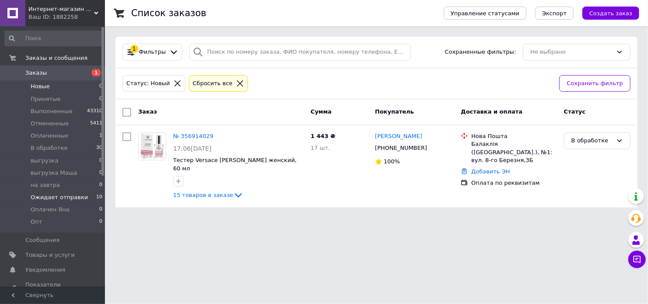
click at [77, 196] on span "Ожидает отправки" at bounding box center [59, 198] width 57 height 8
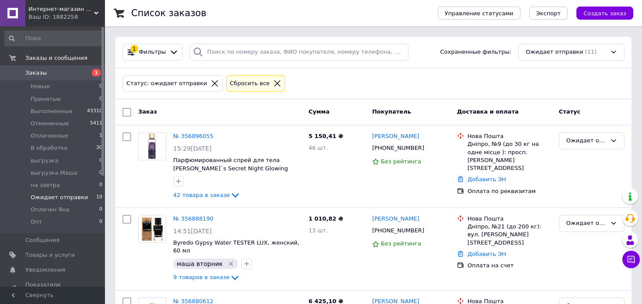
click at [264, 46] on input "search" at bounding box center [298, 52] width 219 height 17
paste input "[PHONE_NUMBER]"
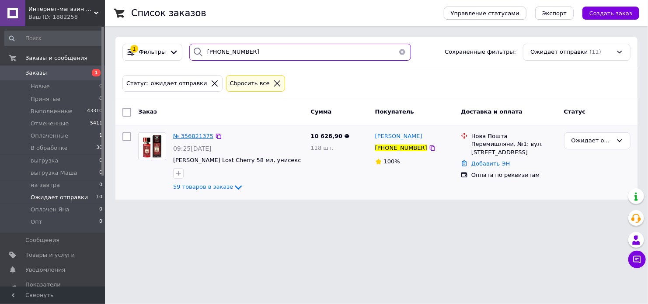
type input "[PHONE_NUMBER]"
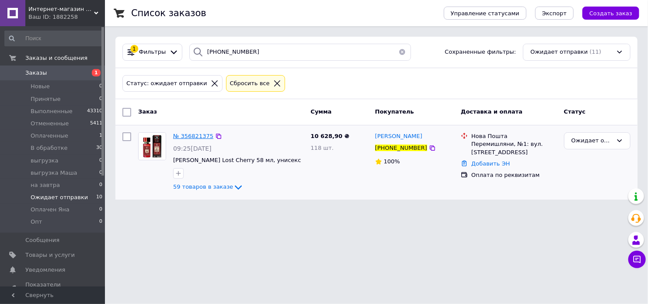
click at [198, 137] on span "№ 356821375" at bounding box center [193, 136] width 40 height 7
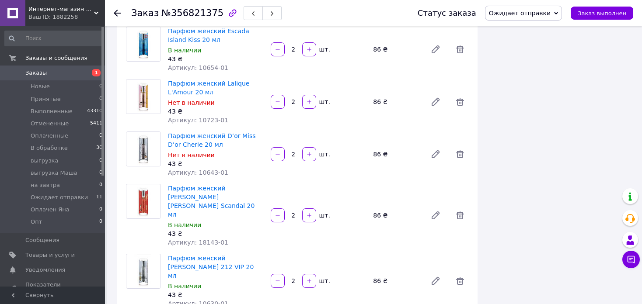
scroll to position [3543, 0]
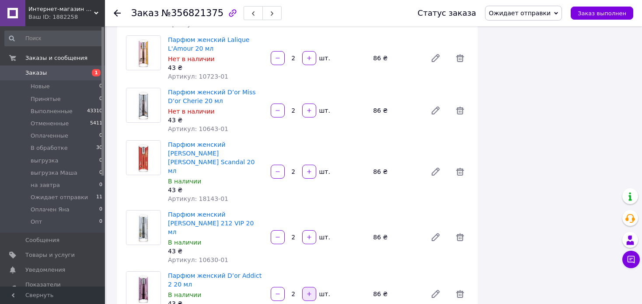
click at [308, 291] on icon "button" at bounding box center [309, 294] width 6 height 6
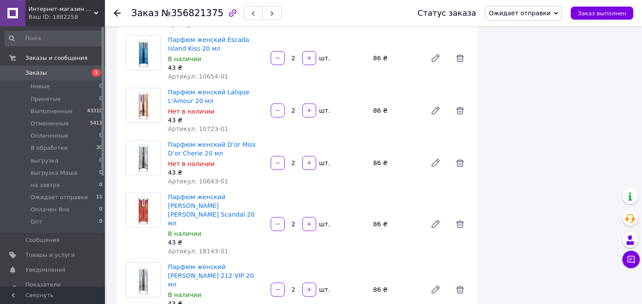
scroll to position [2222, 0]
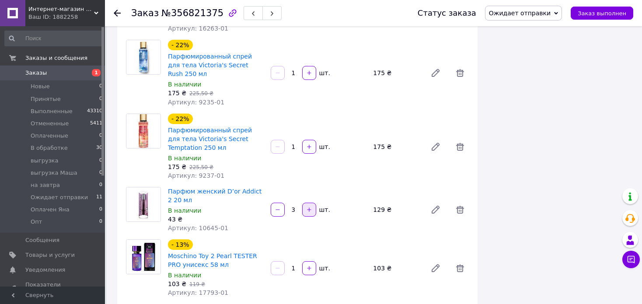
click at [310, 208] on icon "button" at bounding box center [309, 210] width 4 height 4
type input "4"
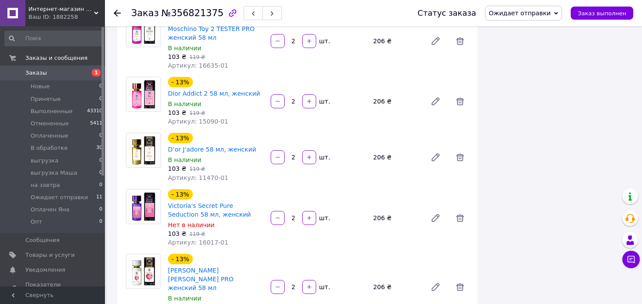
scroll to position [0, 0]
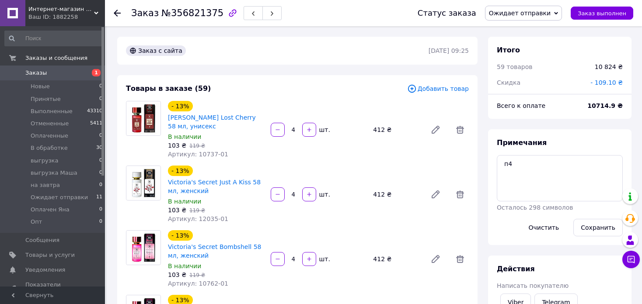
click at [433, 87] on span "Добавить товар" at bounding box center [438, 89] width 62 height 10
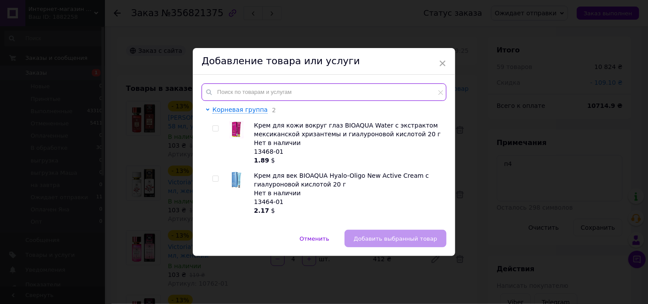
click at [355, 87] on input "text" at bounding box center [324, 92] width 245 height 17
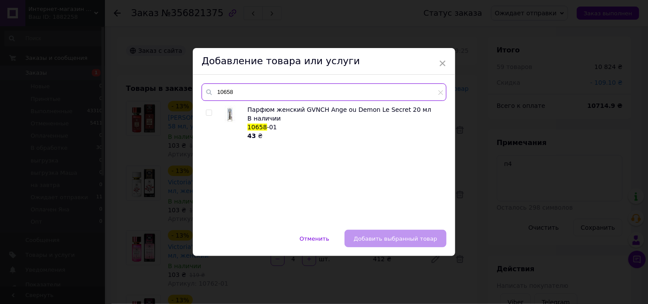
type input "10658"
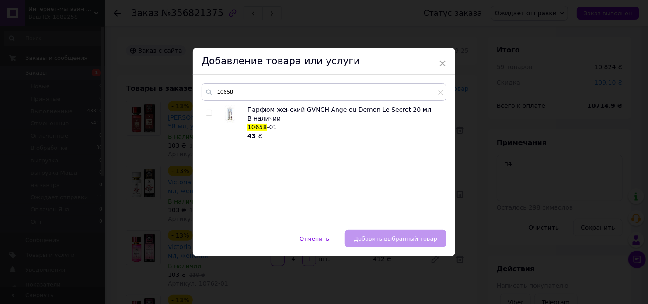
click at [209, 114] on input "checkbox" at bounding box center [209, 113] width 6 height 6
checkbox input "true"
click at [401, 231] on button "Добавить выбранный товар" at bounding box center [396, 238] width 102 height 17
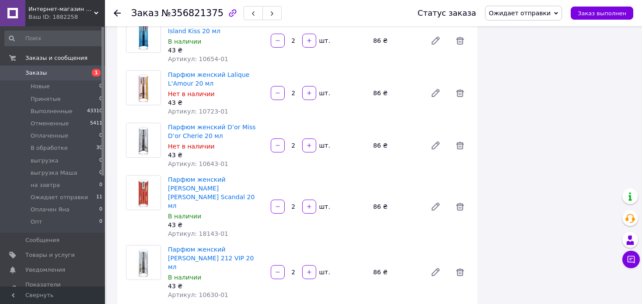
scroll to position [3587, 0]
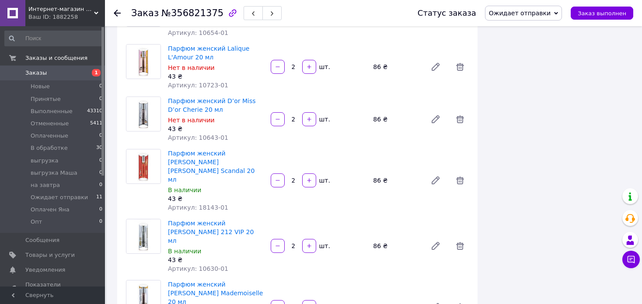
type input "2"
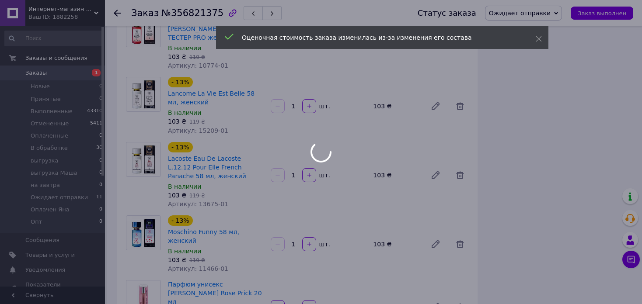
scroll to position [30, 0]
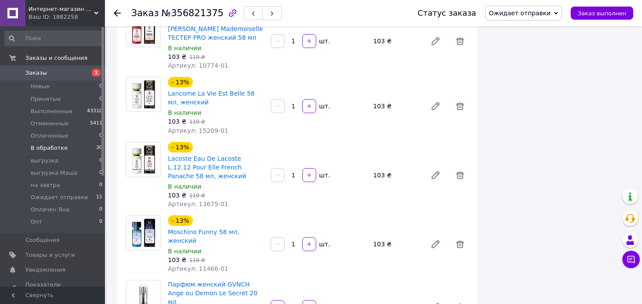
click at [68, 147] on li "В обработке 30" at bounding box center [54, 148] width 108 height 12
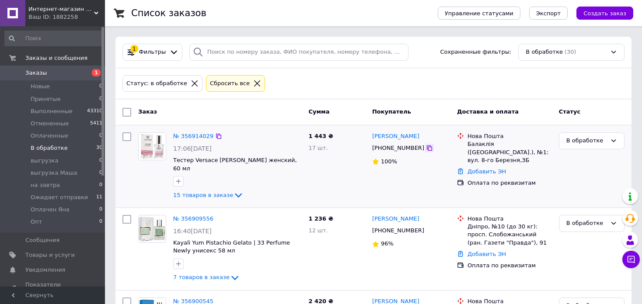
click at [426, 147] on icon at bounding box center [429, 148] width 7 height 7
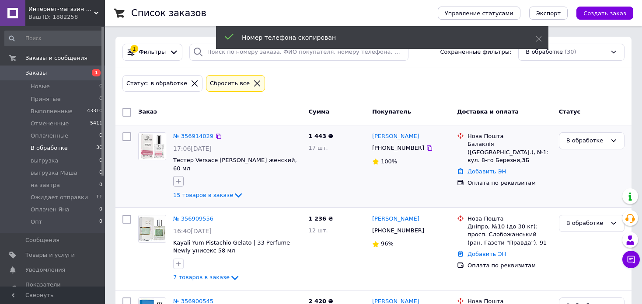
click at [178, 178] on icon "button" at bounding box center [178, 181] width 7 height 7
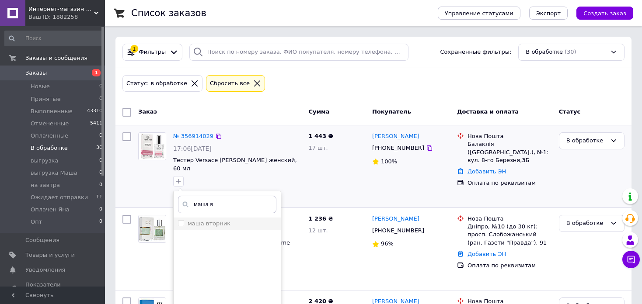
type input "маша в"
click at [208, 220] on label "маша вторник" at bounding box center [209, 223] width 43 height 7
checkbox input "true"
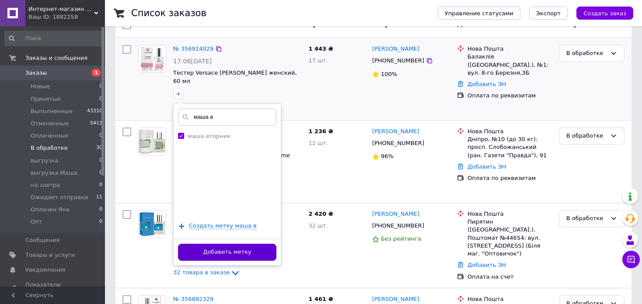
click at [250, 244] on button "Добавить метку" at bounding box center [227, 252] width 98 height 17
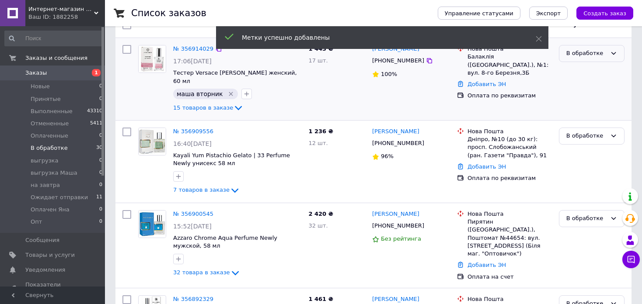
click at [600, 51] on div "В обработке" at bounding box center [586, 53] width 40 height 9
click at [594, 117] on li "Оплаченный" at bounding box center [591, 120] width 65 height 16
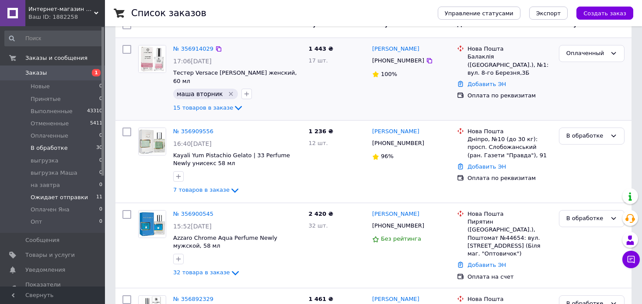
click at [76, 200] on span "Ожидает отправки" at bounding box center [59, 198] width 57 height 8
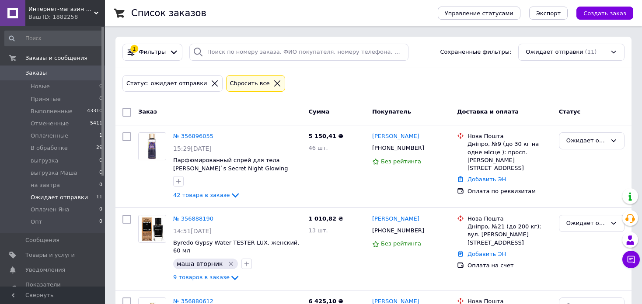
click at [78, 149] on li "В обработке 29" at bounding box center [54, 148] width 108 height 12
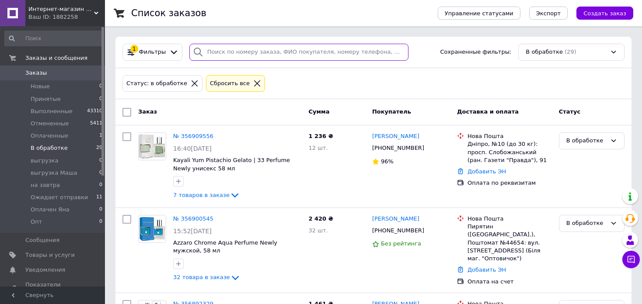
click at [253, 49] on input "search" at bounding box center [298, 52] width 219 height 17
paste input "[PHONE_NUMBER]"
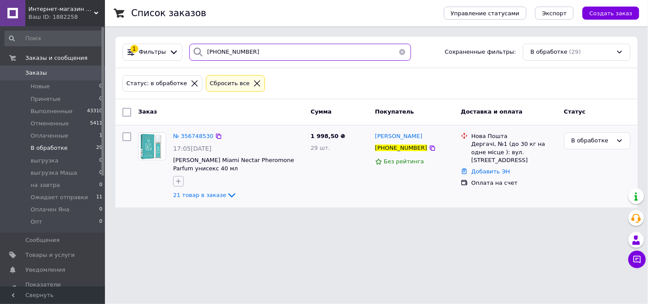
type input "[PHONE_NUMBER]"
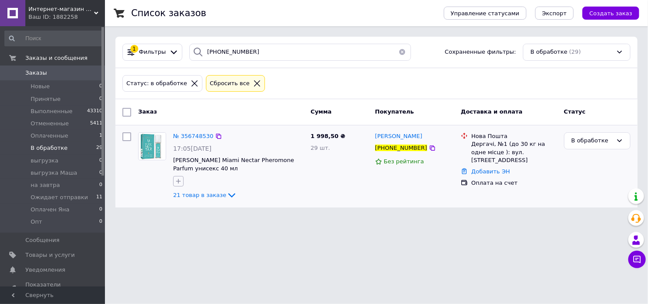
click at [178, 181] on icon "button" at bounding box center [178, 181] width 7 height 7
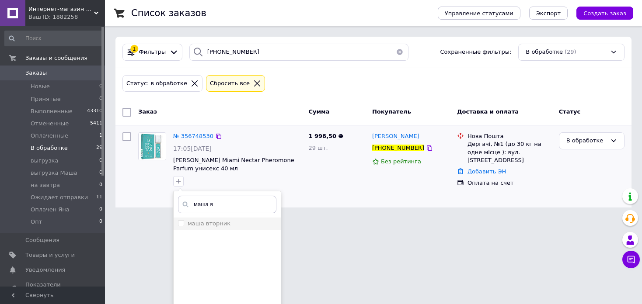
type input "маша в"
click at [252, 224] on div "маша вторник" at bounding box center [227, 224] width 98 height 8
checkbox input "true"
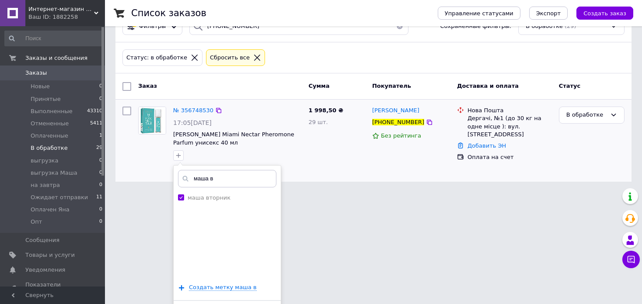
scroll to position [48, 0]
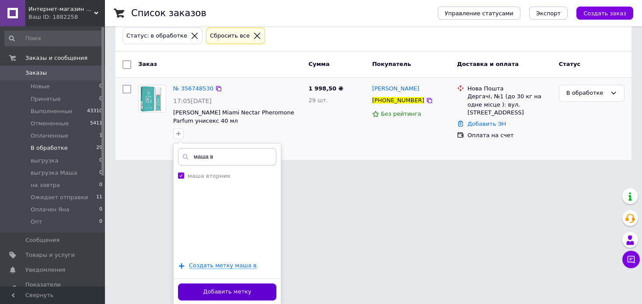
click at [266, 290] on button "Добавить метку" at bounding box center [227, 292] width 98 height 17
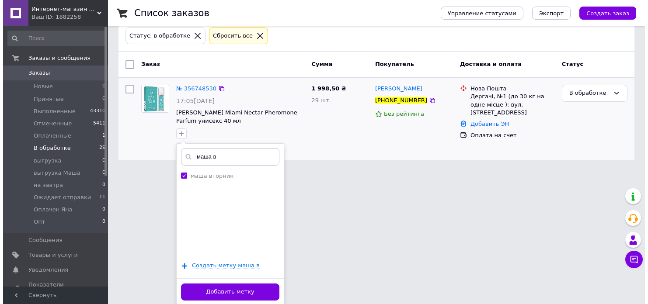
scroll to position [0, 0]
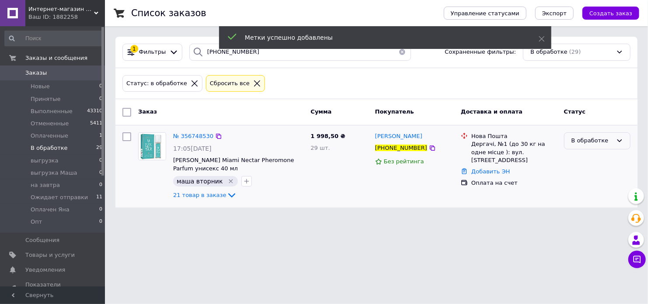
click at [606, 141] on div "В обработке" at bounding box center [592, 140] width 41 height 9
click at [597, 205] on li "Оплаченный" at bounding box center [598, 207] width 66 height 16
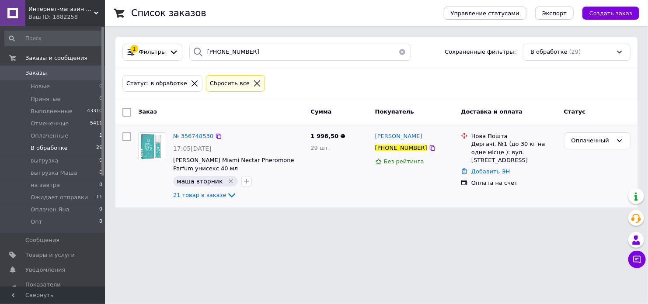
click at [648, 65] on div "Список заказов Управление статусами Экспорт Создать заказ 1 Фильтры [PHONE_NUMB…" at bounding box center [376, 109] width 543 height 218
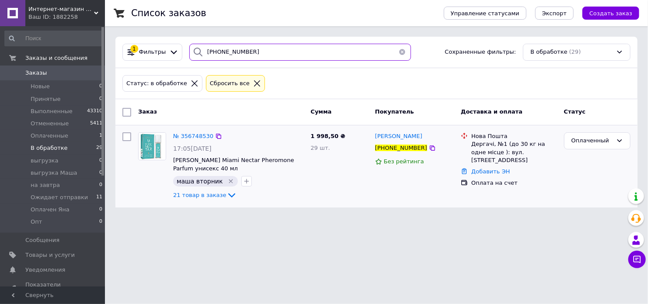
click at [300, 54] on input "[PHONE_NUMBER]" at bounding box center [300, 52] width 222 height 17
paste input "97970177"
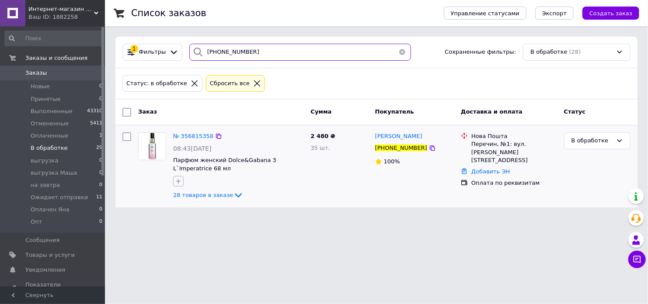
type input "[PHONE_NUMBER]"
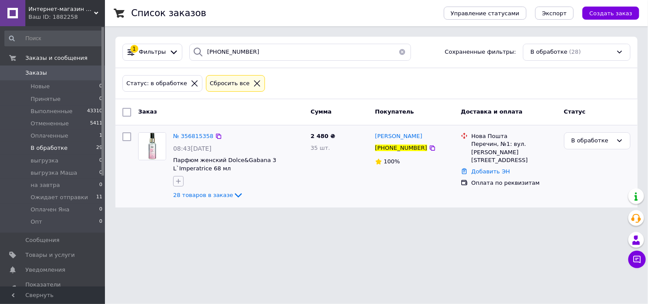
click at [175, 181] on icon "button" at bounding box center [178, 181] width 7 height 7
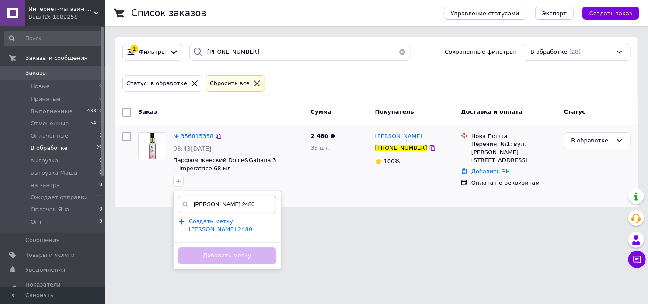
type input "[PERSON_NAME] 2480"
drag, startPoint x: 224, startPoint y: 222, endPoint x: 339, endPoint y: 234, distance: 115.6
click at [224, 222] on span "Создать метку [PERSON_NAME] 2480" at bounding box center [220, 225] width 63 height 15
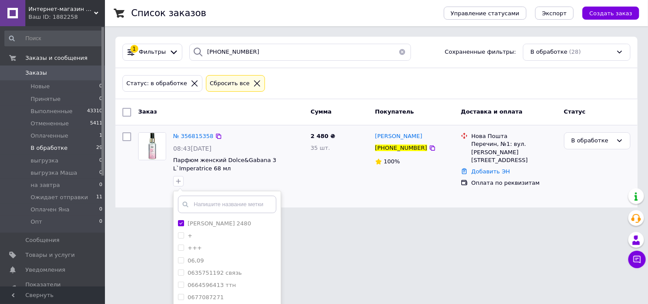
click at [267, 292] on div "олег 2480 + +++ 06,09 0635751192 связь 0664596413 ттн 0677087271 08,10 08.10 ск…" at bounding box center [227, 284] width 108 height 187
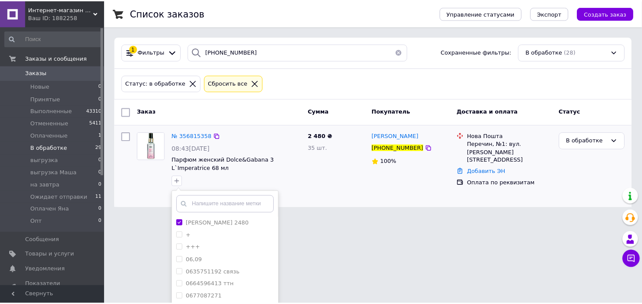
scroll to position [73, 0]
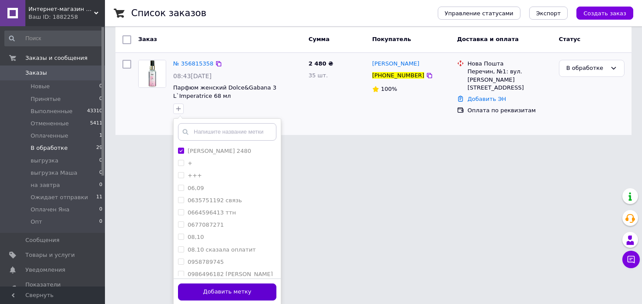
click at [248, 293] on button "Добавить метку" at bounding box center [227, 292] width 98 height 17
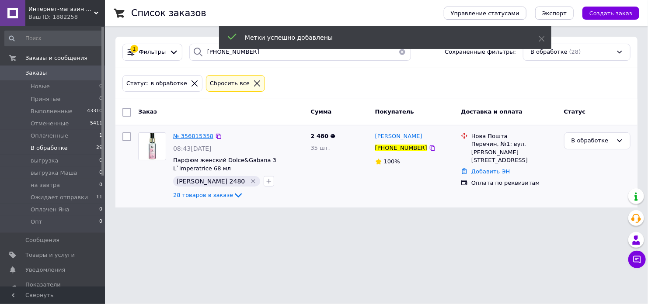
click at [198, 133] on span "№ 356815358" at bounding box center [193, 136] width 40 height 7
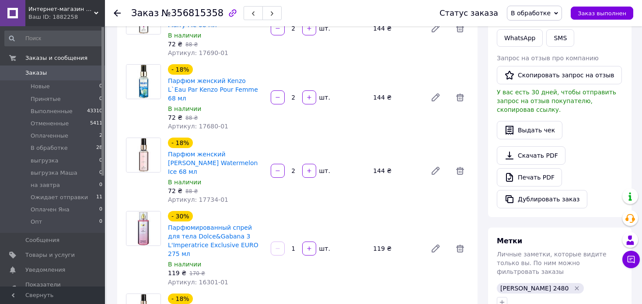
scroll to position [350, 0]
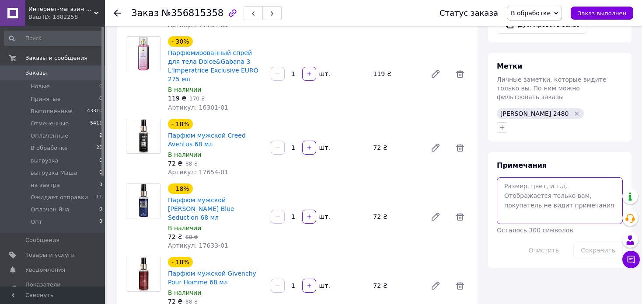
click at [526, 181] on textarea at bounding box center [560, 201] width 126 height 46
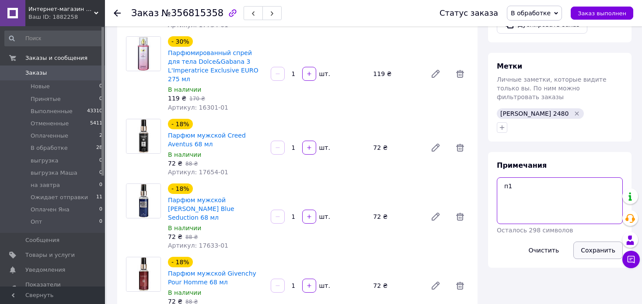
type textarea "п1"
click at [594, 242] on button "Сохранить" at bounding box center [597, 250] width 49 height 17
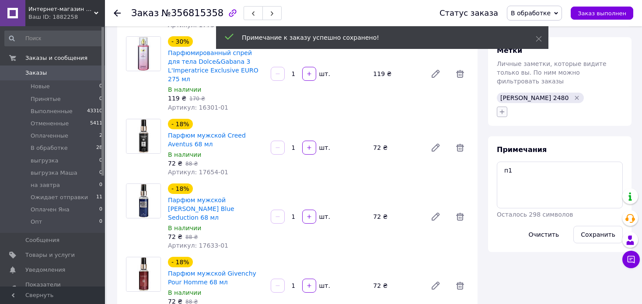
click at [503, 95] on div "олег 2480" at bounding box center [559, 105] width 129 height 28
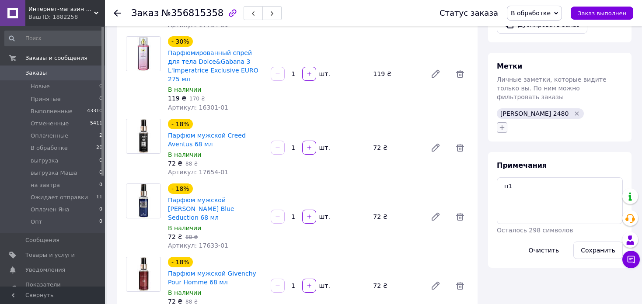
click at [497, 122] on button "button" at bounding box center [502, 127] width 10 height 10
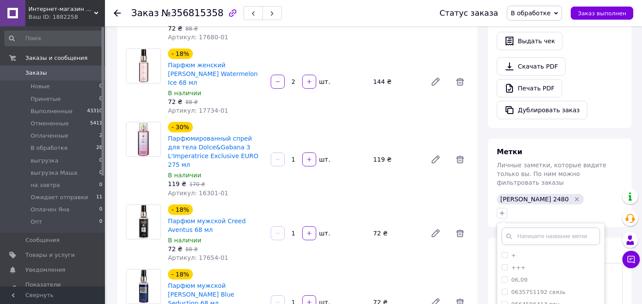
scroll to position [276, 0]
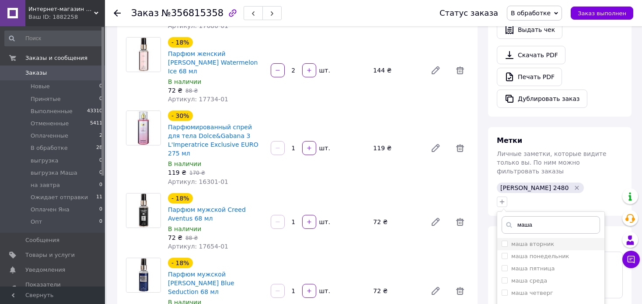
type input "маша"
click at [560, 241] on div "маша вторник" at bounding box center [551, 245] width 98 height 8
checkbox input "true"
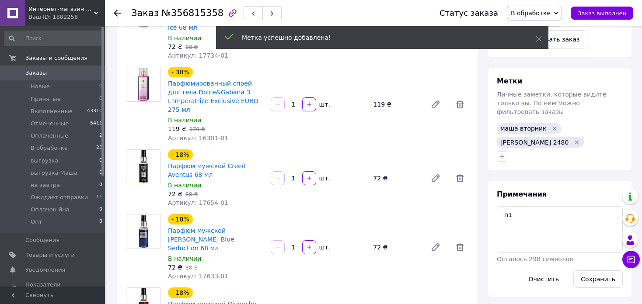
click at [551, 12] on span "В обработке" at bounding box center [531, 13] width 40 height 7
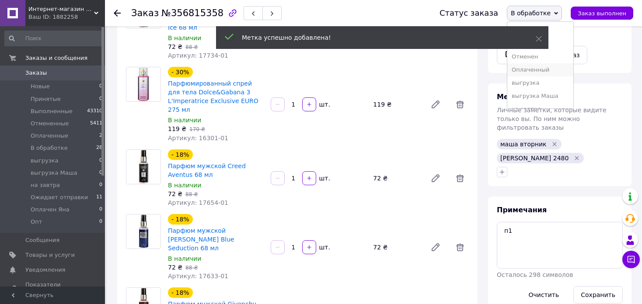
click at [559, 69] on li "Оплаченный" at bounding box center [540, 69] width 66 height 13
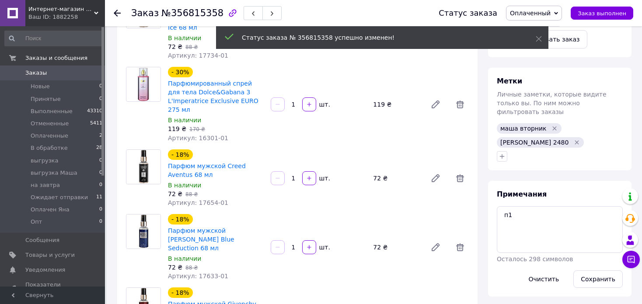
click at [115, 12] on use at bounding box center [117, 13] width 7 height 7
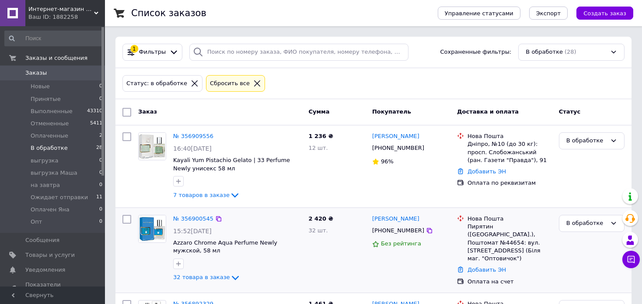
click at [598, 268] on div "В обработке" at bounding box center [591, 251] width 73 height 78
drag, startPoint x: 637, startPoint y: 93, endPoint x: 605, endPoint y: 87, distance: 32.4
click at [262, 51] on input "search" at bounding box center [298, 52] width 219 height 17
paste input "[PHONE_NUMBER]"
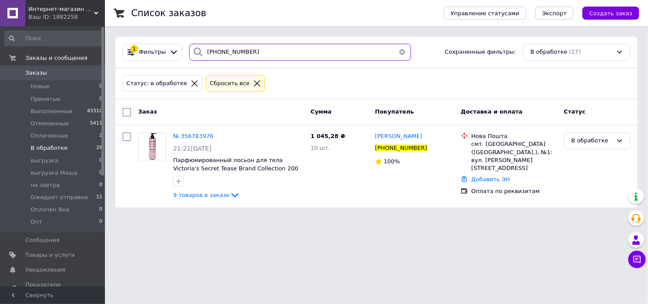
type input "[PHONE_NUMBER]"
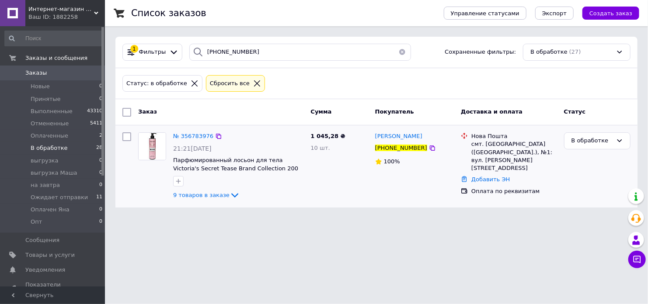
click at [596, 201] on div "В обработке" at bounding box center [597, 166] width 73 height 75
click at [429, 147] on icon at bounding box center [432, 148] width 7 height 7
drag, startPoint x: 375, startPoint y: 137, endPoint x: 422, endPoint y: 139, distance: 46.4
copy span "[PERSON_NAME]"
drag, startPoint x: 422, startPoint y: 147, endPoint x: 414, endPoint y: 227, distance: 80.5
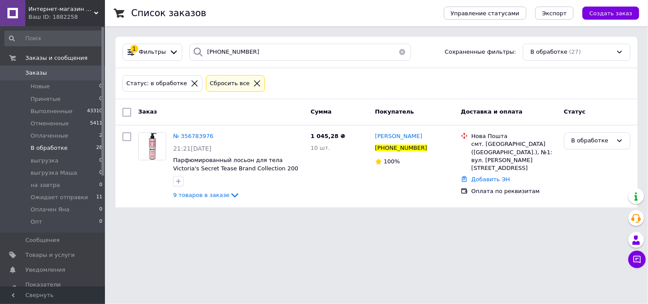
click at [430, 147] on icon at bounding box center [432, 148] width 5 height 5
click at [178, 180] on icon "button" at bounding box center [178, 181] width 5 height 5
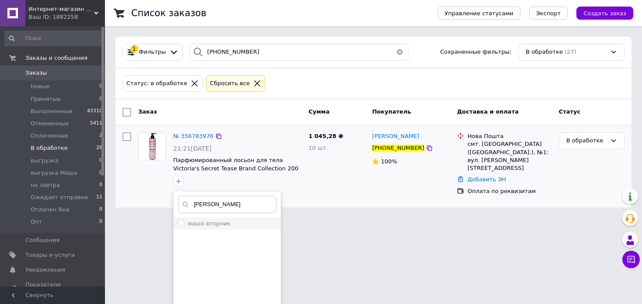
type input "маша вто"
click at [231, 221] on div "маша вторник" at bounding box center [227, 224] width 98 height 8
checkbox input "true"
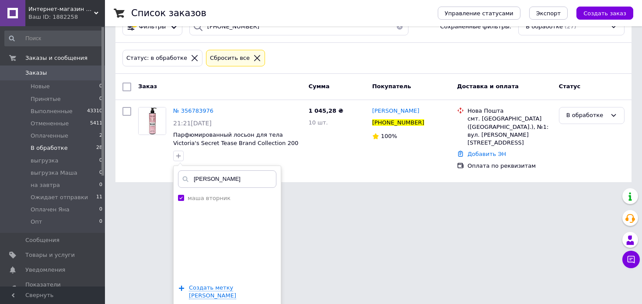
scroll to position [48, 0]
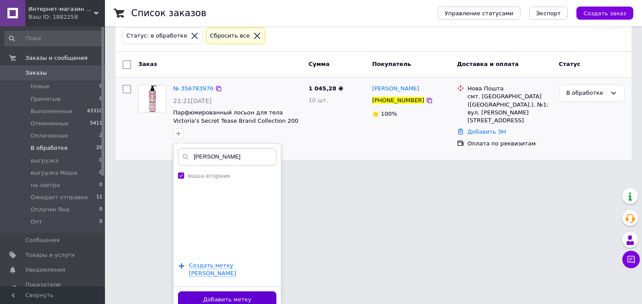
click at [260, 292] on button "Добавить метку" at bounding box center [227, 300] width 98 height 17
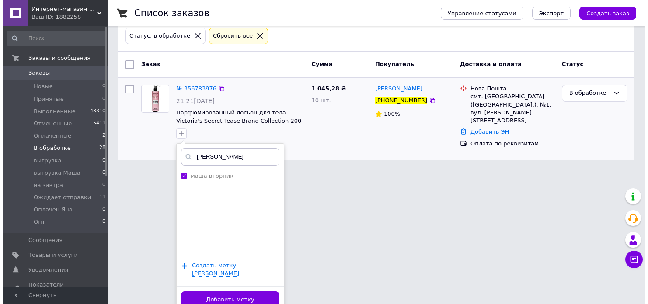
scroll to position [0, 0]
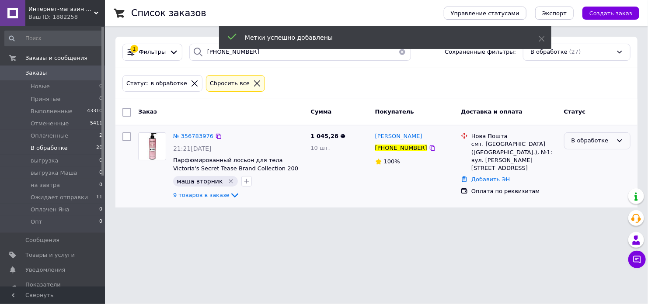
click at [595, 135] on div "В обработке" at bounding box center [597, 141] width 66 height 17
click at [596, 204] on li "Оплаченный" at bounding box center [598, 207] width 66 height 16
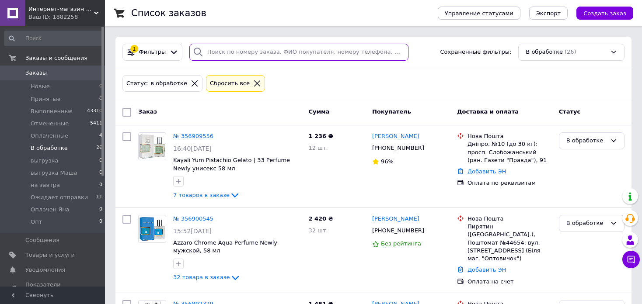
click at [285, 54] on input "search" at bounding box center [298, 52] width 219 height 17
paste input "[PHONE_NUMBER]"
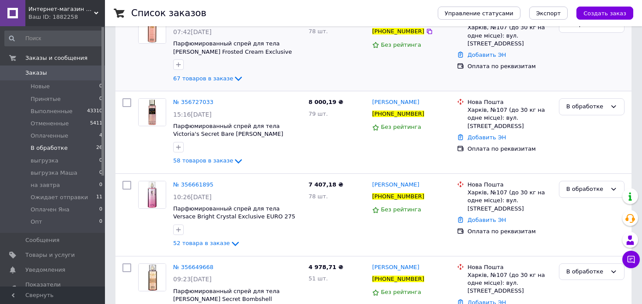
scroll to position [73, 0]
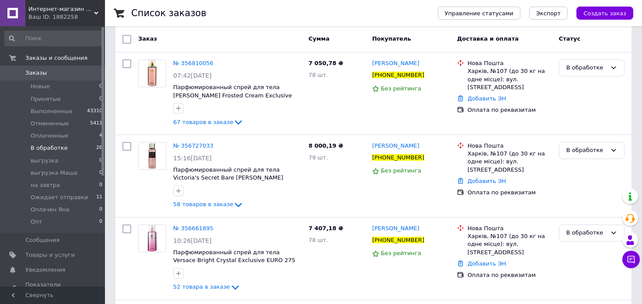
type input "[PHONE_NUMBER]"
click at [360, 297] on div "№ 356661895 10:26[DATE] Парфюмированный спрей для тела Versace [PERSON_NAME] Ex…" at bounding box center [373, 259] width 516 height 82
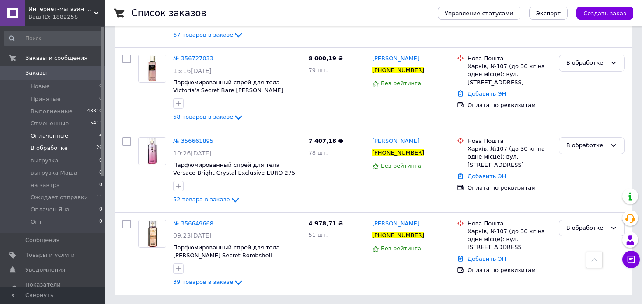
click at [78, 136] on li "Оплаченные 4" at bounding box center [54, 136] width 108 height 12
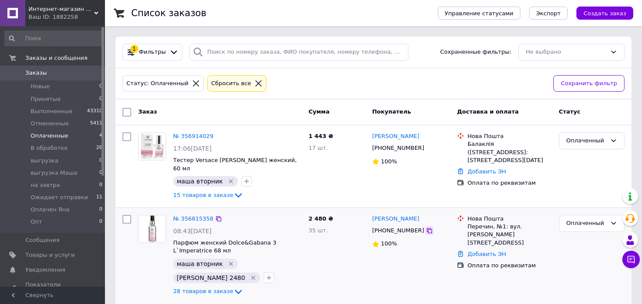
click at [427, 228] on icon at bounding box center [429, 230] width 5 height 5
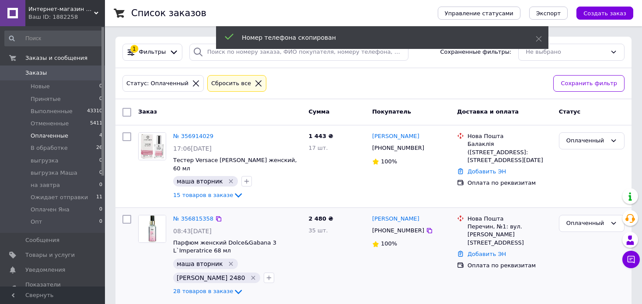
click at [257, 275] on icon "Удалить метку" at bounding box center [253, 278] width 7 height 7
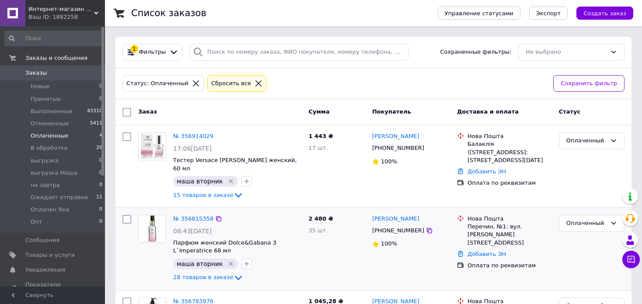
click at [633, 66] on div "Список заказов Управление статусами Экспорт Создать заказ 1 Фильтры Сохраненные…" at bounding box center [373, 233] width 537 height 466
click at [193, 83] on icon at bounding box center [196, 83] width 6 height 6
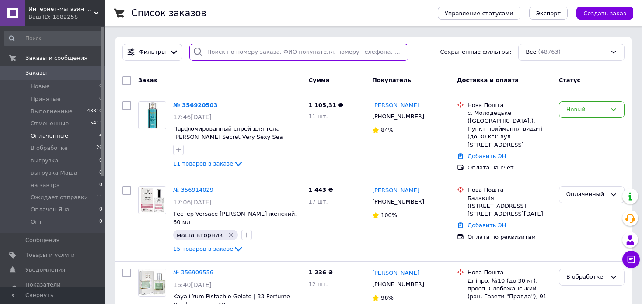
click at [224, 53] on input "search" at bounding box center [298, 52] width 219 height 17
paste input "[PHONE_NUMBER]"
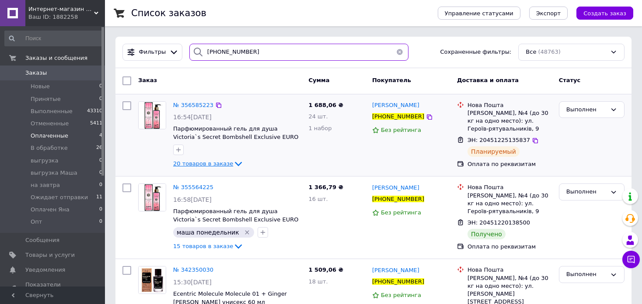
type input "[PHONE_NUMBER]"
click at [209, 164] on span "20 товаров в заказе" at bounding box center [203, 164] width 60 height 7
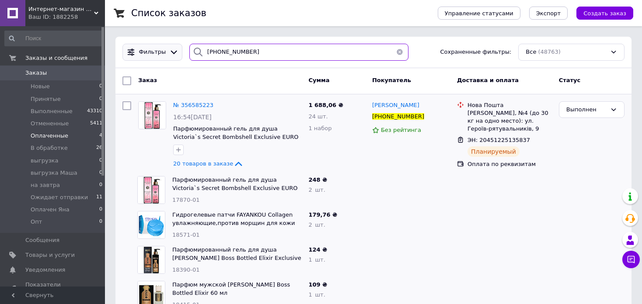
drag, startPoint x: 269, startPoint y: 56, endPoint x: 139, endPoint y: 51, distance: 130.0
click at [139, 51] on div "Фильтры [PHONE_NUMBER] Сохраненные фильтры: Все (48763)" at bounding box center [373, 52] width 509 height 17
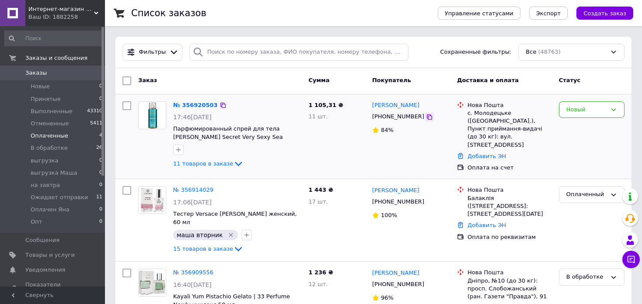
click at [426, 118] on icon at bounding box center [429, 117] width 7 height 7
drag, startPoint x: 217, startPoint y: 104, endPoint x: 227, endPoint y: 114, distance: 14.2
click at [220, 104] on icon at bounding box center [223, 105] width 7 height 7
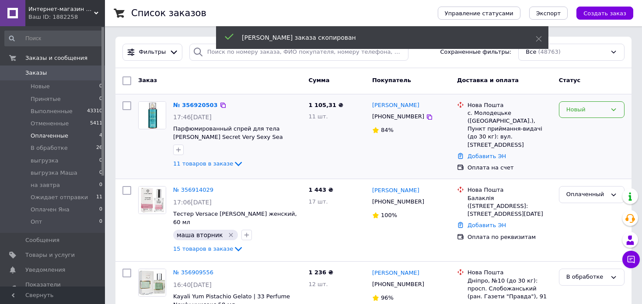
click at [590, 108] on div "Новый" at bounding box center [586, 109] width 40 height 9
click at [586, 186] on li "В обработке" at bounding box center [591, 192] width 65 height 16
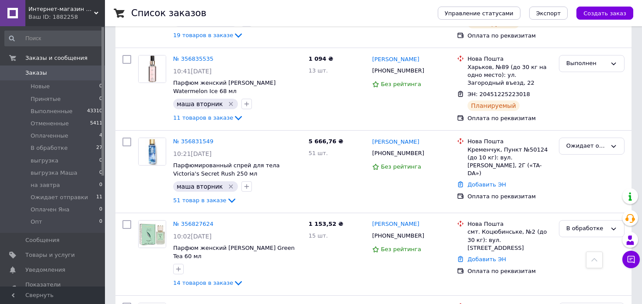
scroll to position [1428, 0]
